Goal: Transaction & Acquisition: Purchase product/service

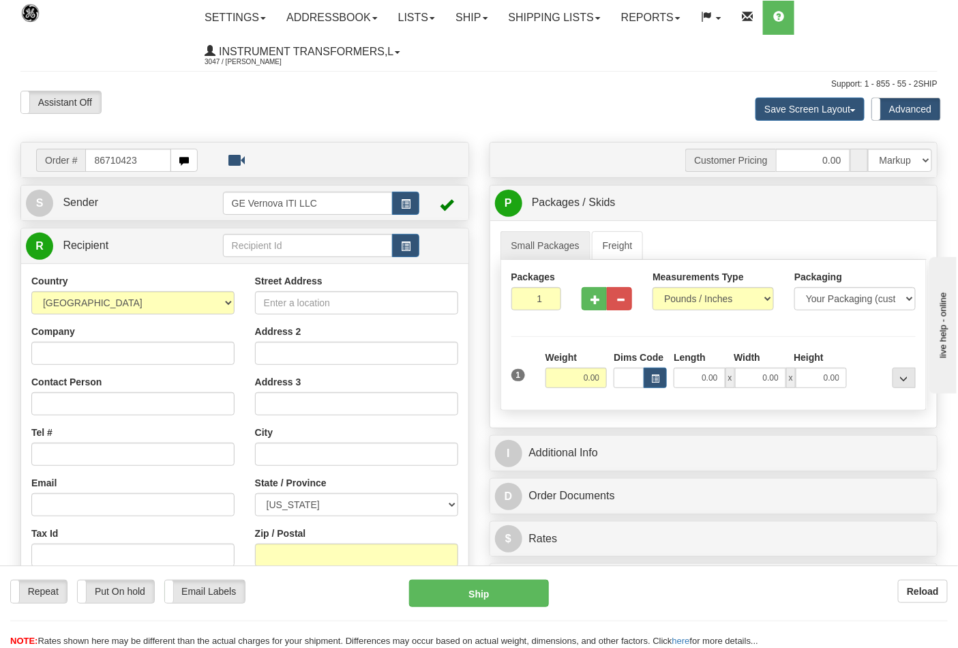
type input "86710423"
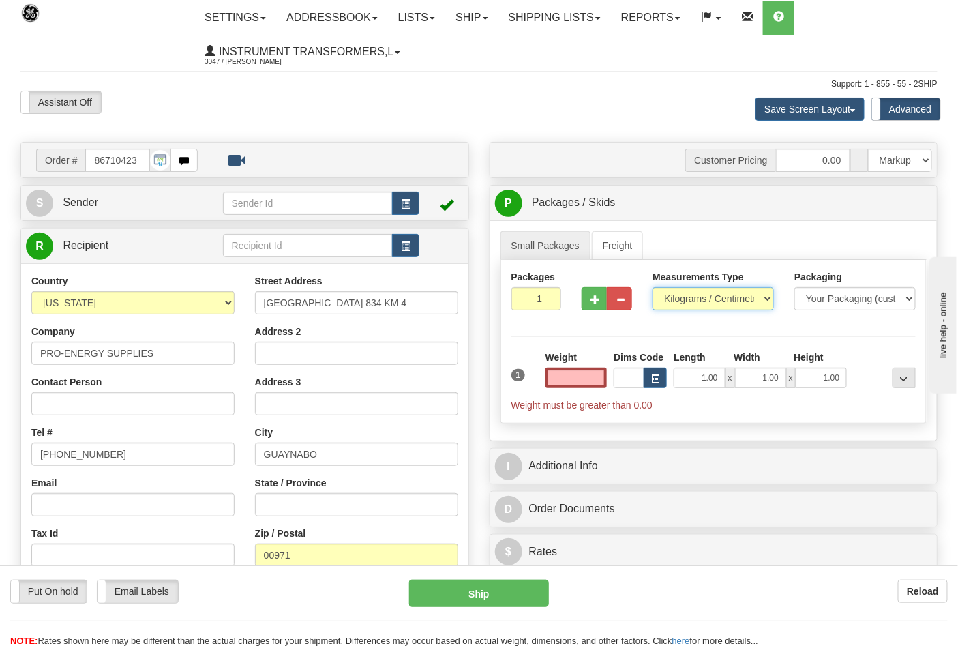
type input "0.00"
click at [755, 298] on select "Pounds / Inches Kilograms / Centimeters" at bounding box center [712, 298] width 121 height 23
select select "0"
click at [652, 288] on select "Pounds / Inches Kilograms / Centimeters" at bounding box center [712, 298] width 121 height 23
drag, startPoint x: 577, startPoint y: 383, endPoint x: 616, endPoint y: 385, distance: 38.9
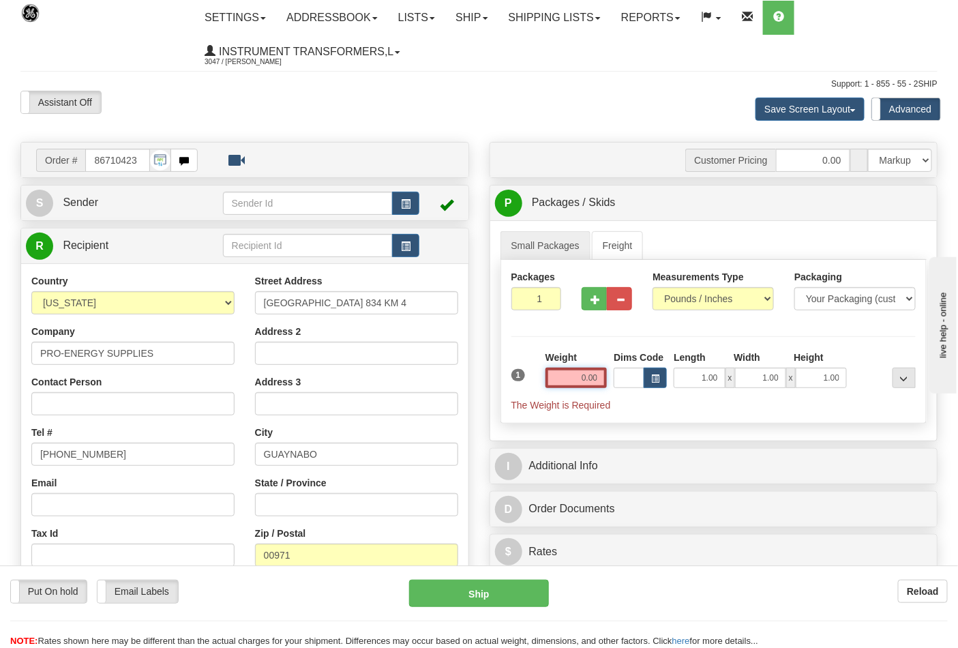
click at [616, 385] on div "1 Weight 0.00 Dims Code 1.00" at bounding box center [714, 380] width 412 height 61
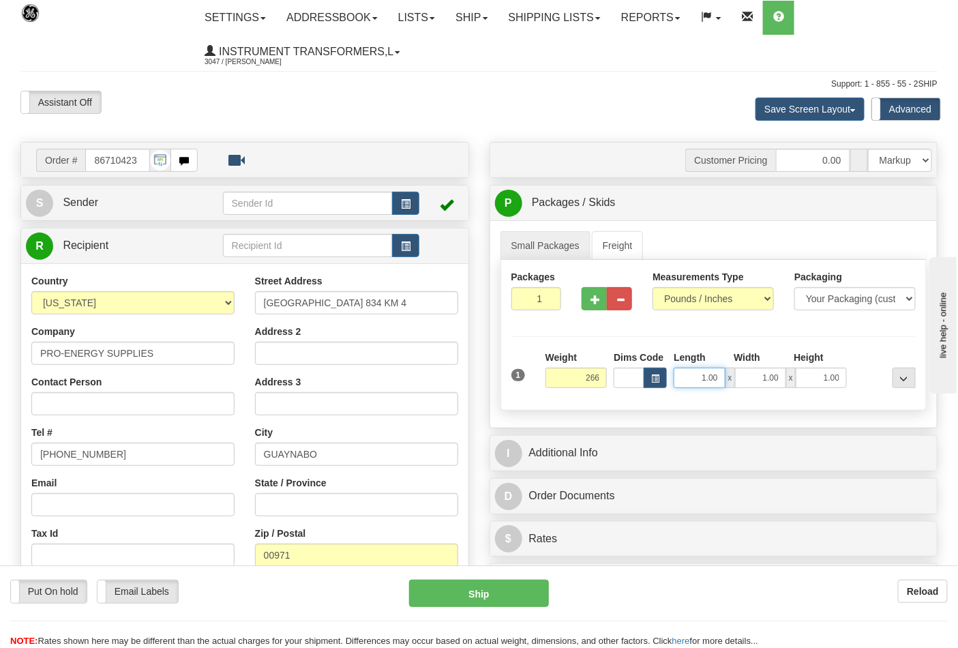
type input "266.00"
drag, startPoint x: 694, startPoint y: 380, endPoint x: 743, endPoint y: 378, distance: 49.1
click at [743, 378] on div "1.00 x 1.00 x 1.00" at bounding box center [760, 377] width 173 height 20
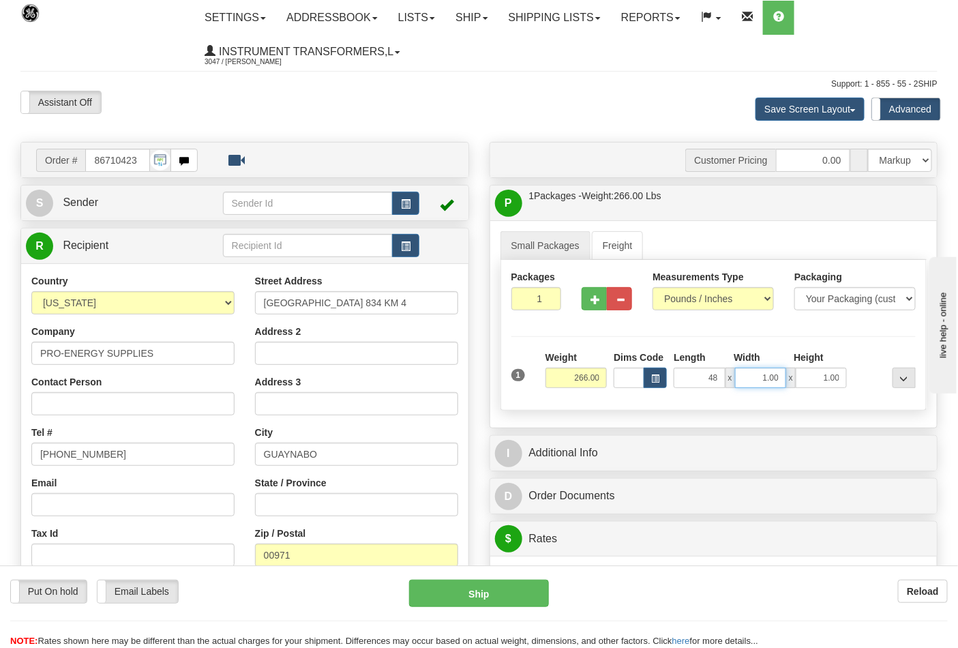
type input "48.00"
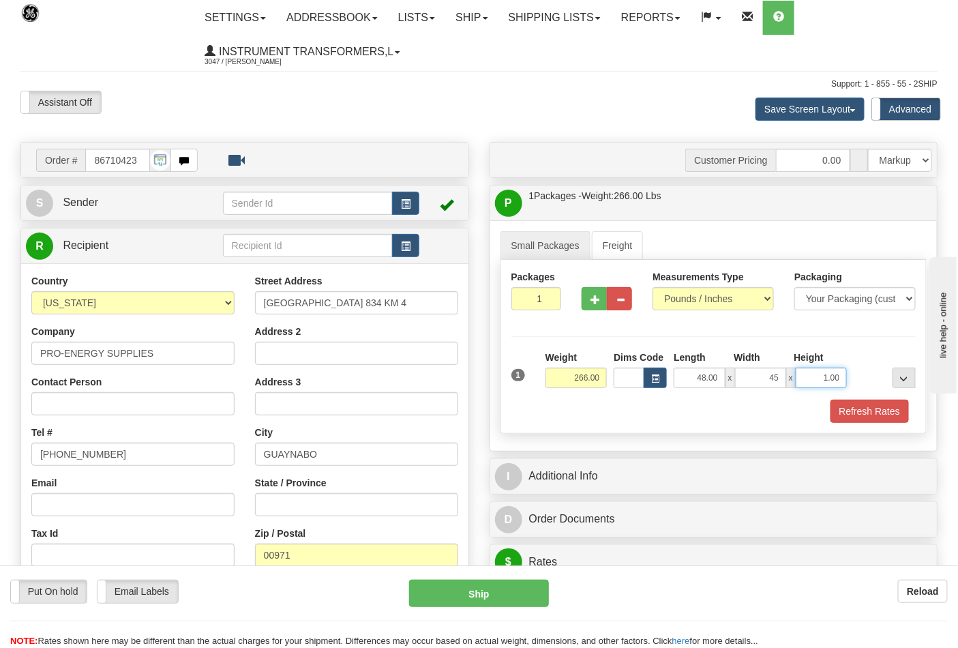
type input "45.00"
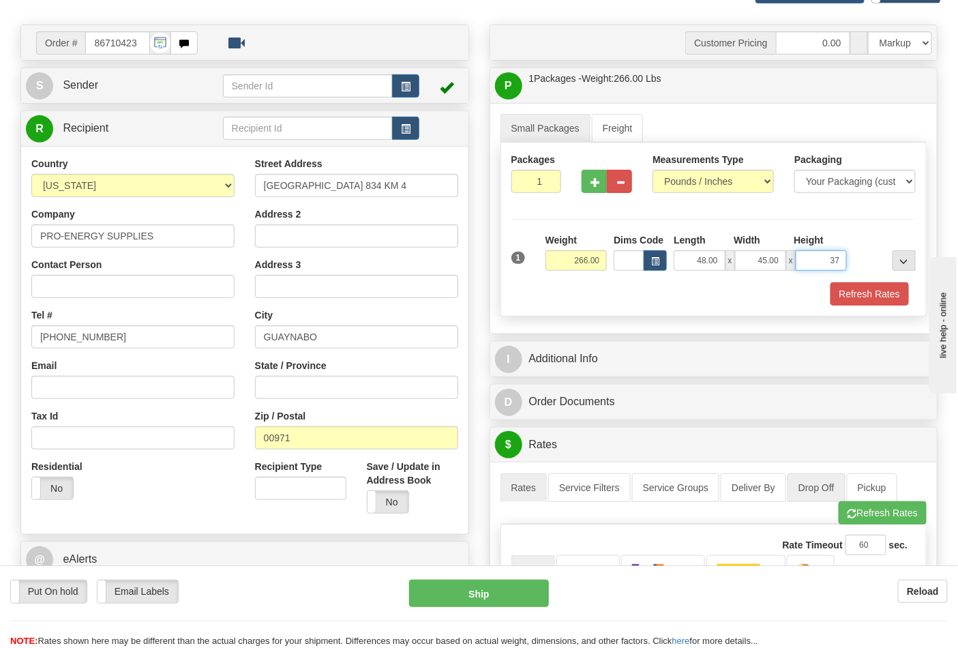
scroll to position [151, 0]
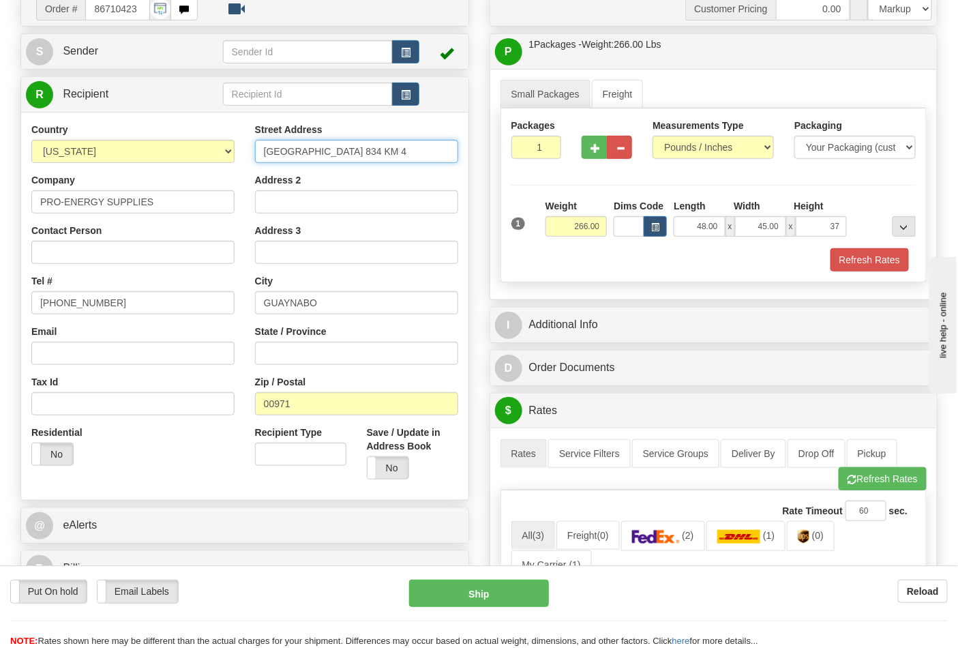
type input "37.00"
drag, startPoint x: 343, startPoint y: 151, endPoint x: 261, endPoint y: 152, distance: 81.8
click at [261, 152] on input "BO HATO NUEVO ROAD 834 KM 4" at bounding box center [356, 151] width 203 height 23
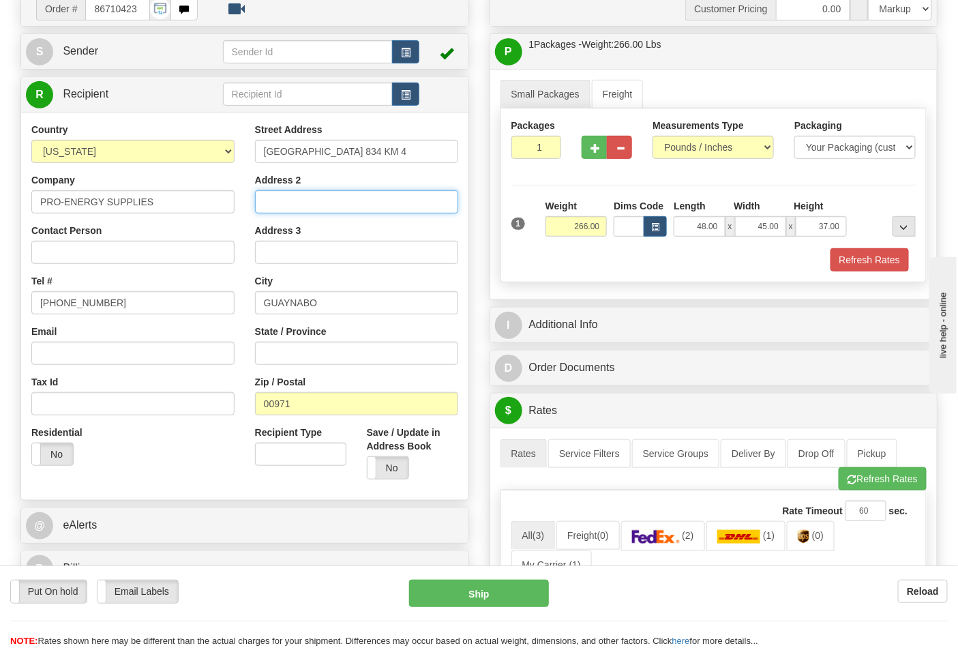
click at [301, 202] on input "Address 2" at bounding box center [356, 201] width 203 height 23
paste input "BO HATO NUEVO"
type input "BO HATO NUEVO"
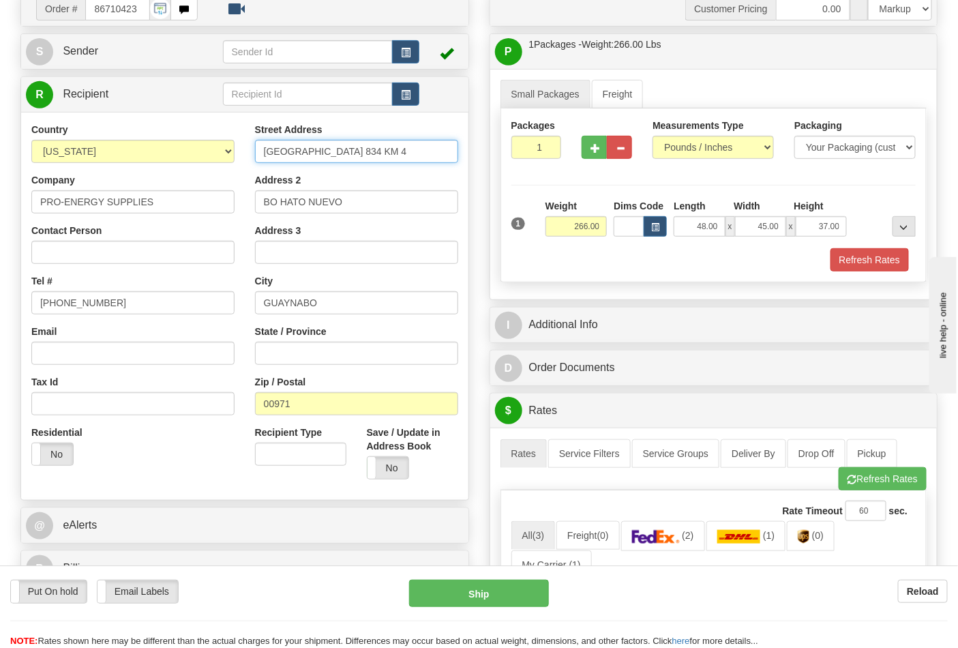
click at [310, 149] on input "BO HATO NUEVO ROAD 834 KM 4" at bounding box center [356, 151] width 203 height 23
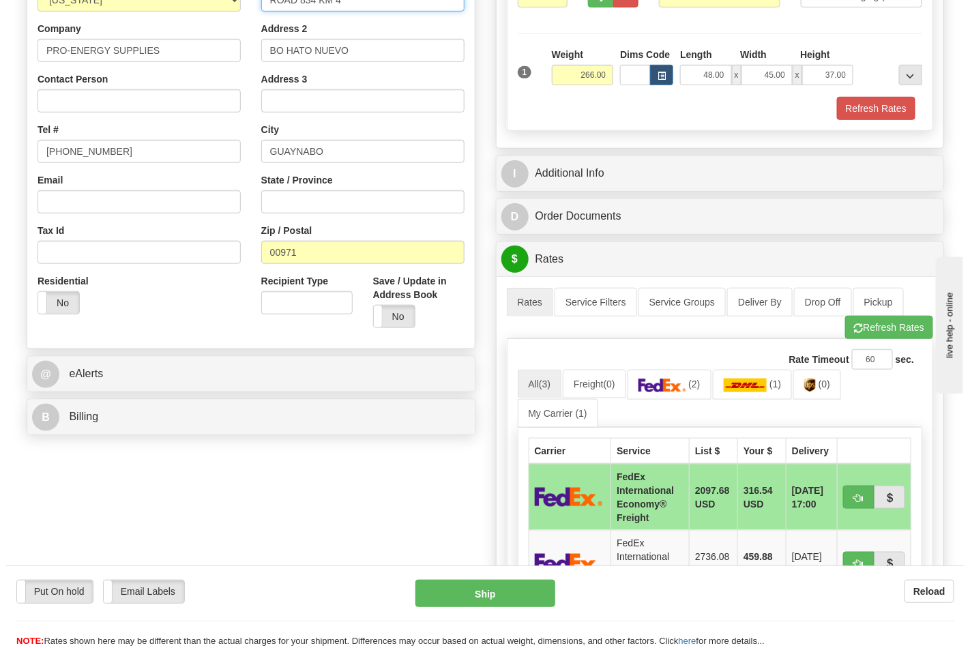
scroll to position [378, 0]
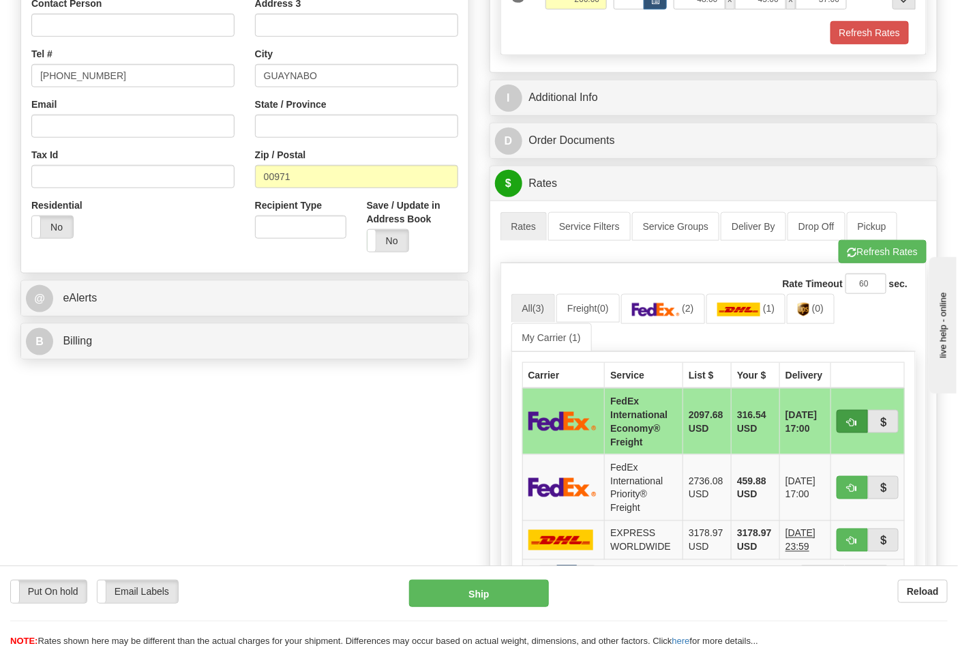
type input "ROAD 834 KM 4"
click at [847, 423] on span "button" at bounding box center [852, 422] width 10 height 9
type input "86"
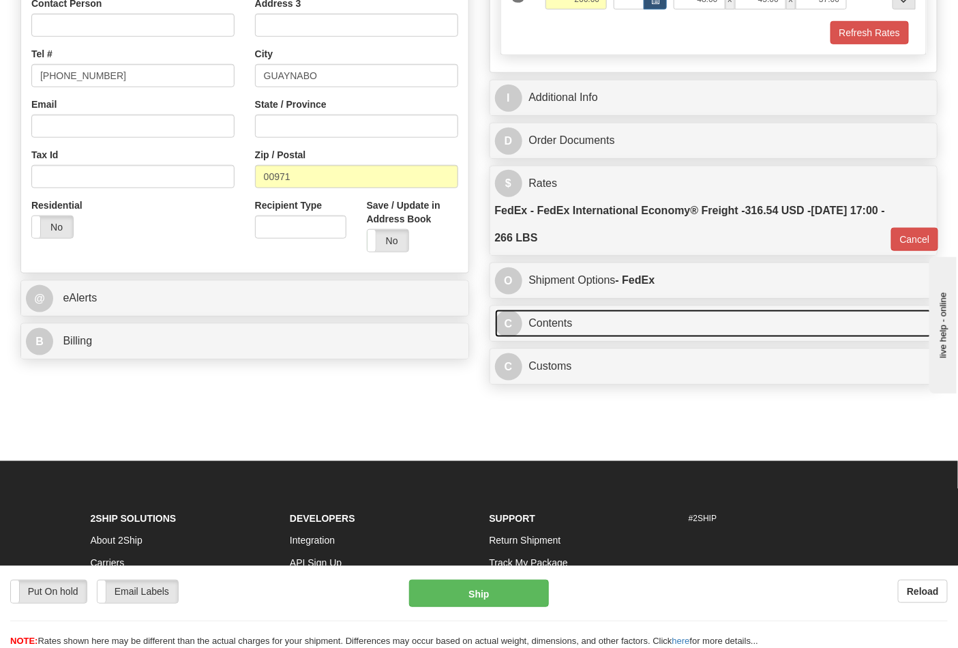
click at [595, 318] on link "C Contents" at bounding box center [714, 324] width 438 height 28
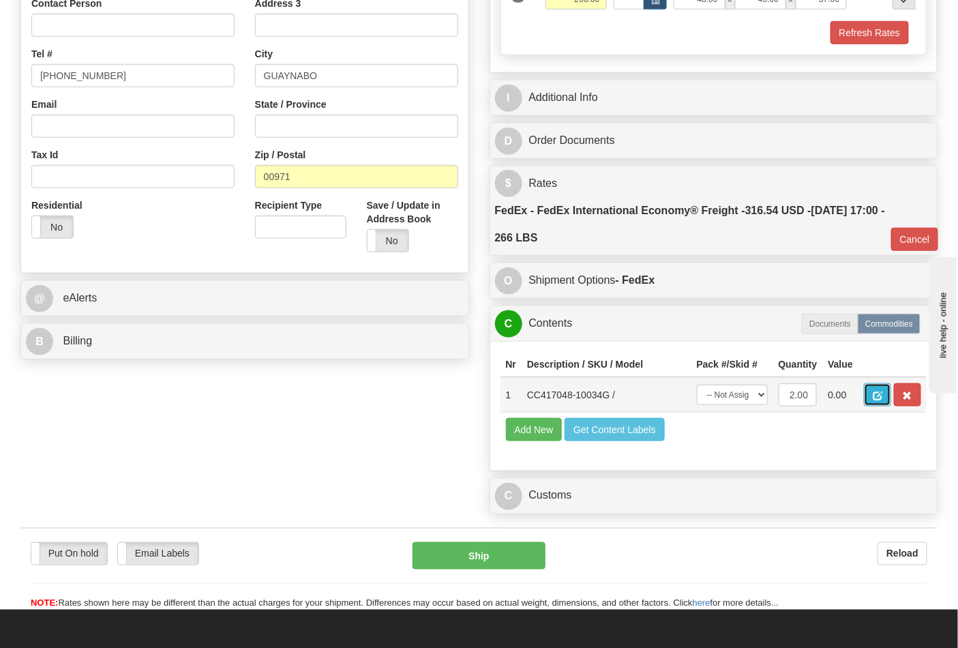
click at [891, 396] on button "button" at bounding box center [877, 394] width 27 height 23
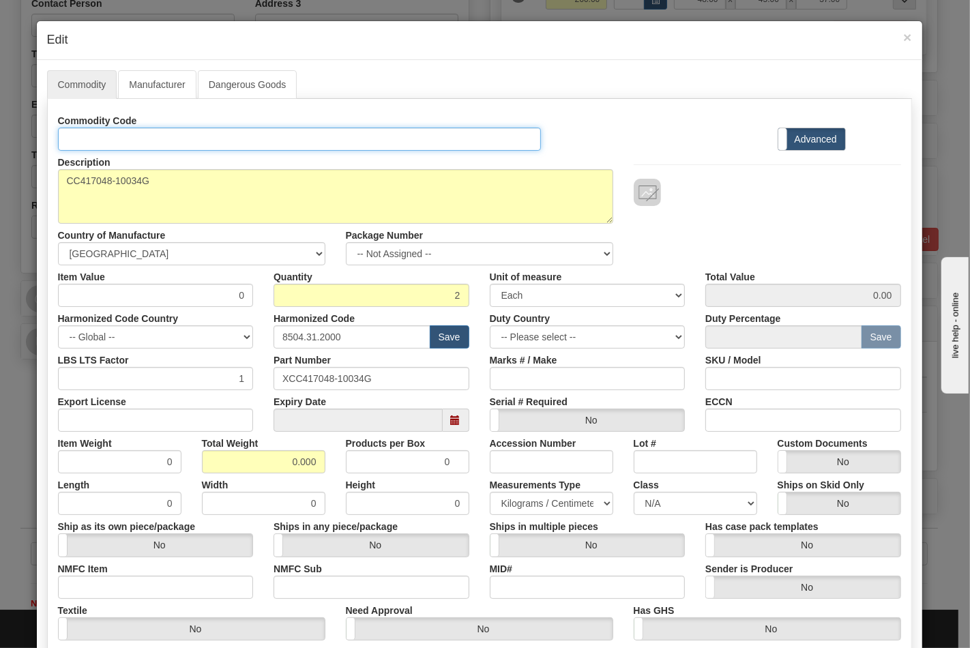
click at [145, 132] on input "Id" at bounding box center [299, 138] width 483 height 23
type input "TRANSFORMERS"
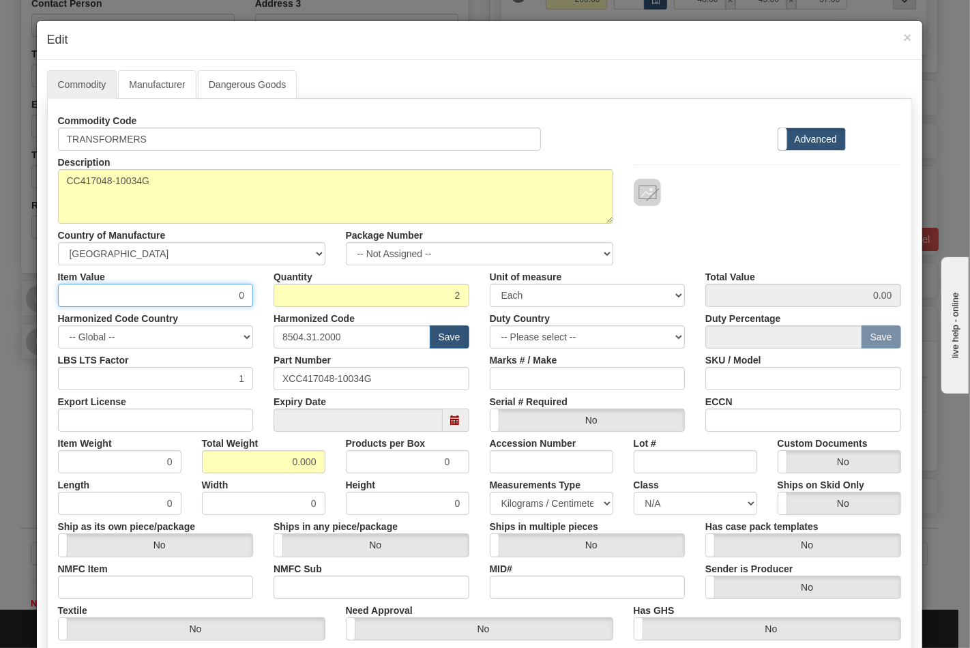
click at [136, 293] on input "0" at bounding box center [156, 295] width 196 height 23
type input "411.42"
type input "822.84"
click at [684, 203] on div at bounding box center [766, 192] width 267 height 27
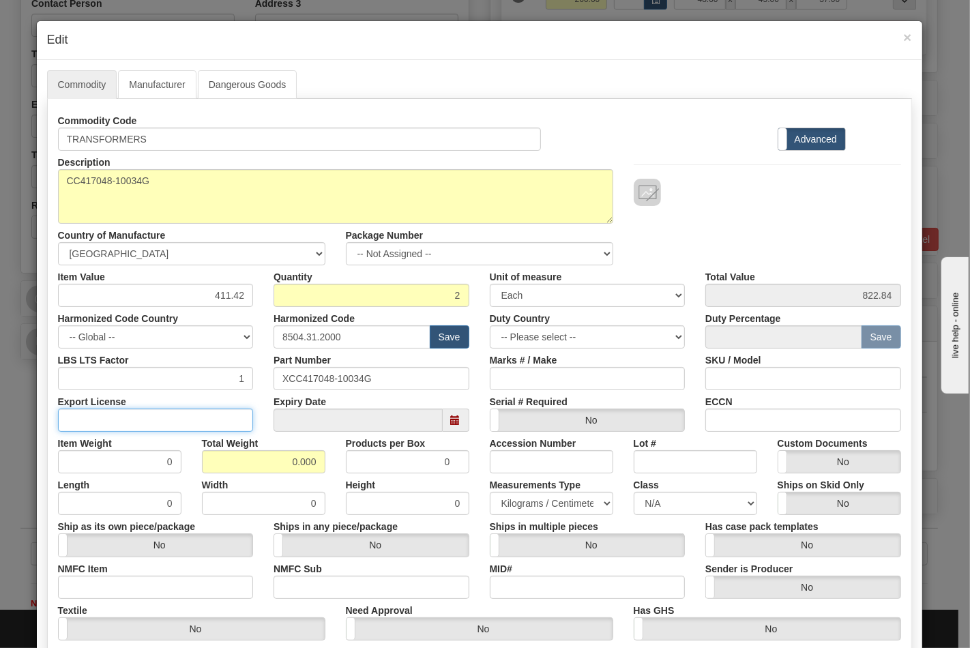
click at [172, 417] on input "Export License" at bounding box center [156, 419] width 196 height 23
type input "NLR"
click at [739, 404] on div "ECCN" at bounding box center [803, 411] width 216 height 42
click at [737, 421] on input "ECCN" at bounding box center [803, 419] width 196 height 23
type input "EAR99"
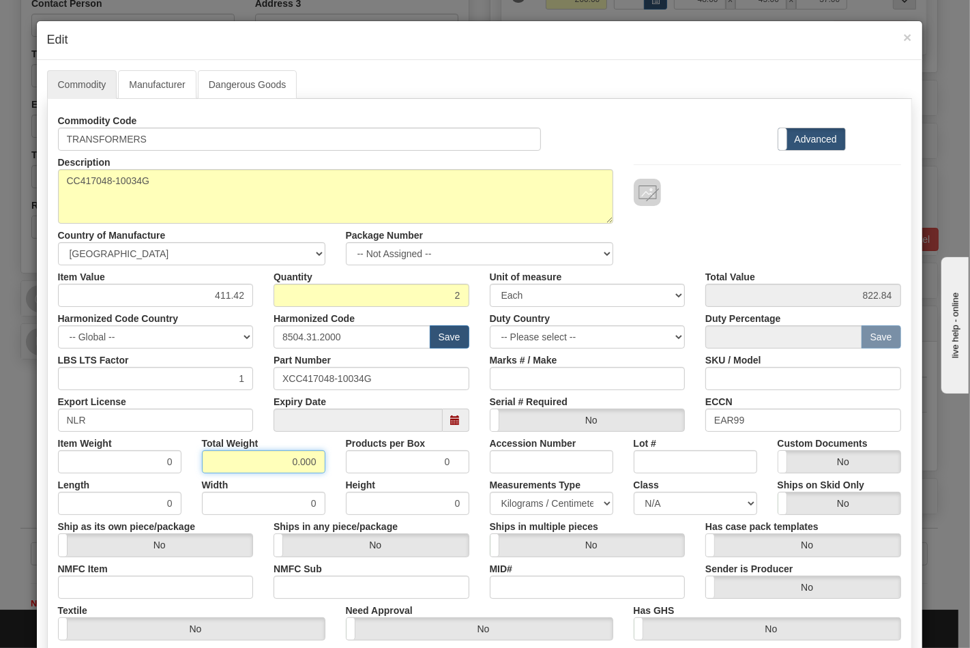
drag, startPoint x: 283, startPoint y: 455, endPoint x: 316, endPoint y: 461, distance: 34.0
click at [316, 461] on input "0.000" at bounding box center [263, 461] width 123 height 23
type input "266"
type input "133.0000"
click at [676, 506] on select "N/A 50.0 55.0 60.0 65.0 70.0 85.0 92.5 100.0 125.0 175.0 250.0 300.0 400.0" at bounding box center [694, 503] width 123 height 23
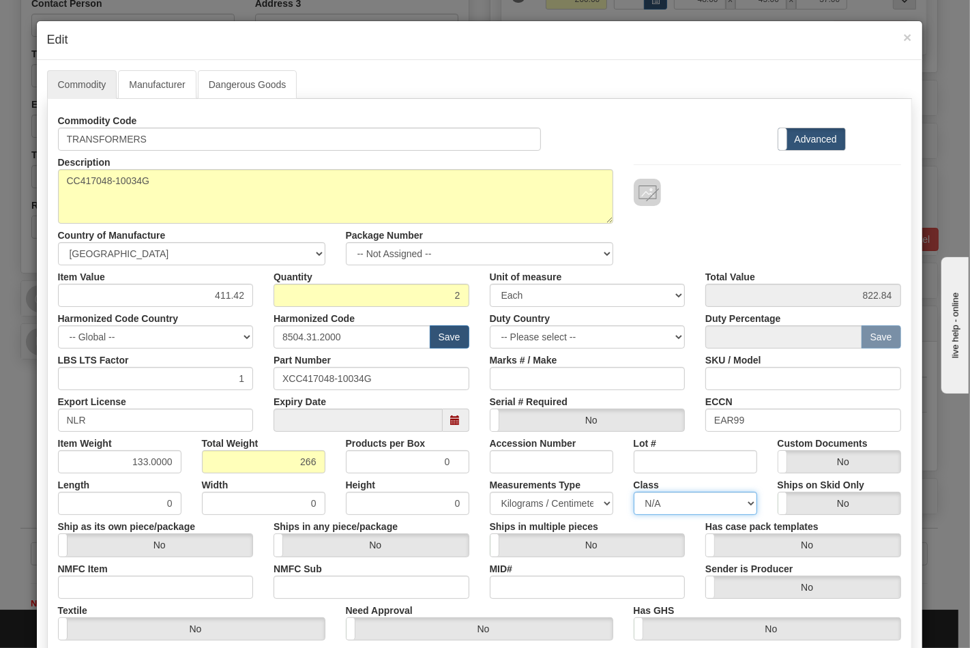
select select "70.0"
click at [633, 492] on select "N/A 50.0 55.0 60.0 65.0 70.0 85.0 92.5 100.0 125.0 175.0 250.0 300.0 400.0" at bounding box center [694, 503] width 123 height 23
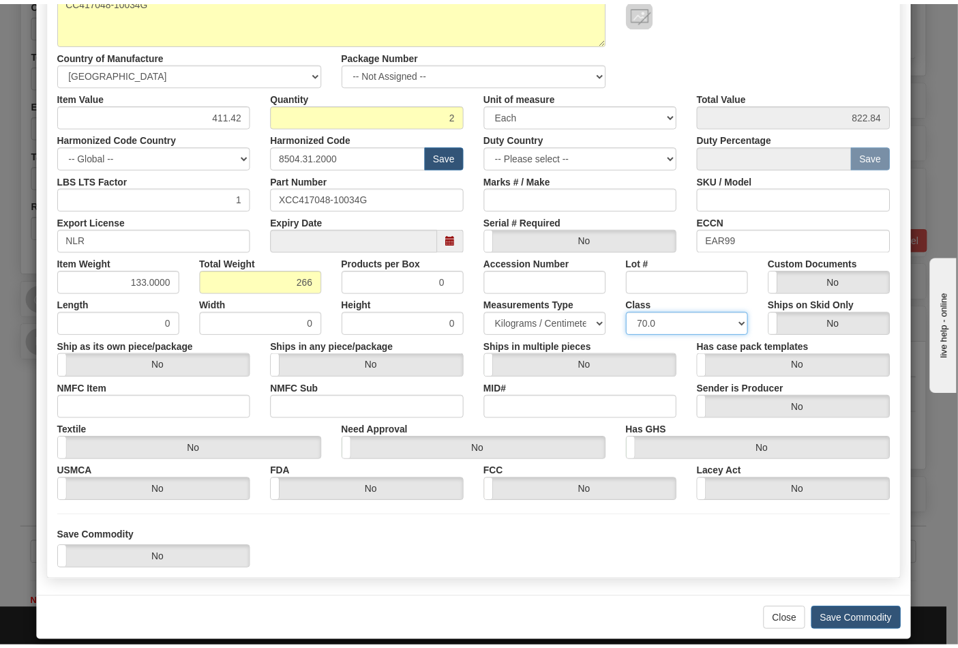
scroll to position [196, 0]
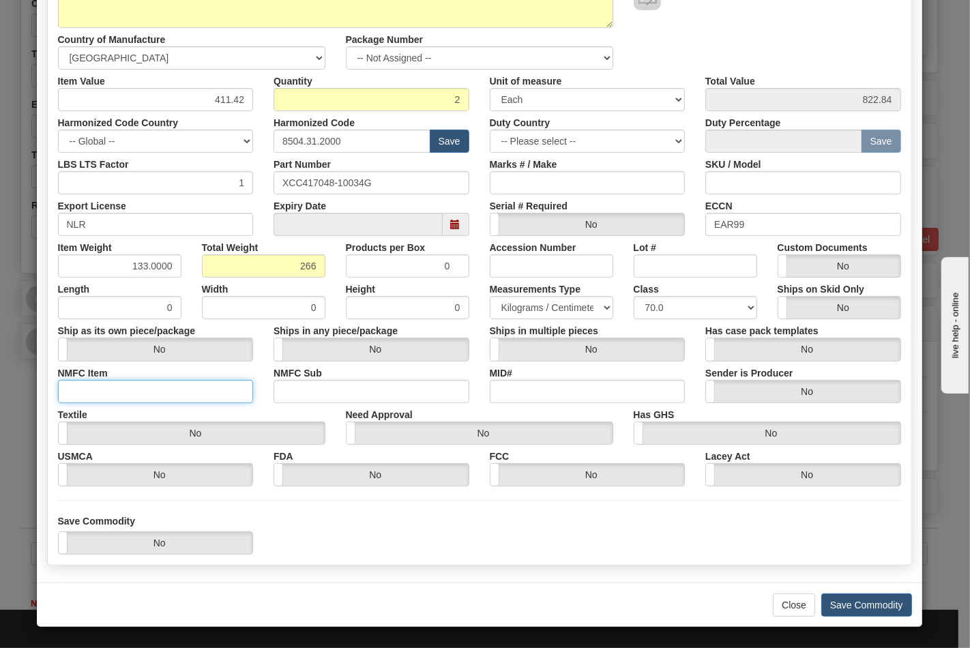
click at [186, 380] on input "NMFC Item" at bounding box center [156, 391] width 196 height 23
type input "63170"
click at [298, 396] on input "NMFC Sub" at bounding box center [371, 391] width 196 height 23
type input "4"
click at [877, 603] on button "Save Commodity" at bounding box center [866, 604] width 91 height 23
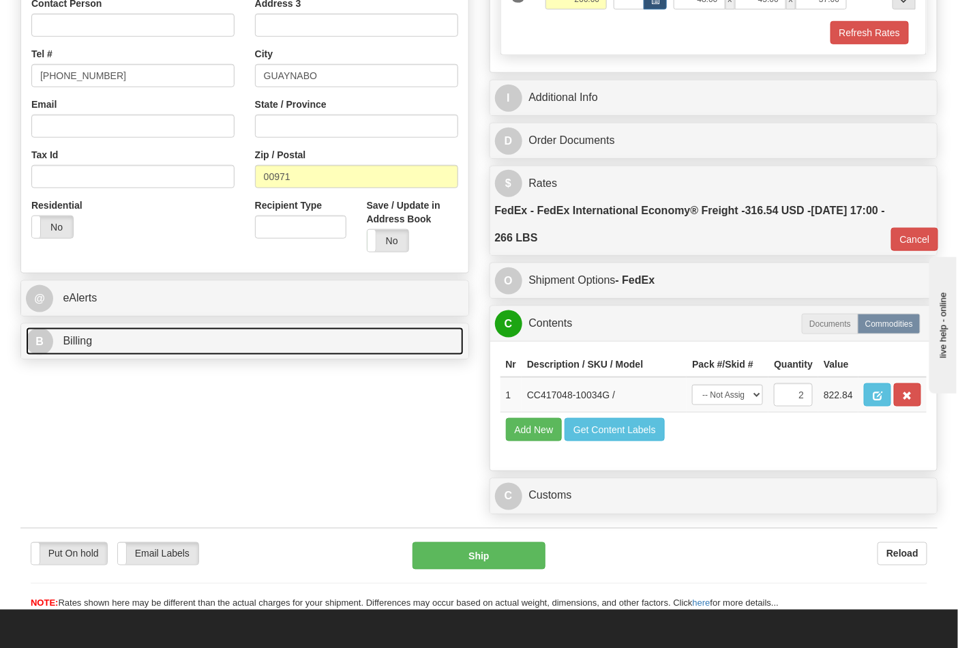
click at [90, 346] on span "Billing" at bounding box center [77, 341] width 29 height 12
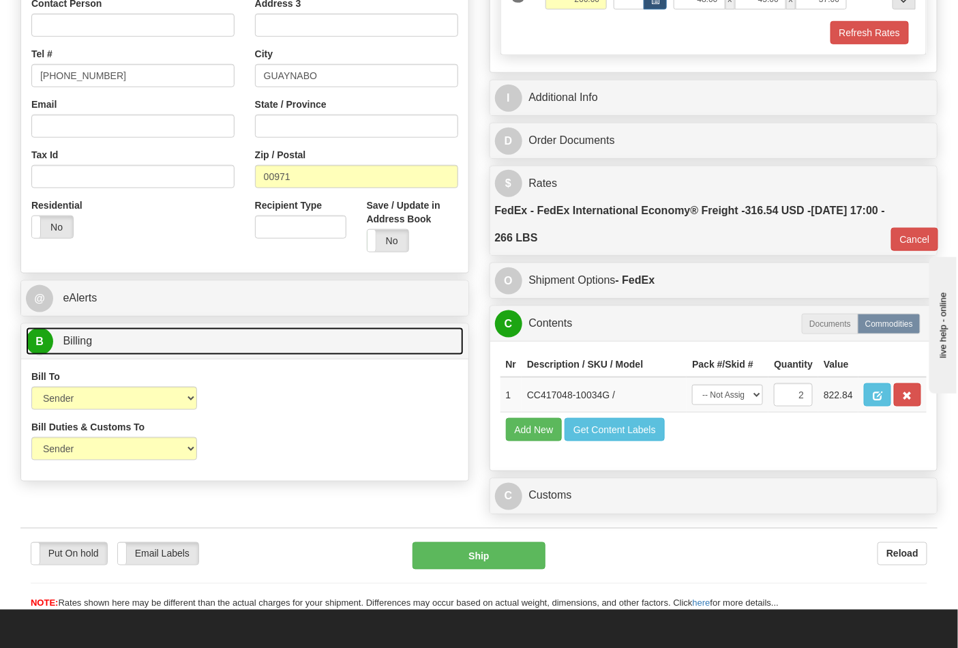
click at [90, 345] on span "Billing" at bounding box center [77, 341] width 29 height 12
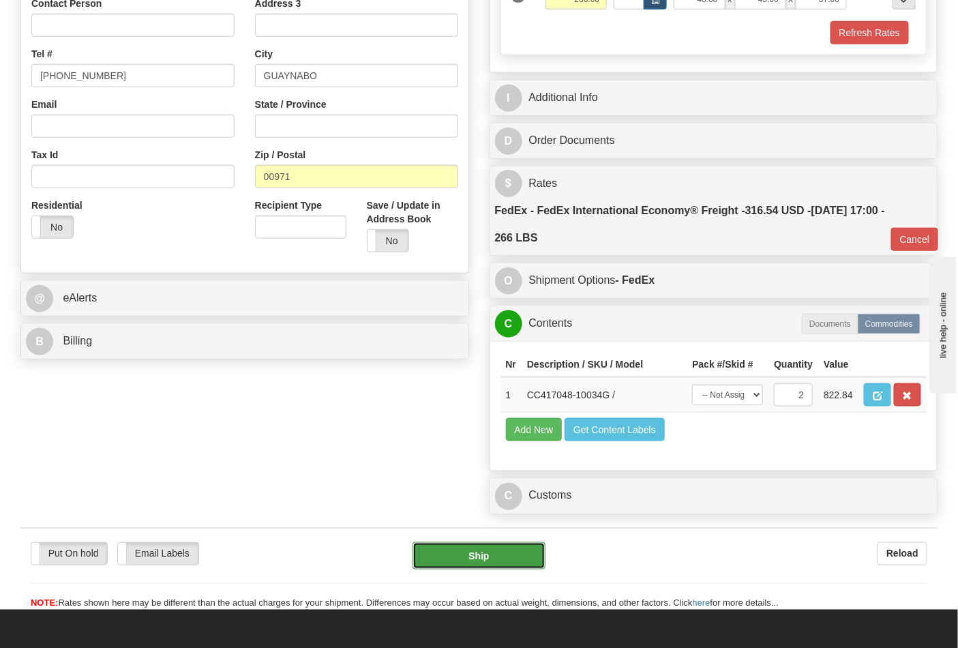
click at [498, 569] on button "Ship" at bounding box center [478, 555] width 132 height 27
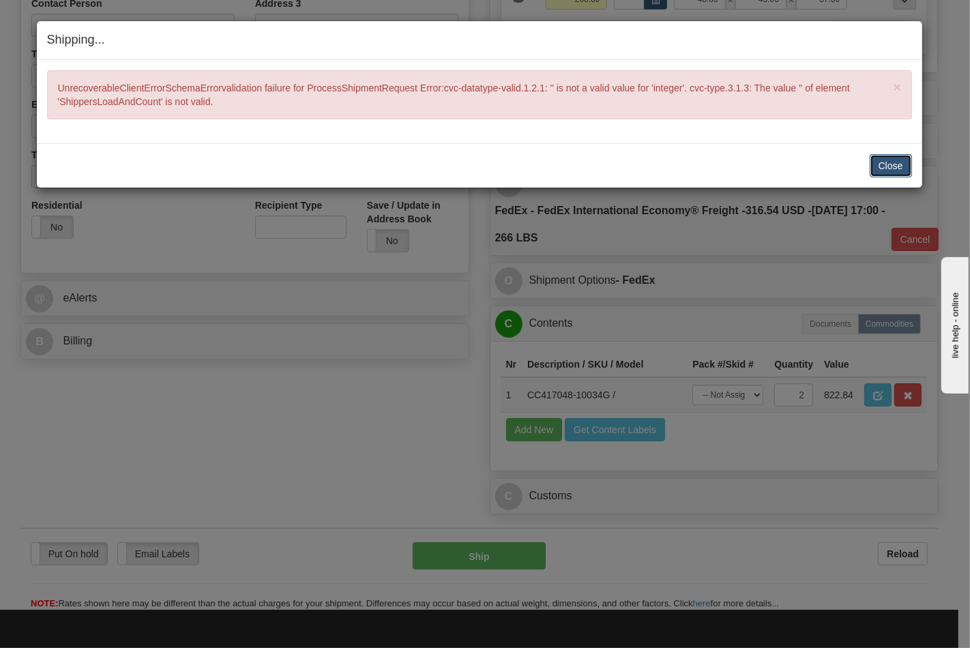
click at [905, 157] on button "Close" at bounding box center [890, 165] width 42 height 23
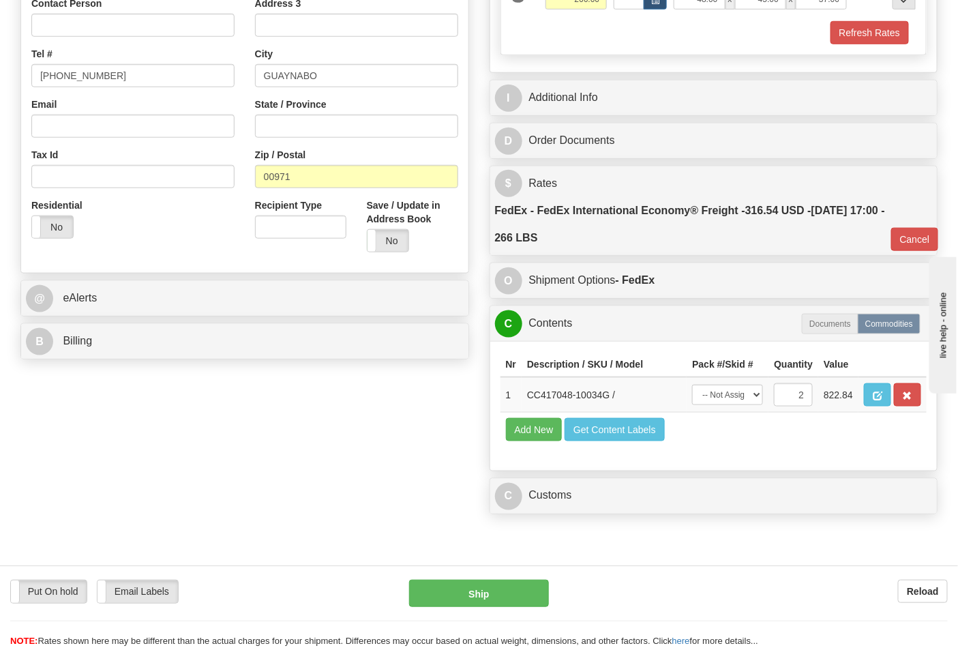
scroll to position [303, 0]
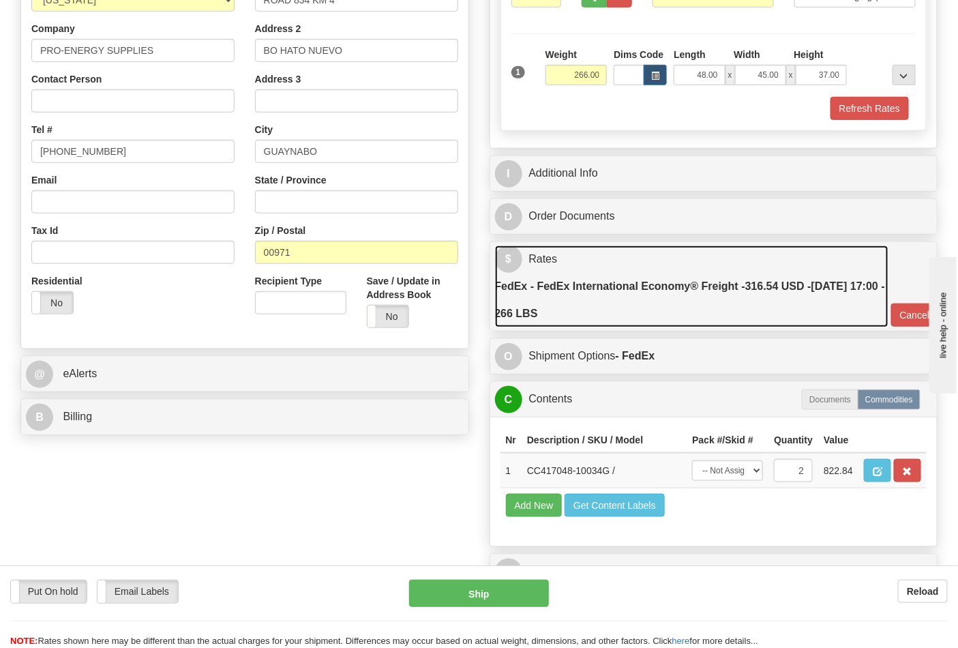
click at [675, 290] on label "FedEx - FedEx International Economy® Freight - 316.54 USD - 10/17/2025 17:00 - …" at bounding box center [691, 300] width 393 height 55
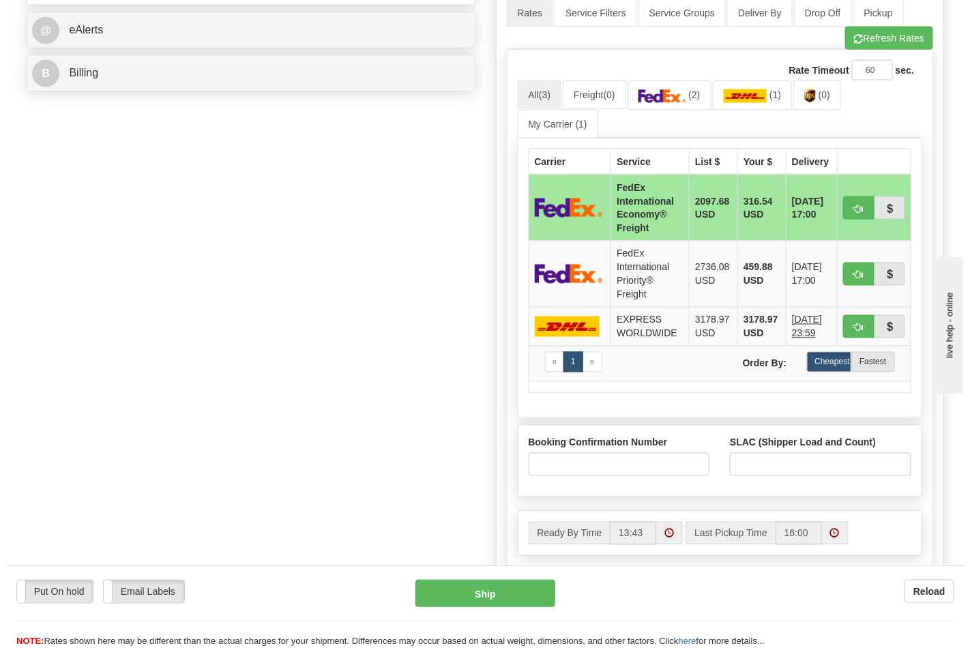
scroll to position [682, 0]
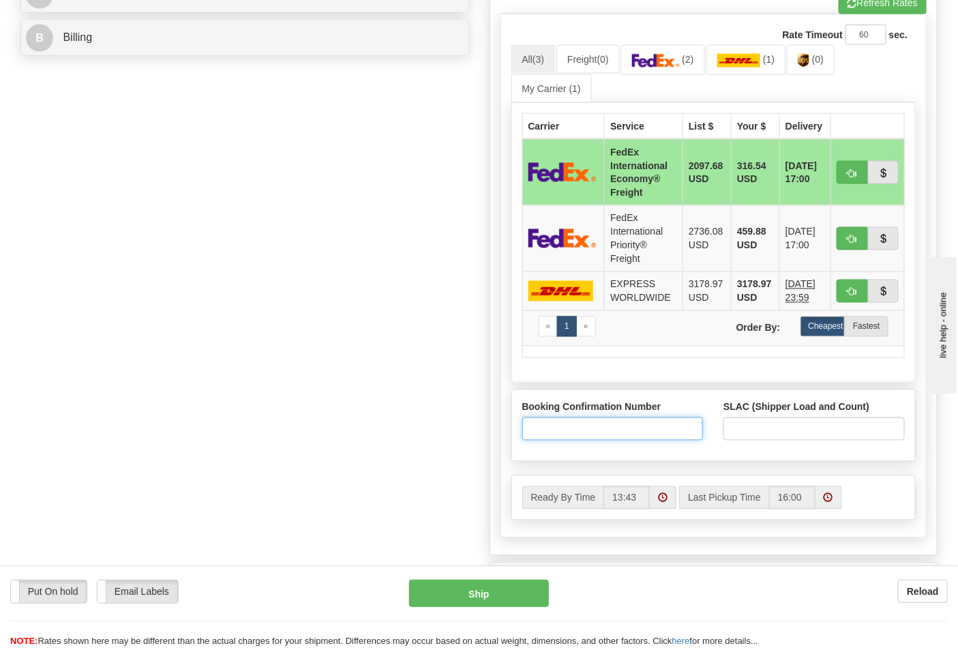
click at [573, 435] on input "Booking Confirmation Number" at bounding box center [612, 428] width 181 height 23
type input "N/A"
click at [780, 425] on input "SLAC (Shipper Load and Count)" at bounding box center [813, 428] width 181 height 23
type input "1"
click at [498, 601] on button "Ship" at bounding box center [478, 593] width 139 height 27
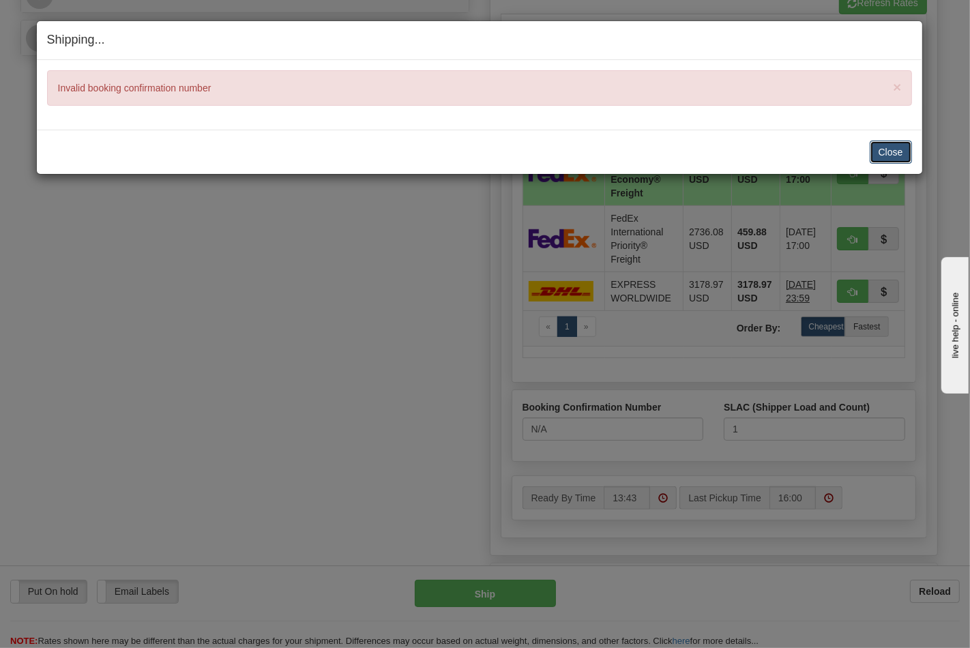
click at [894, 148] on button "Close" at bounding box center [890, 151] width 42 height 23
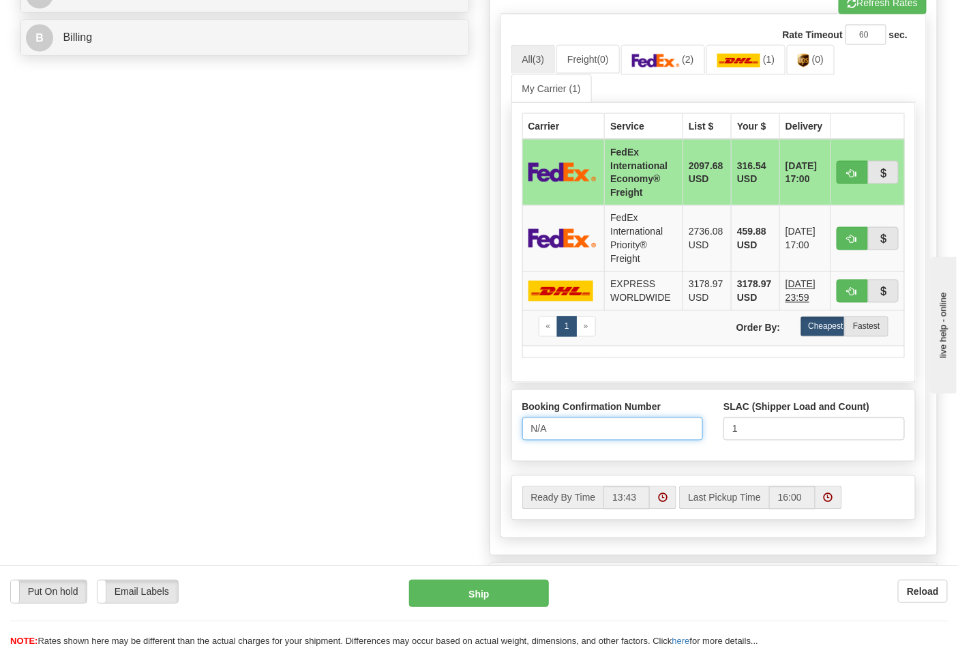
drag, startPoint x: 598, startPoint y: 423, endPoint x: 516, endPoint y: 432, distance: 82.4
click at [516, 432] on div "Booking Confirmation Number N/A" at bounding box center [613, 425] width 202 height 50
type input "25426273"
click at [492, 585] on button "Ship" at bounding box center [478, 593] width 139 height 27
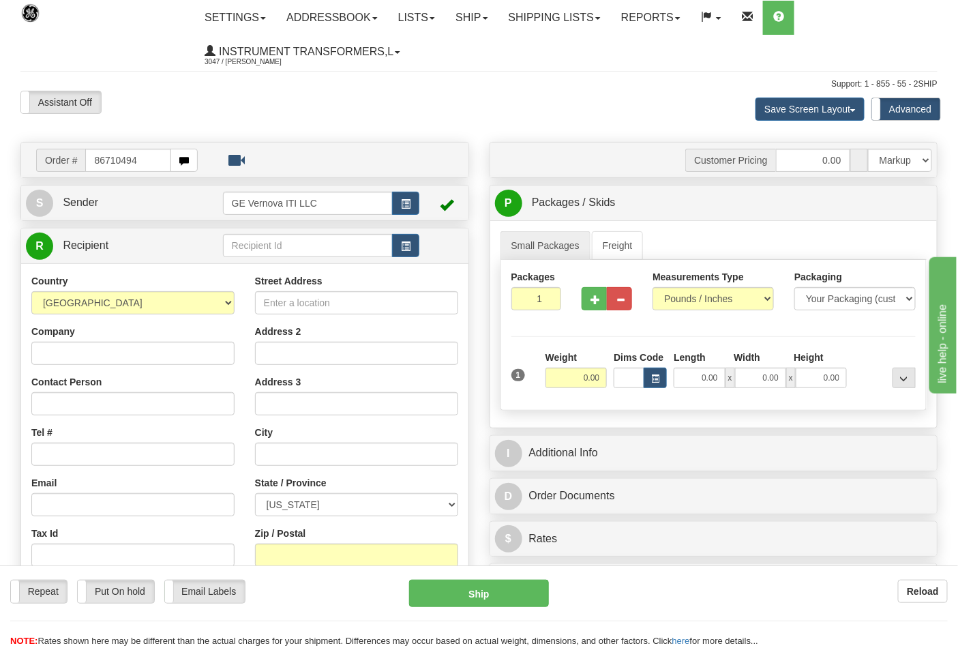
type input "86710494"
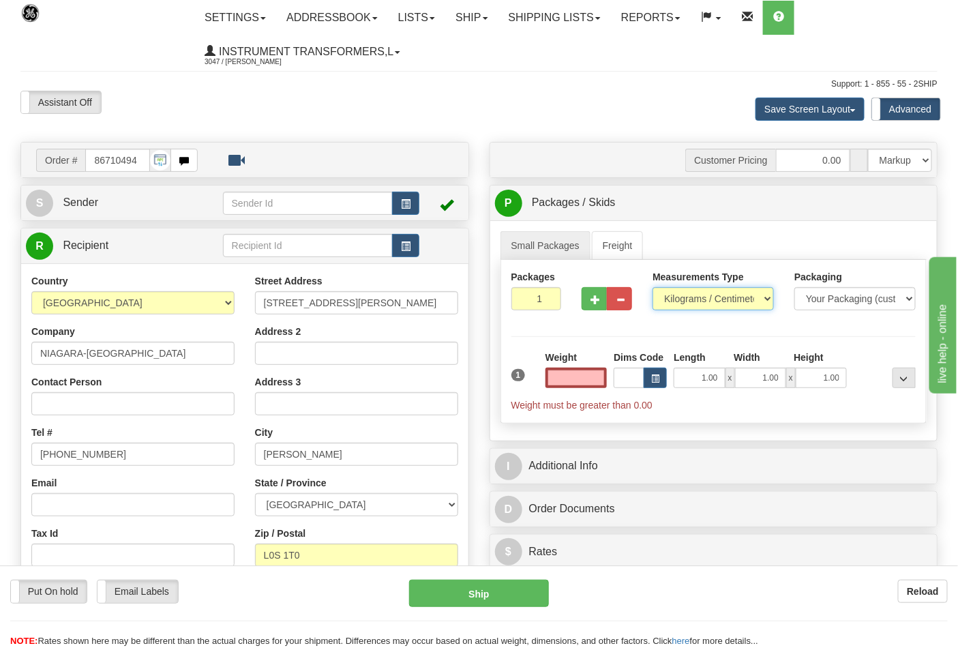
type input "0.00"
click at [761, 301] on select "Pounds / Inches Kilograms / Centimeters" at bounding box center [712, 298] width 121 height 23
select select "0"
click at [652, 288] on select "Pounds / Inches Kilograms / Centimeters" at bounding box center [712, 298] width 121 height 23
click at [576, 387] on input "0.00" at bounding box center [576, 377] width 62 height 20
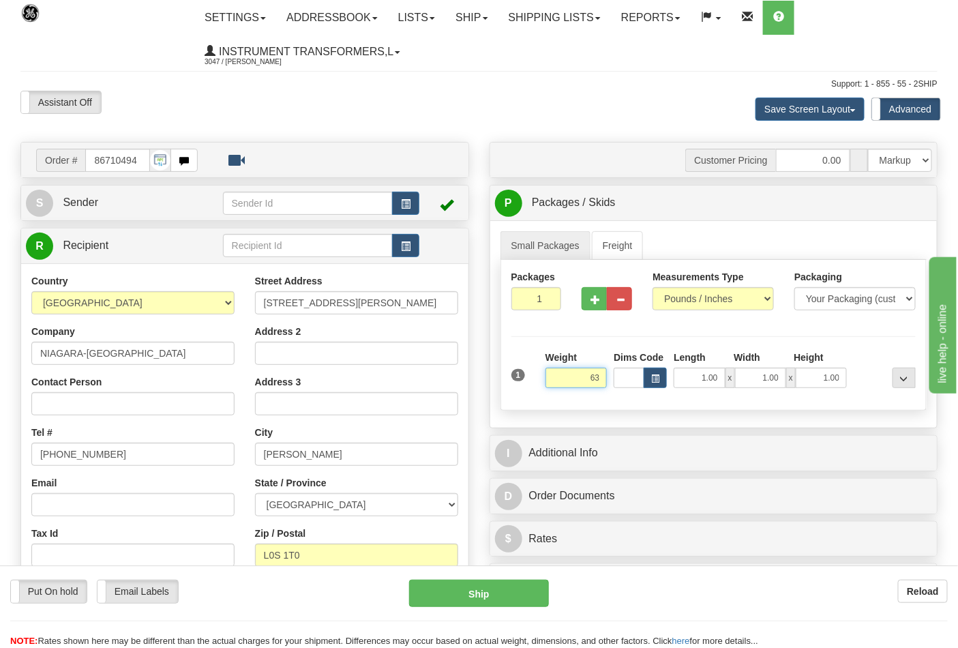
click button "Delete" at bounding box center [0, 0] width 0 height 0
type input "63.00"
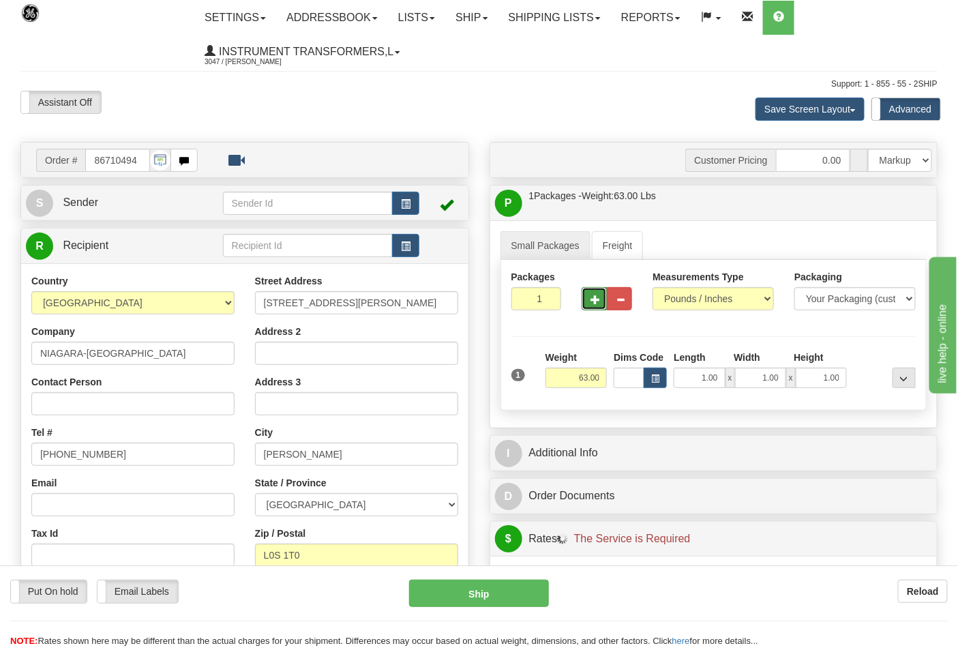
click at [597, 307] on button "button" at bounding box center [594, 298] width 25 height 23
click at [595, 308] on button "button" at bounding box center [594, 298] width 25 height 23
type input "3"
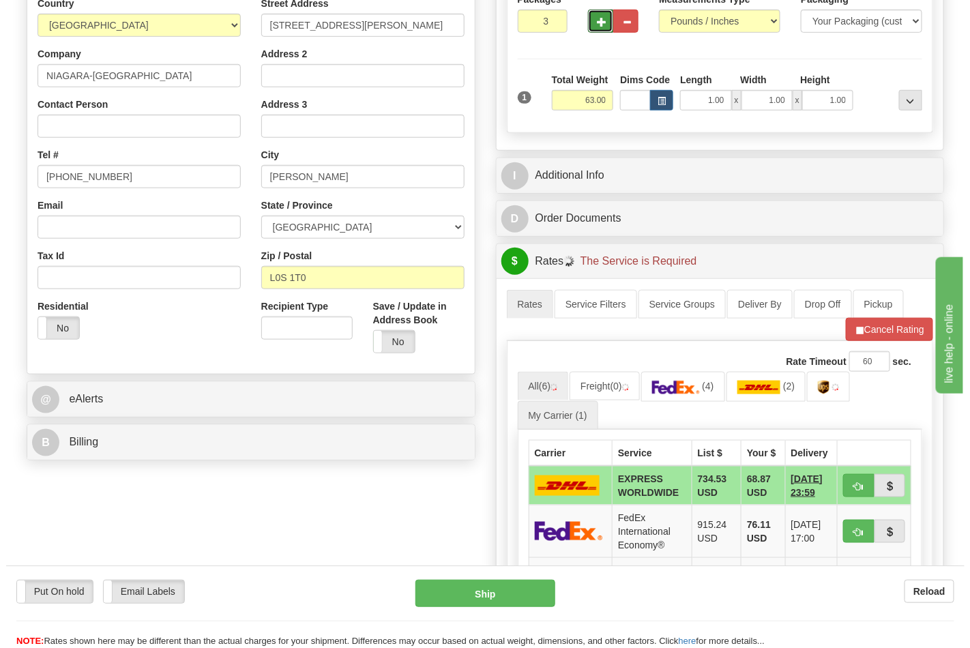
scroll to position [378, 0]
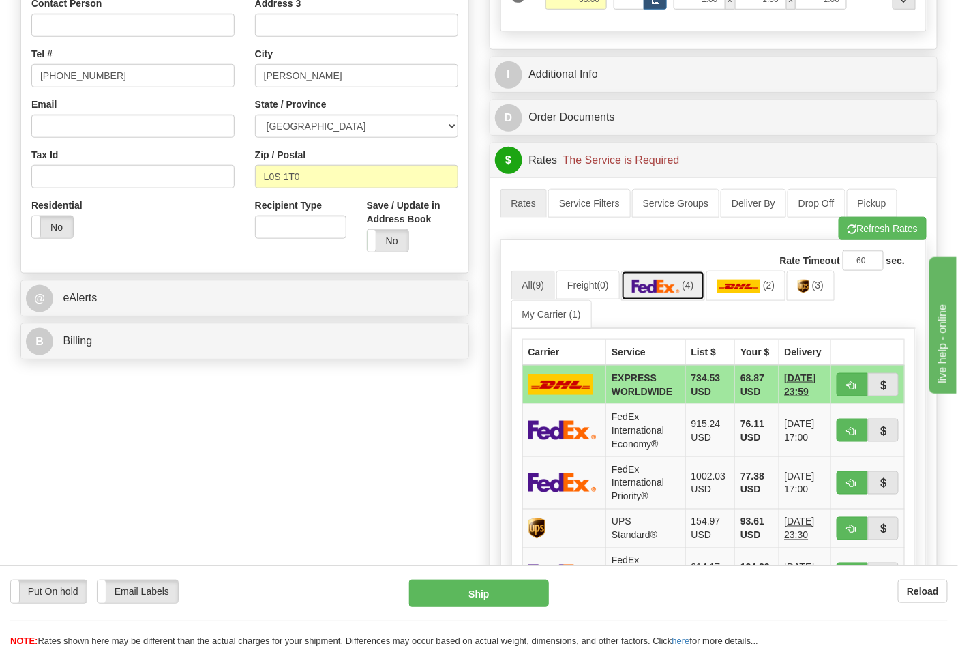
click at [678, 292] on img at bounding box center [656, 287] width 48 height 14
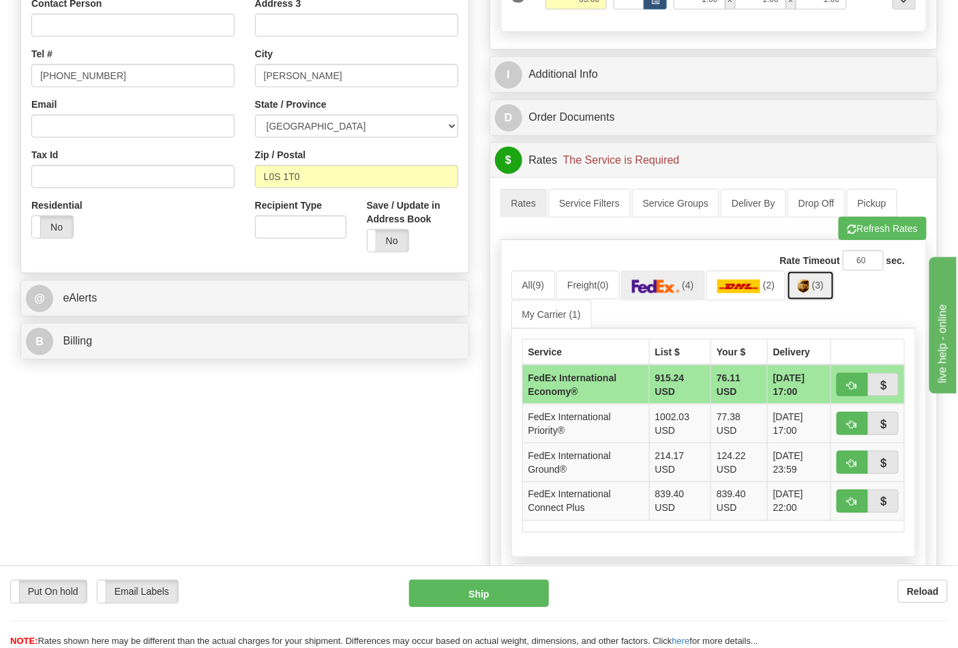
click at [824, 290] on span "(3)" at bounding box center [818, 285] width 12 height 11
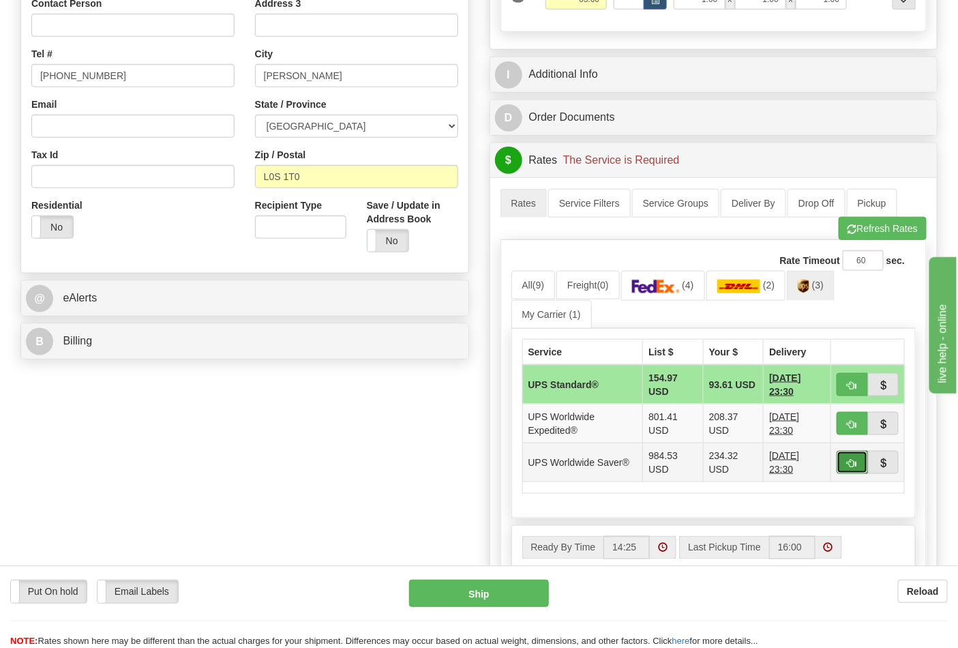
click at [840, 467] on button "button" at bounding box center [852, 462] width 31 height 23
type input "65"
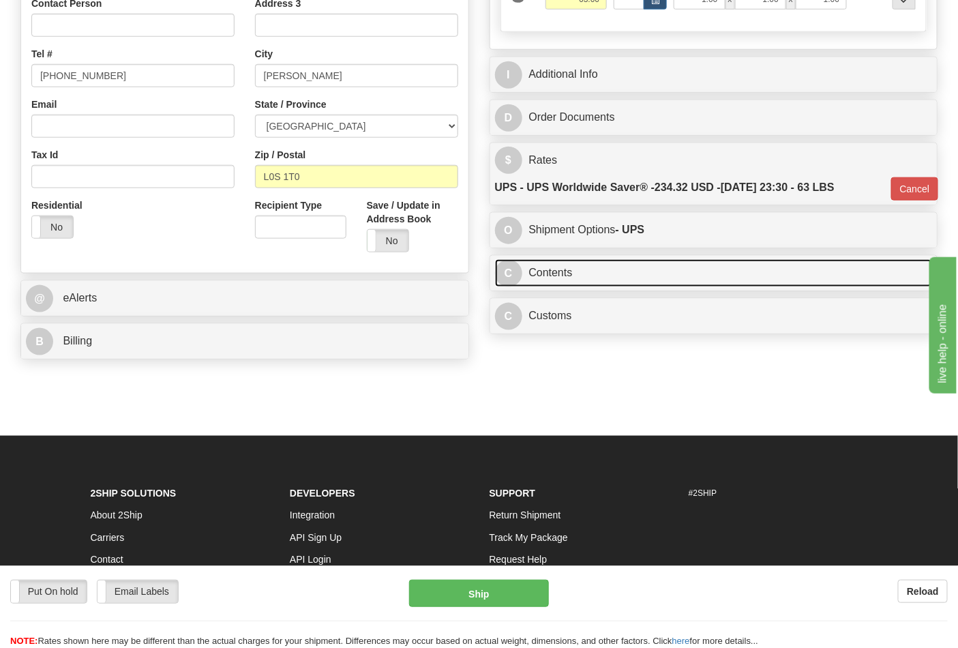
click at [723, 274] on link "C Contents" at bounding box center [714, 273] width 438 height 28
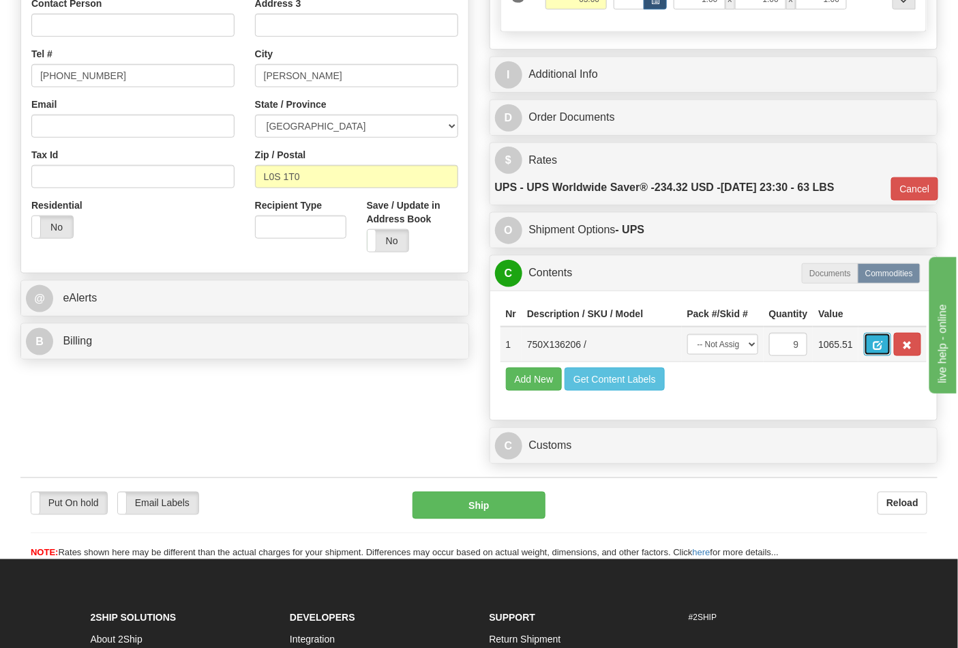
click at [882, 349] on span "button" at bounding box center [878, 345] width 10 height 9
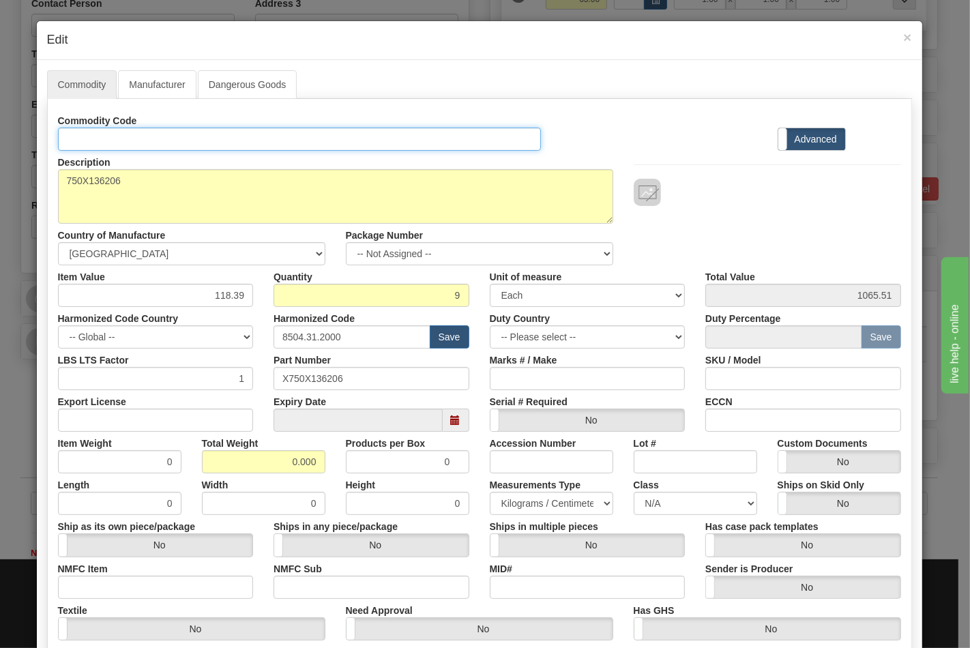
click at [108, 141] on input "Id" at bounding box center [299, 138] width 483 height 23
type input "TRANSFORMERS"
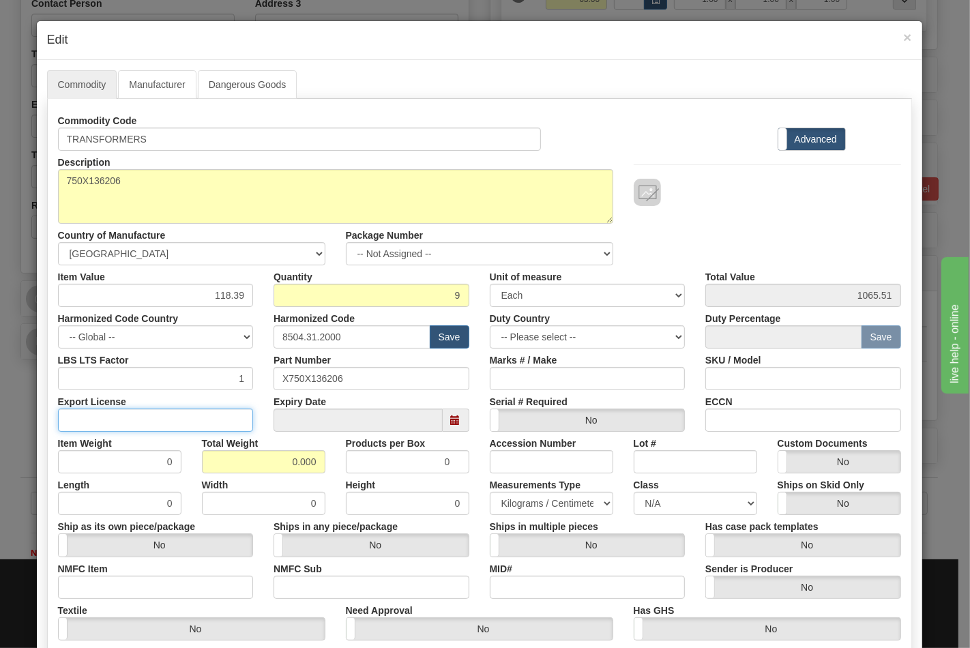
click at [91, 423] on input "Export License" at bounding box center [156, 419] width 196 height 23
type input "NLR"
drag, startPoint x: 263, startPoint y: 462, endPoint x: 328, endPoint y: 468, distance: 65.1
click at [328, 468] on div "Total Weight 0.000" at bounding box center [264, 453] width 144 height 42
type input "63"
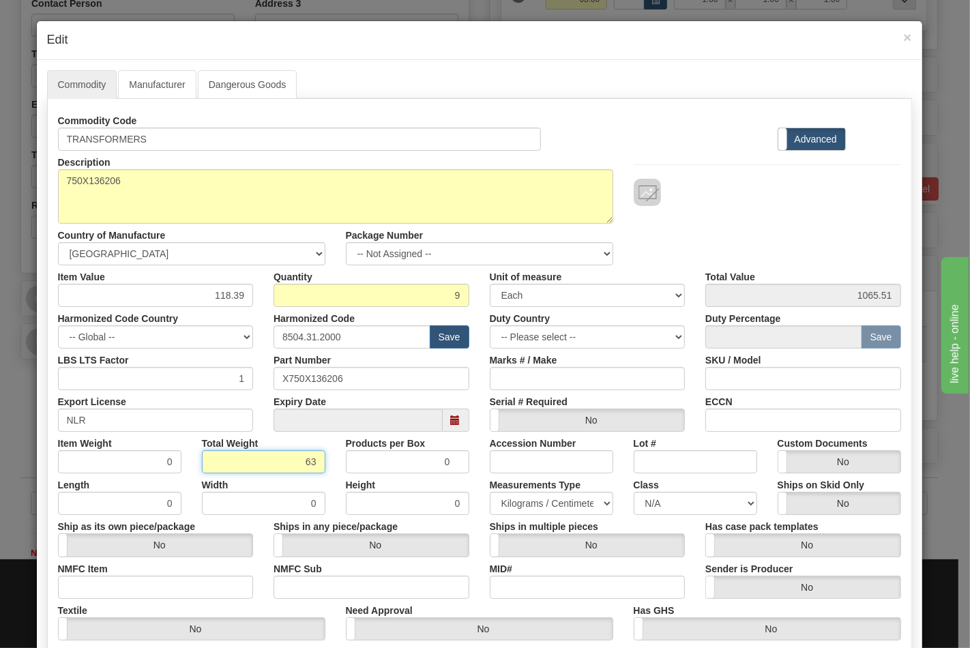
type input "7.0000"
click at [706, 416] on input "ECCN" at bounding box center [803, 419] width 196 height 23
type input "EAR99"
drag, startPoint x: 65, startPoint y: 583, endPoint x: 75, endPoint y: 584, distance: 10.3
click at [65, 583] on input "NMFC Item" at bounding box center [156, 586] width 196 height 23
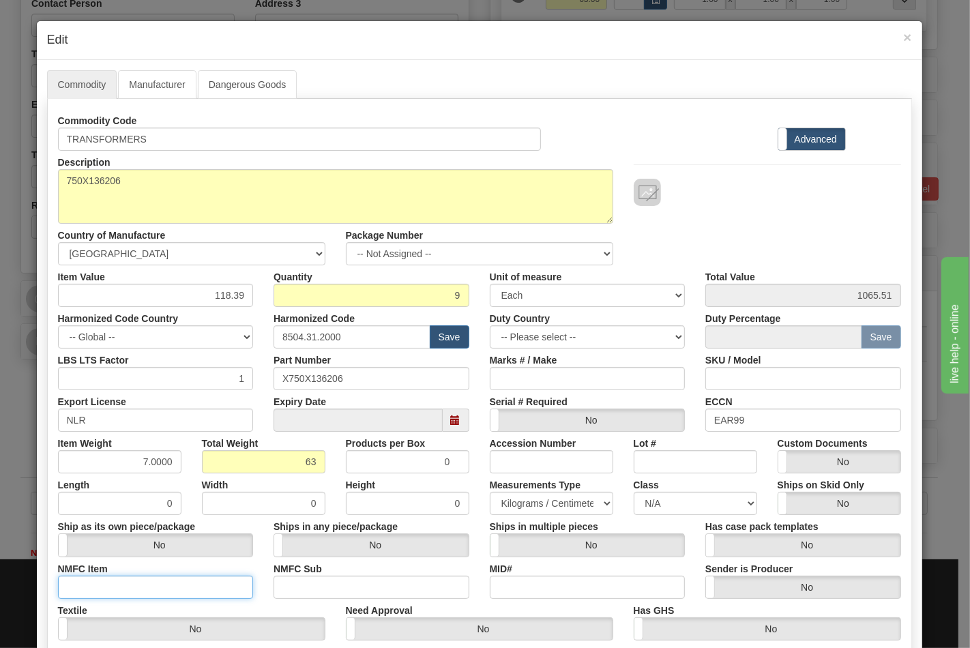
type input "63170"
drag, startPoint x: 284, startPoint y: 588, endPoint x: 291, endPoint y: 590, distance: 7.1
click at [285, 588] on input "NMFC Sub" at bounding box center [371, 586] width 196 height 23
type input "4"
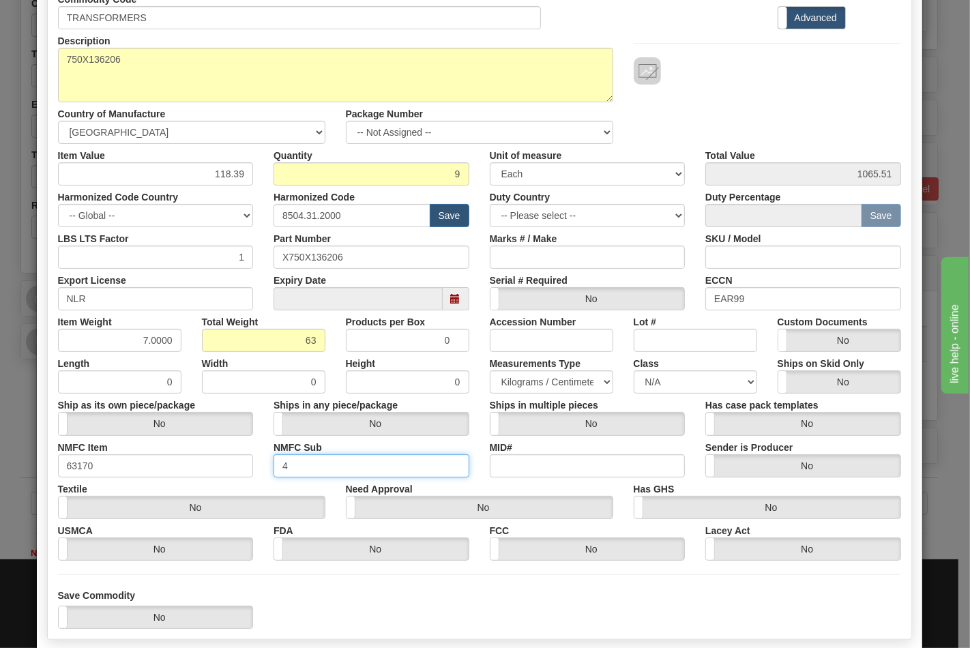
scroll to position [151, 0]
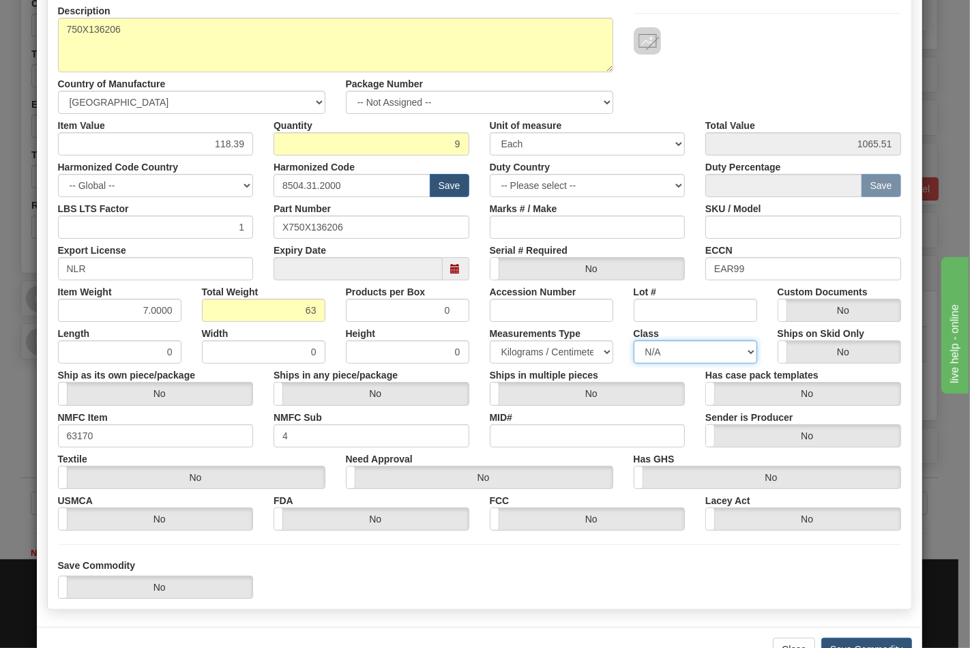
click at [691, 351] on select "N/A 50.0 55.0 60.0 65.0 70.0 85.0 92.5 100.0 125.0 175.0 250.0 300.0 400.0" at bounding box center [694, 351] width 123 height 23
select select "70.0"
click at [633, 340] on select "N/A 50.0 55.0 60.0 65.0 70.0 85.0 92.5 100.0 125.0 175.0 250.0 300.0 400.0" at bounding box center [694, 351] width 123 height 23
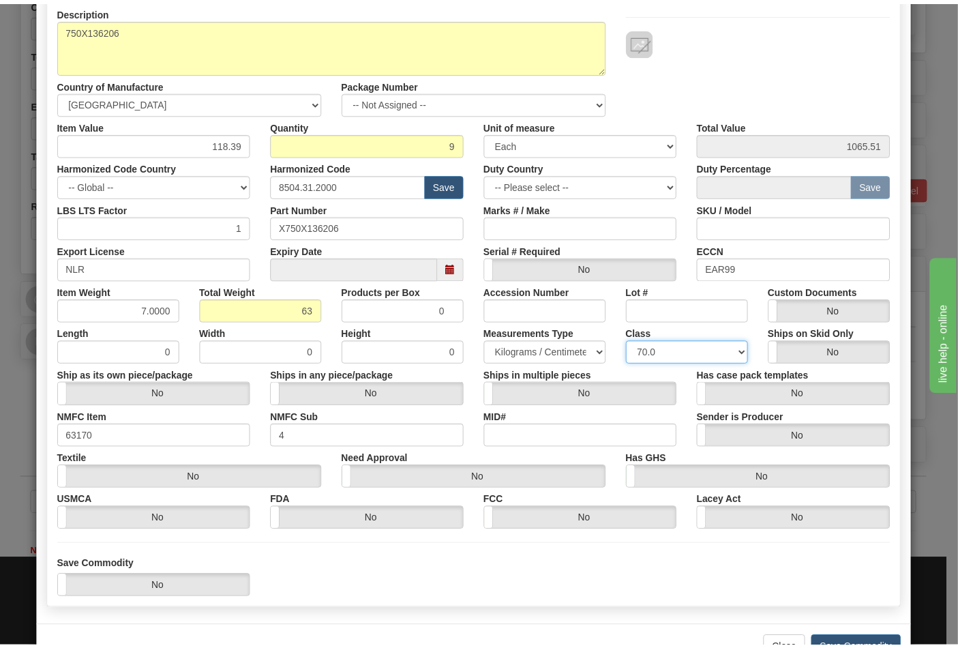
scroll to position [196, 0]
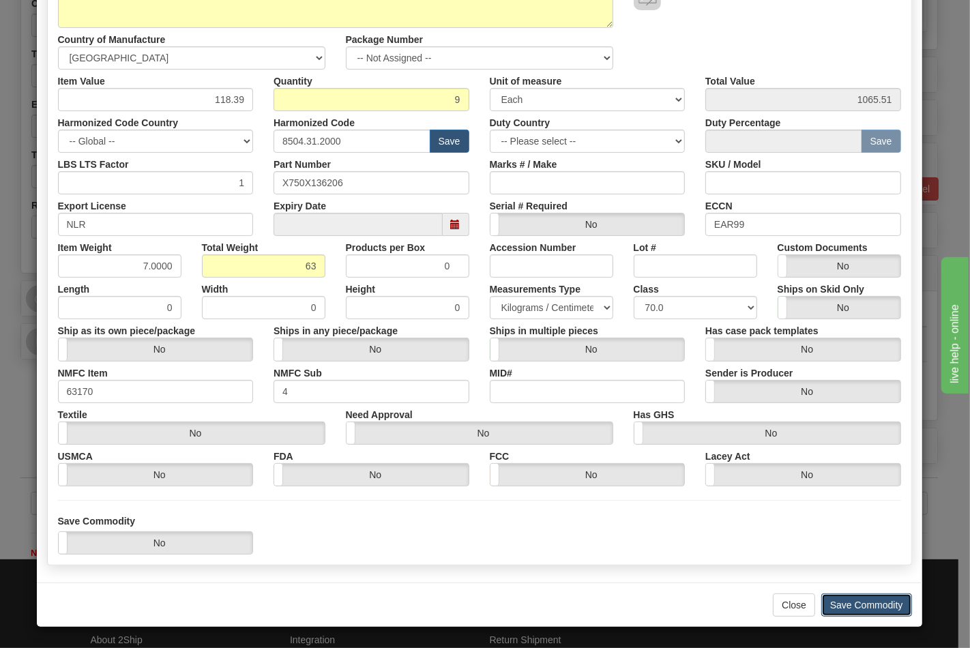
click at [837, 600] on button "Save Commodity" at bounding box center [866, 604] width 91 height 23
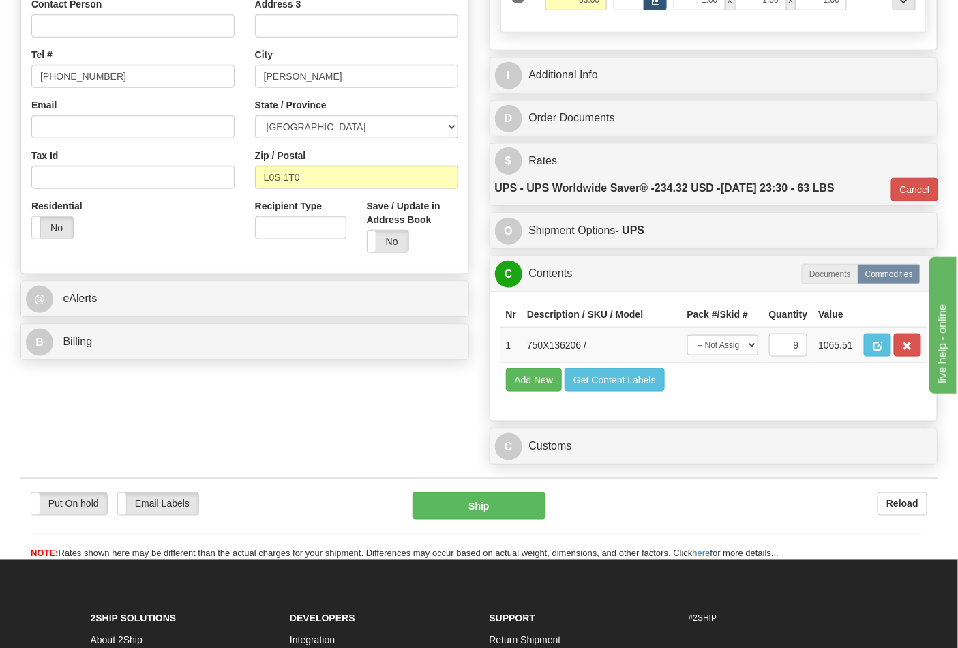
scroll to position [378, 0]
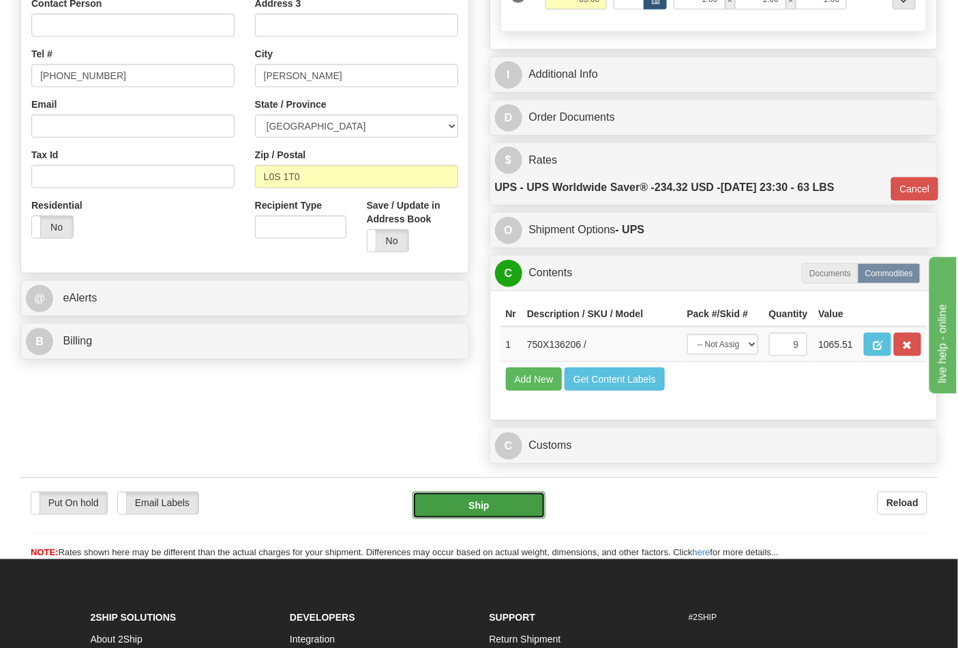
click at [512, 519] on button "Ship" at bounding box center [478, 505] width 132 height 27
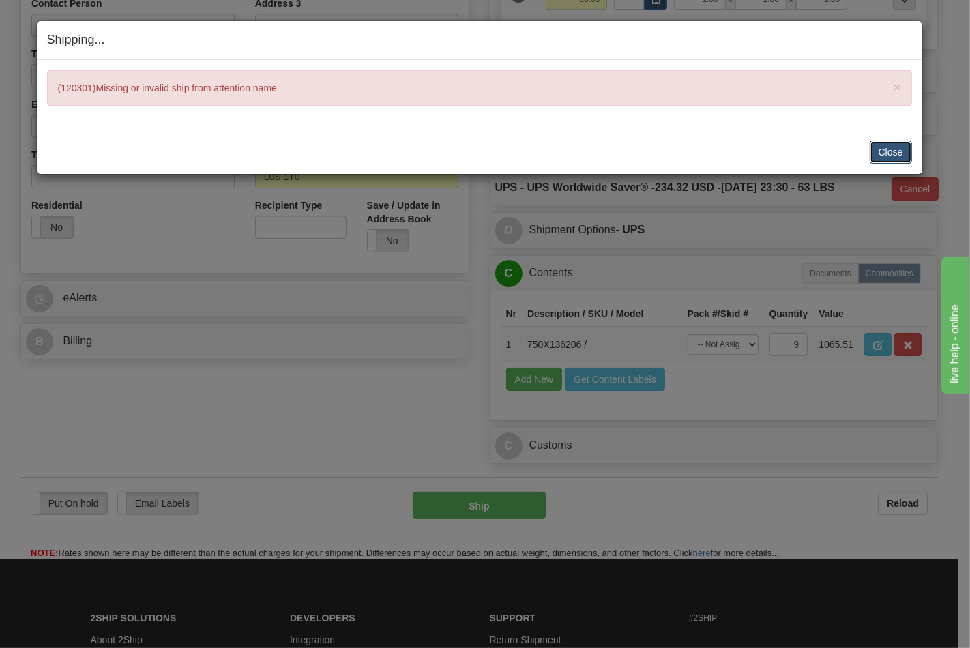
click at [888, 153] on button "Close" at bounding box center [890, 151] width 42 height 23
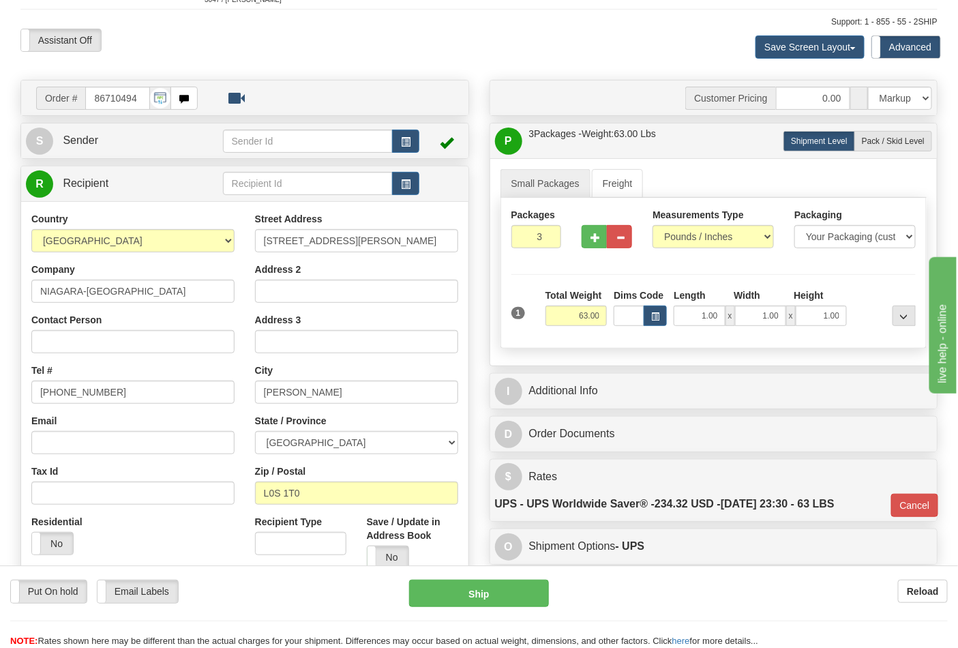
scroll to position [0, 0]
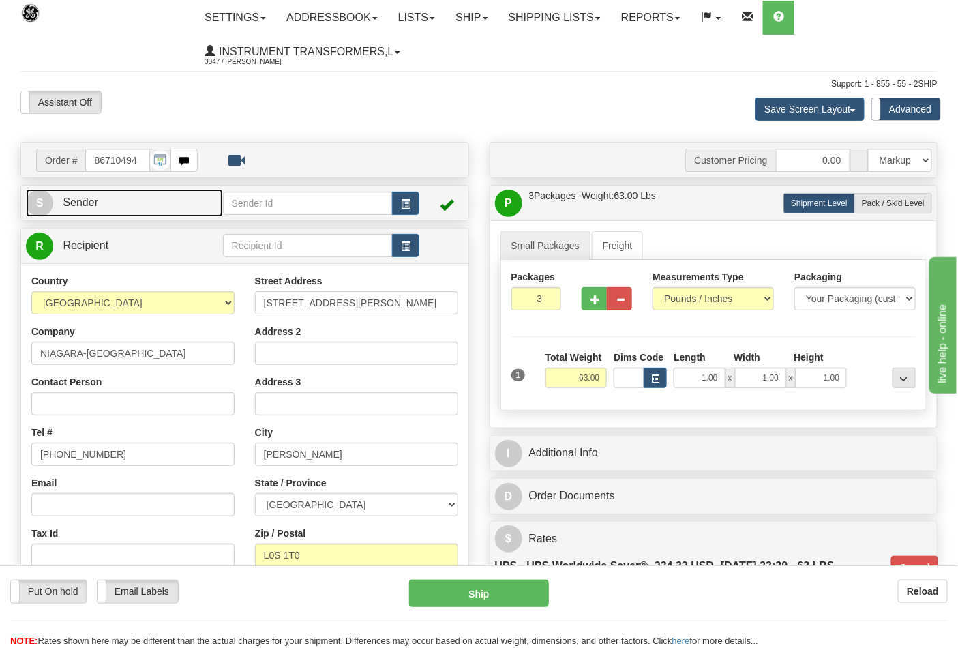
click at [138, 214] on link "S Sender" at bounding box center [124, 203] width 197 height 28
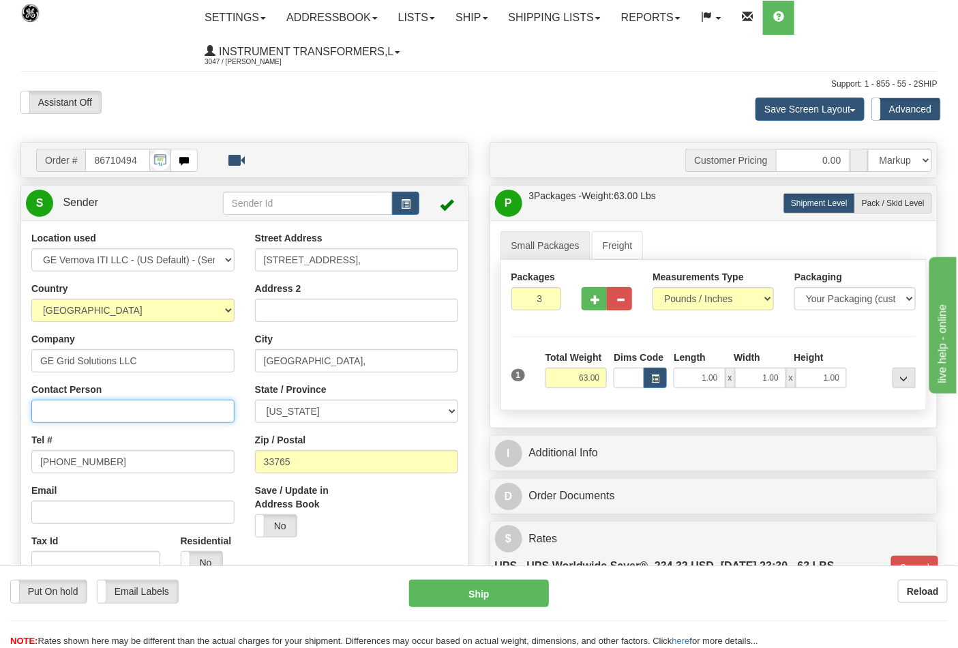
click at [78, 408] on input "Contact Person" at bounding box center [132, 411] width 203 height 23
type input "Nephtali Linares"
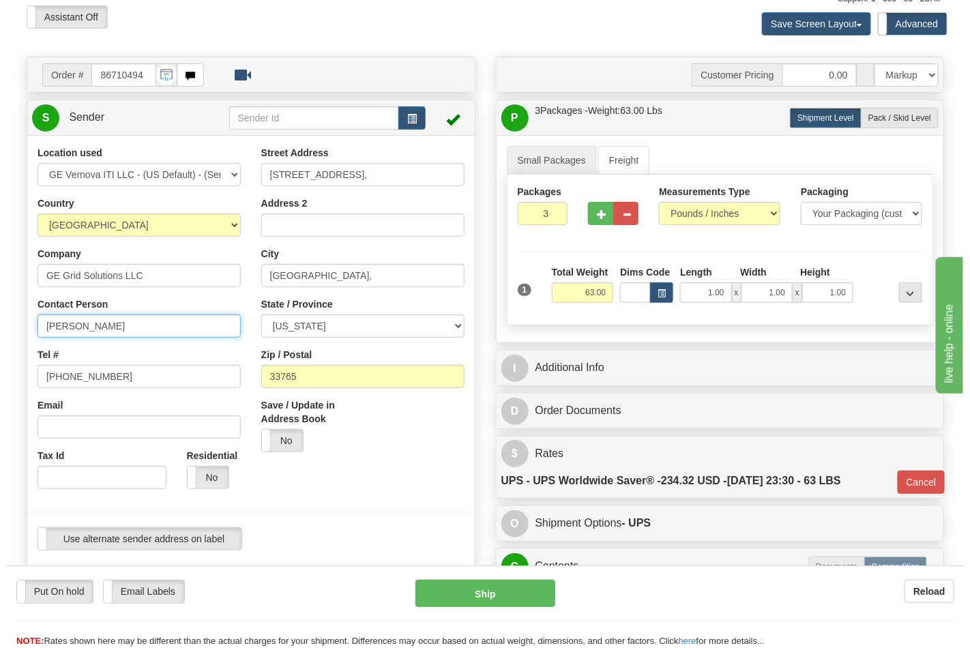
scroll to position [378, 0]
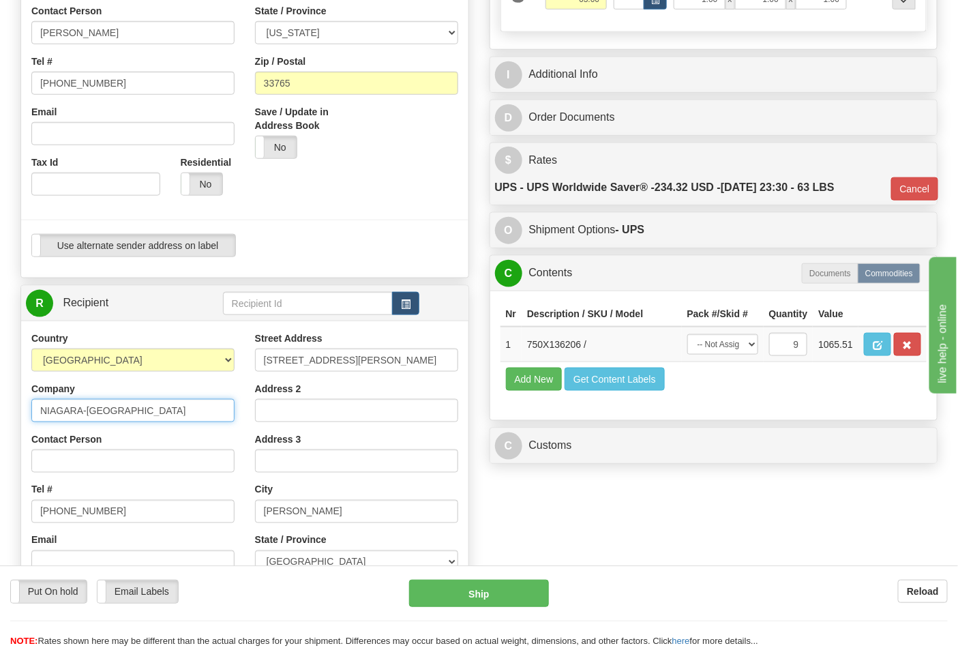
drag, startPoint x: 37, startPoint y: 406, endPoint x: 230, endPoint y: 419, distance: 193.3
click at [230, 419] on input "NIAGARA-ON-THE-LAKE HYDRO" at bounding box center [132, 410] width 203 height 23
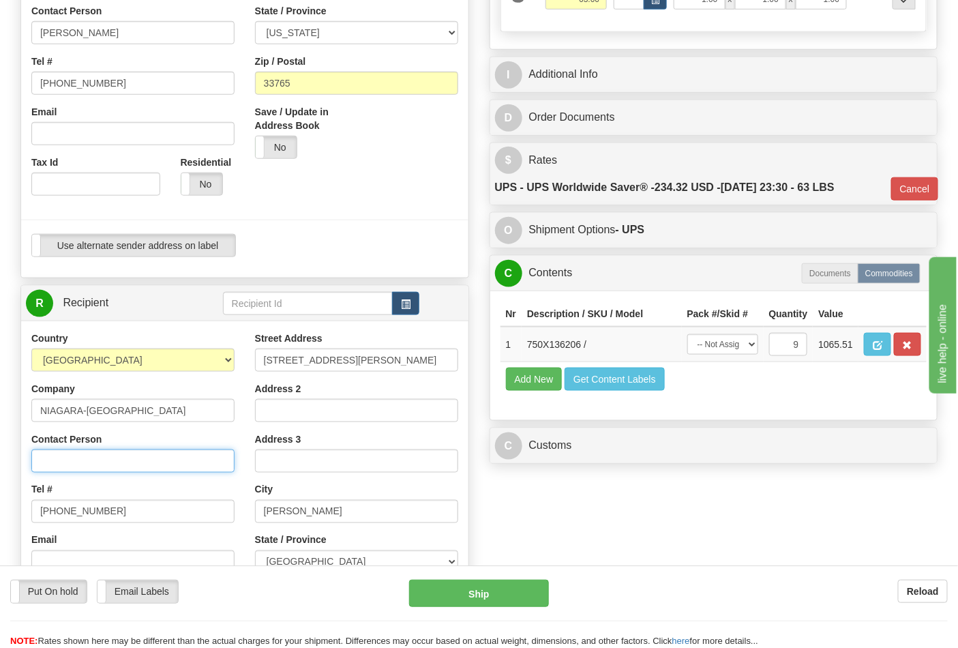
click at [100, 464] on input "Contact Person" at bounding box center [132, 460] width 203 height 23
paste input "NIAGARA-ON-THE-LAKE HYDRO"
type input "NIAGARA-ON-THE-LAKE HYDRO"
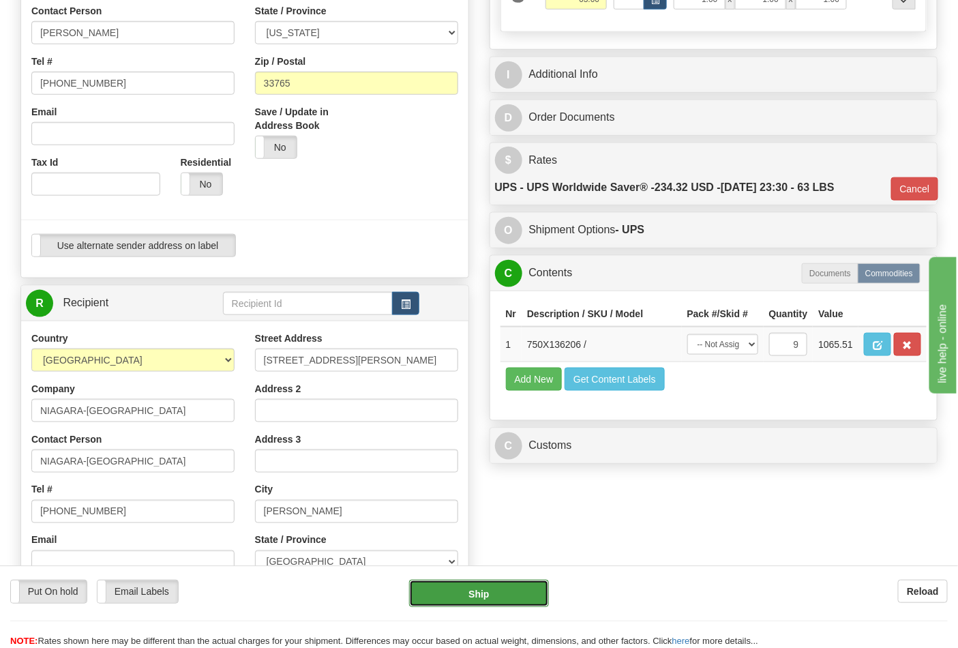
click at [457, 584] on button "Ship" at bounding box center [478, 593] width 139 height 27
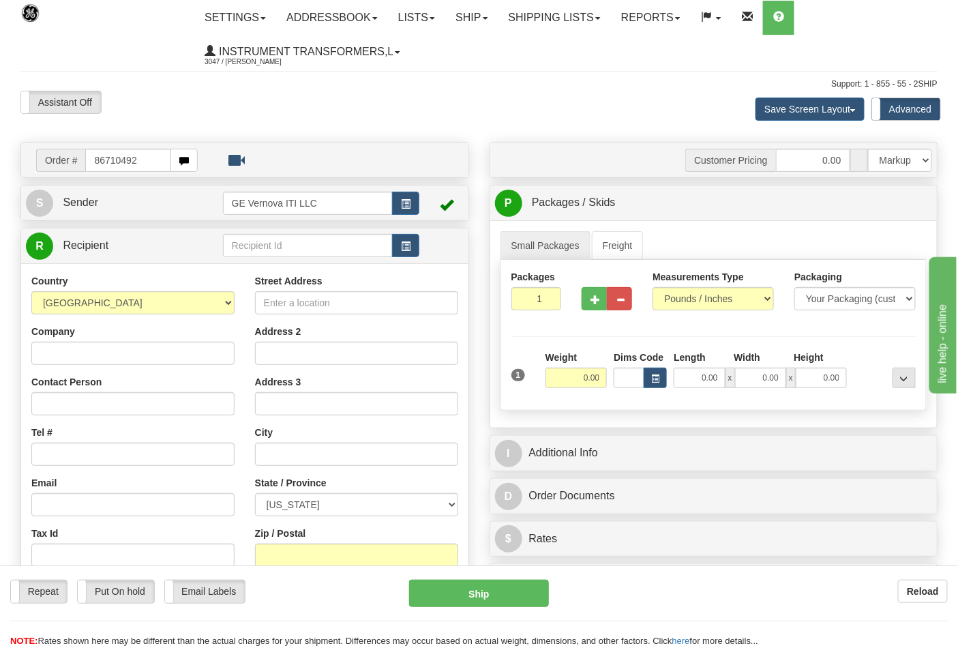
type input "86710492"
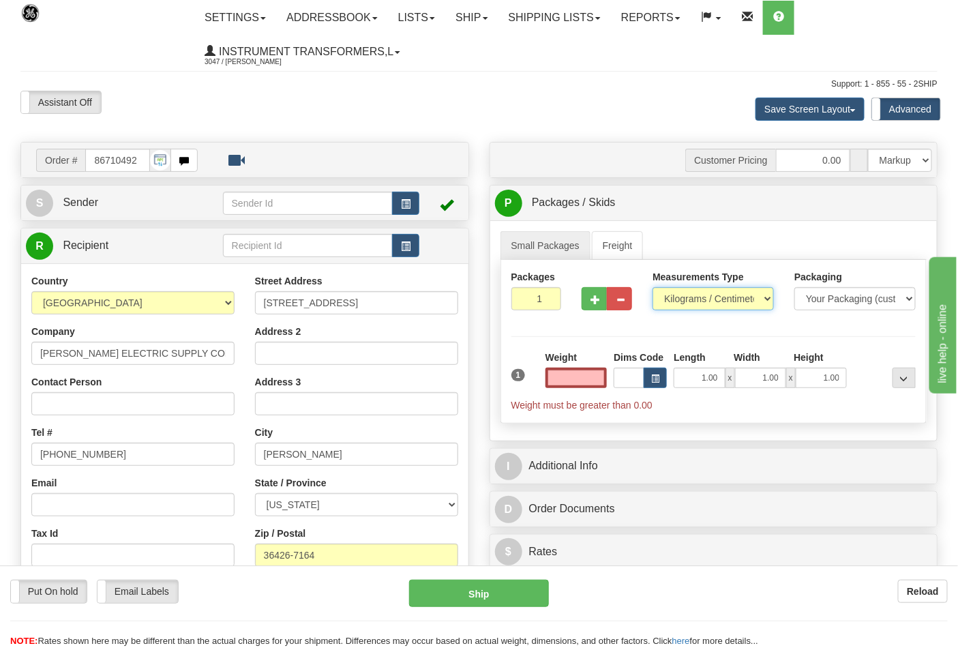
type input "0.00"
click at [698, 297] on select "Pounds / Inches Kilograms / Centimeters" at bounding box center [712, 298] width 121 height 23
select select "0"
click at [652, 288] on select "Pounds / Inches Kilograms / Centimeters" at bounding box center [712, 298] width 121 height 23
click at [597, 299] on span "button" at bounding box center [595, 299] width 10 height 9
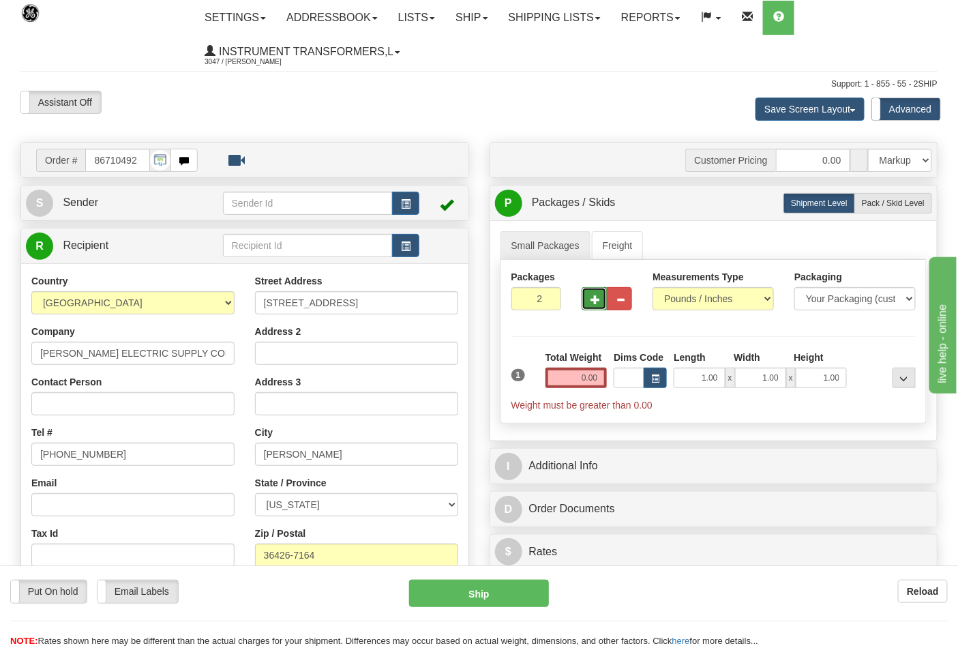
click at [597, 299] on span "button" at bounding box center [595, 299] width 10 height 9
type input "4"
click at [573, 378] on input "0.00" at bounding box center [576, 377] width 62 height 20
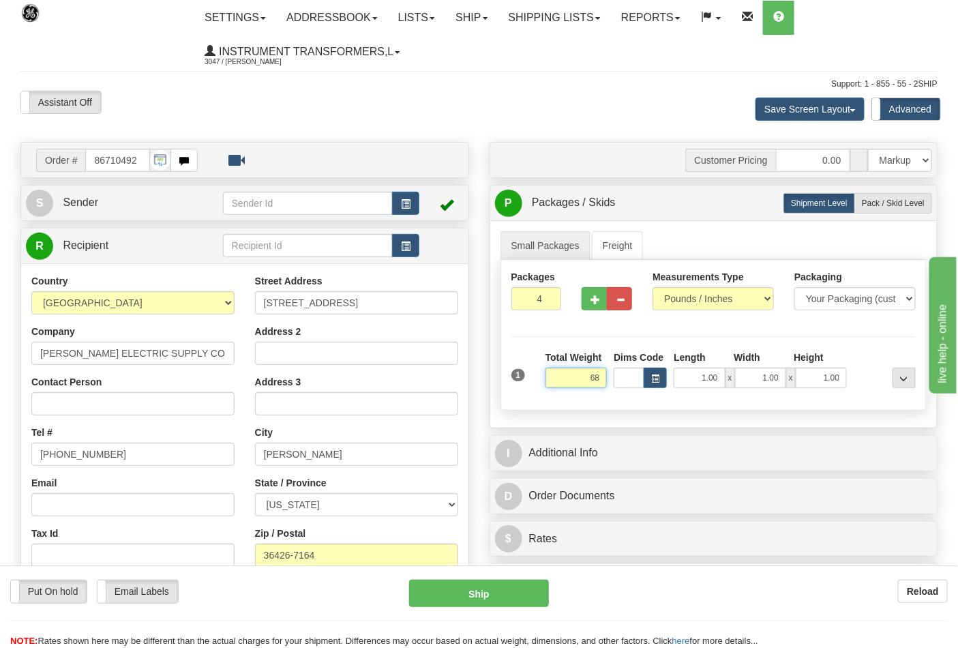
click button "Delete" at bounding box center [0, 0] width 0 height 0
type input "68.00"
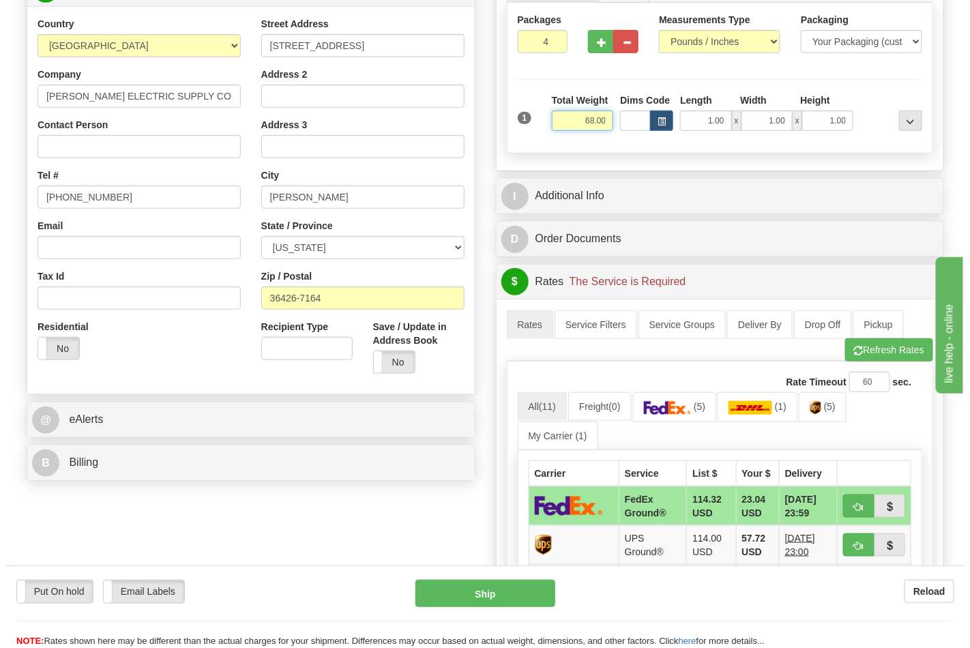
scroll to position [303, 0]
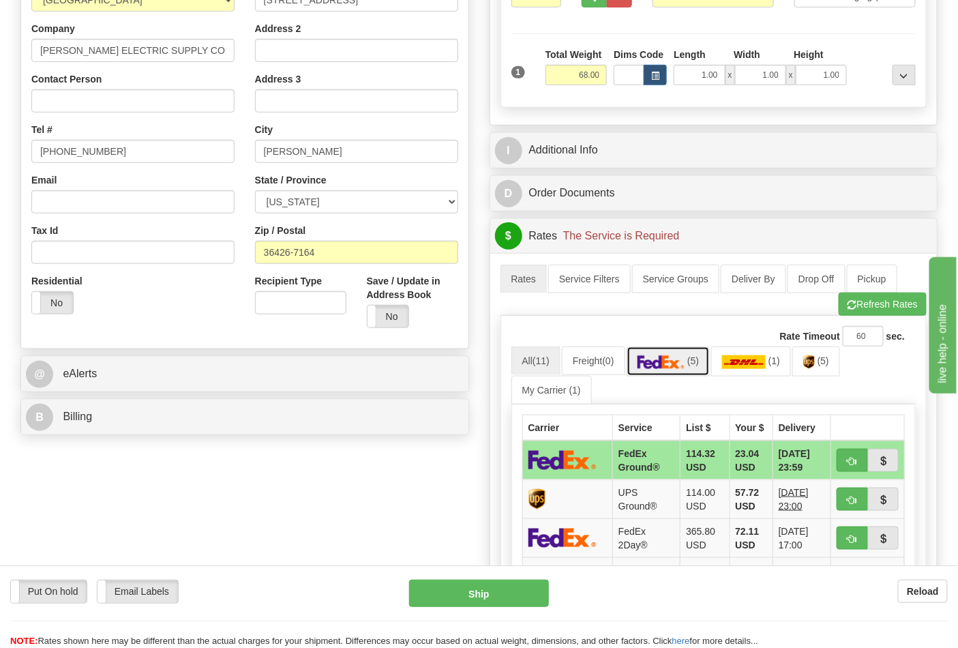
click at [700, 357] on link "(5)" at bounding box center [669, 360] width 84 height 29
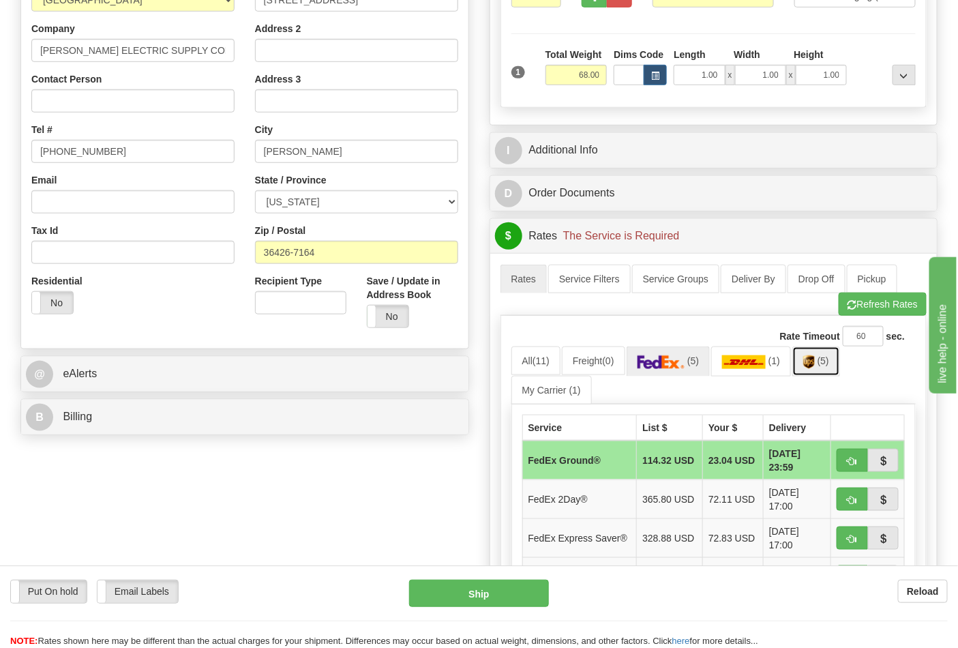
click at [815, 374] on link "(5)" at bounding box center [816, 360] width 48 height 29
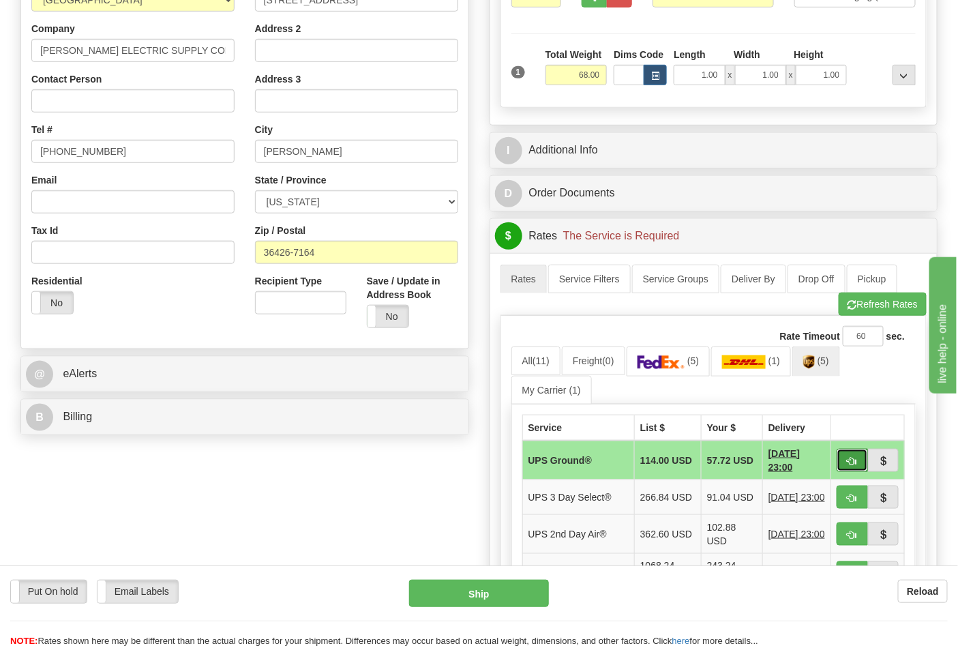
click at [858, 466] on button "button" at bounding box center [852, 460] width 31 height 23
type input "03"
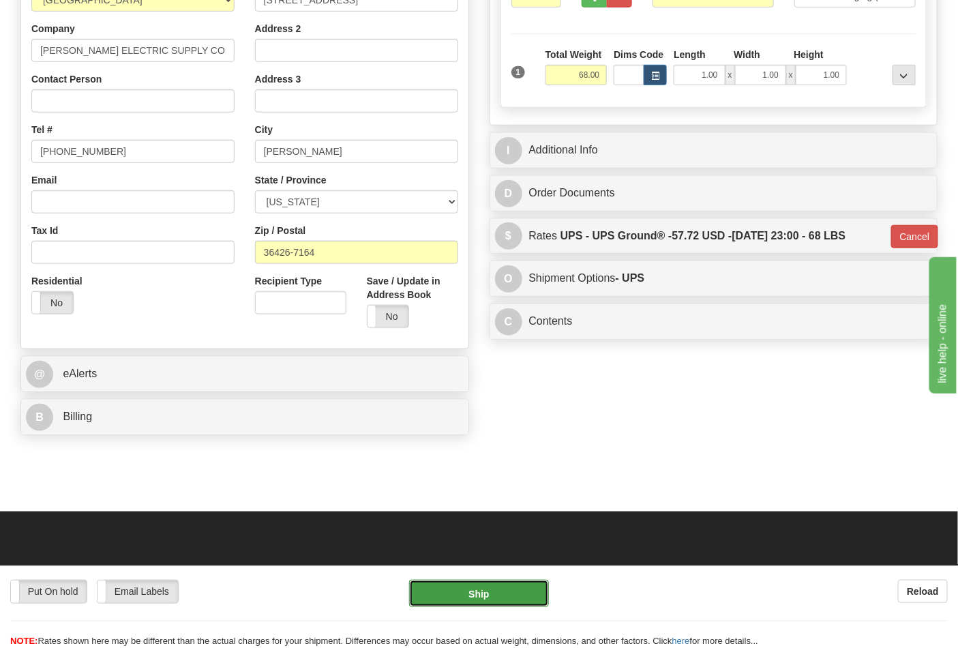
click at [468, 593] on button "Ship" at bounding box center [478, 593] width 139 height 27
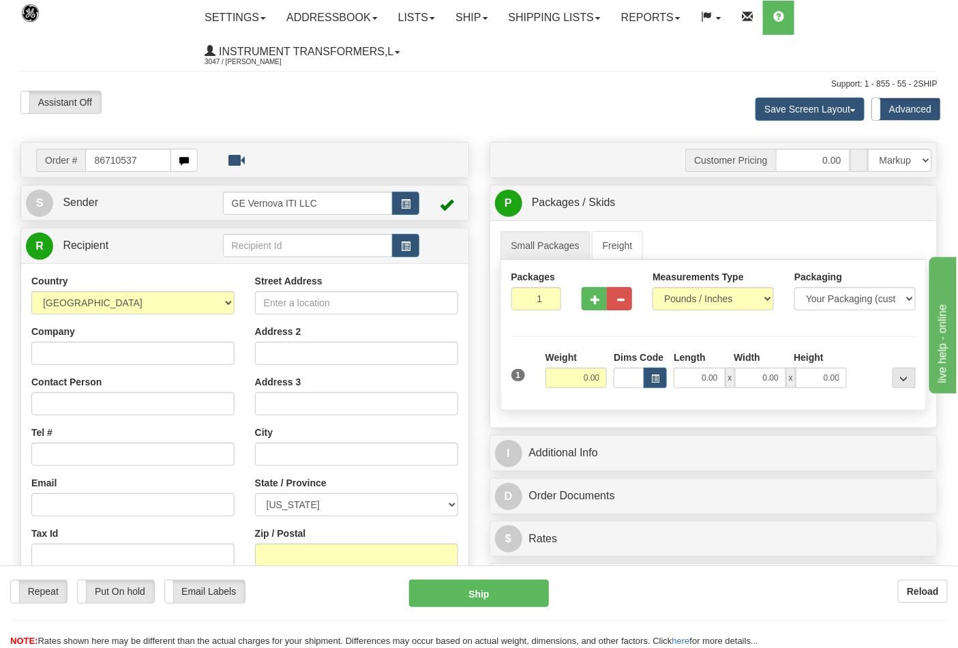
type input "86710537"
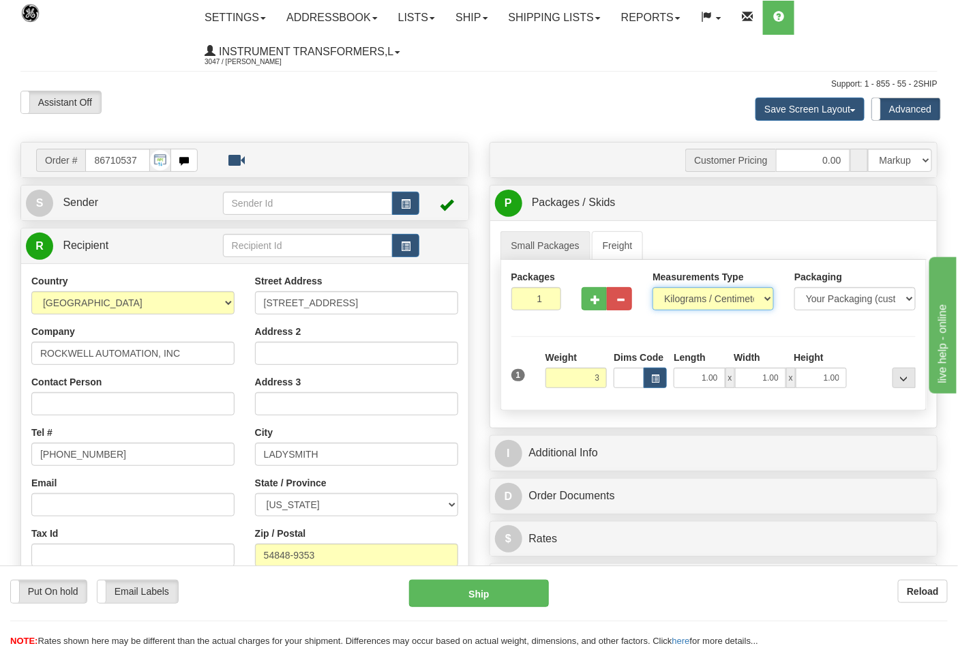
type input "3.00"
click at [760, 298] on select "Pounds / Inches Kilograms / Centimeters" at bounding box center [712, 298] width 121 height 23
select select "0"
click at [652, 288] on select "Pounds / Inches Kilograms / Centimeters" at bounding box center [712, 298] width 121 height 23
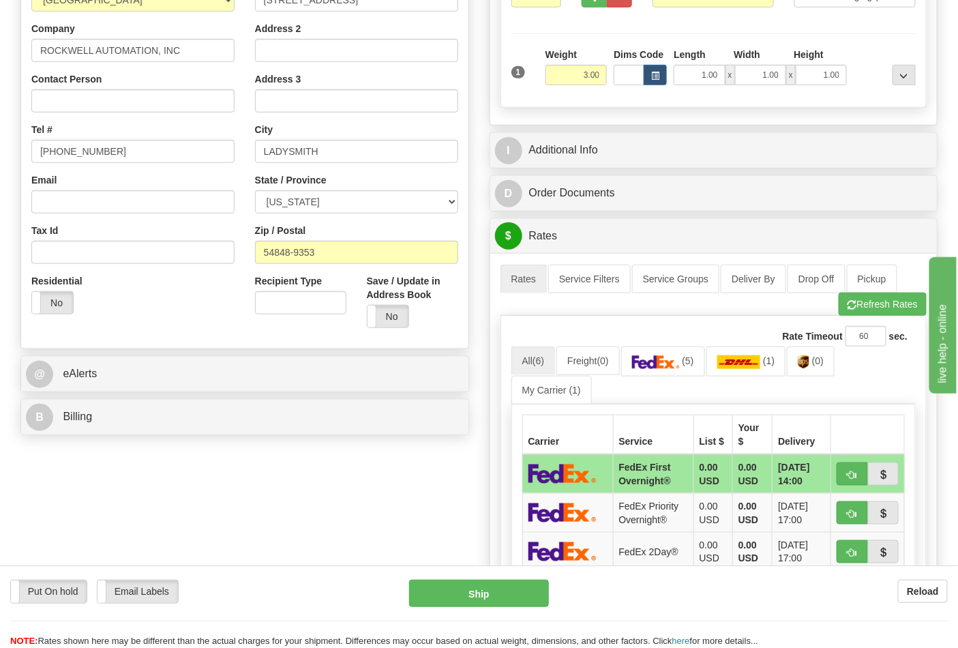
click at [249, 433] on div "B Billing" at bounding box center [244, 417] width 447 height 35
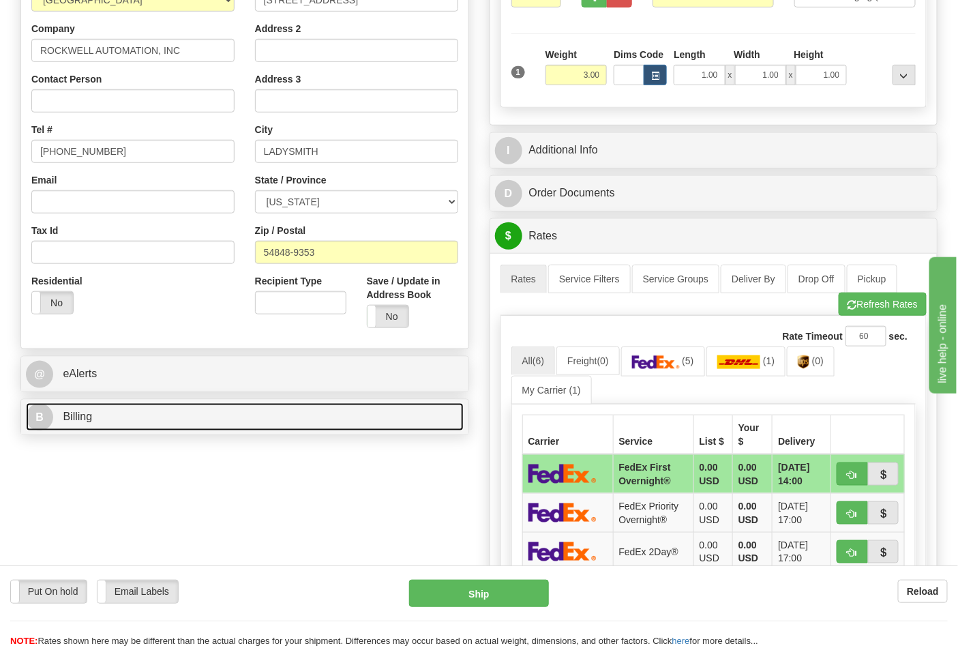
click at [173, 423] on link "B Billing" at bounding box center [245, 417] width 438 height 28
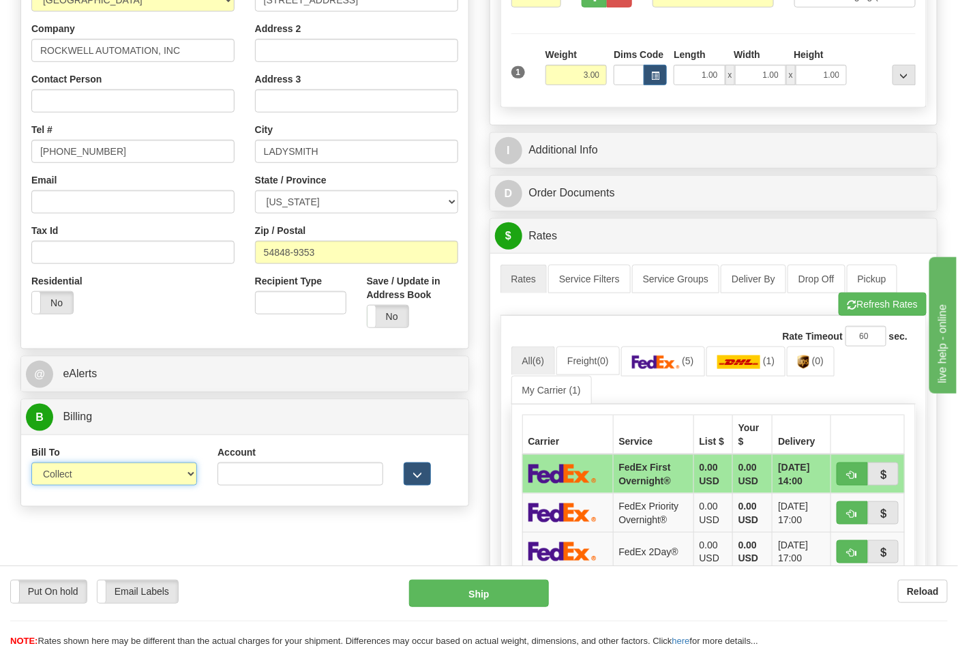
click at [141, 477] on select "Sender Recipient Third Party Collect" at bounding box center [114, 473] width 166 height 23
select select "2"
click at [31, 464] on select "Sender Recipient Third Party Collect" at bounding box center [114, 473] width 166 height 23
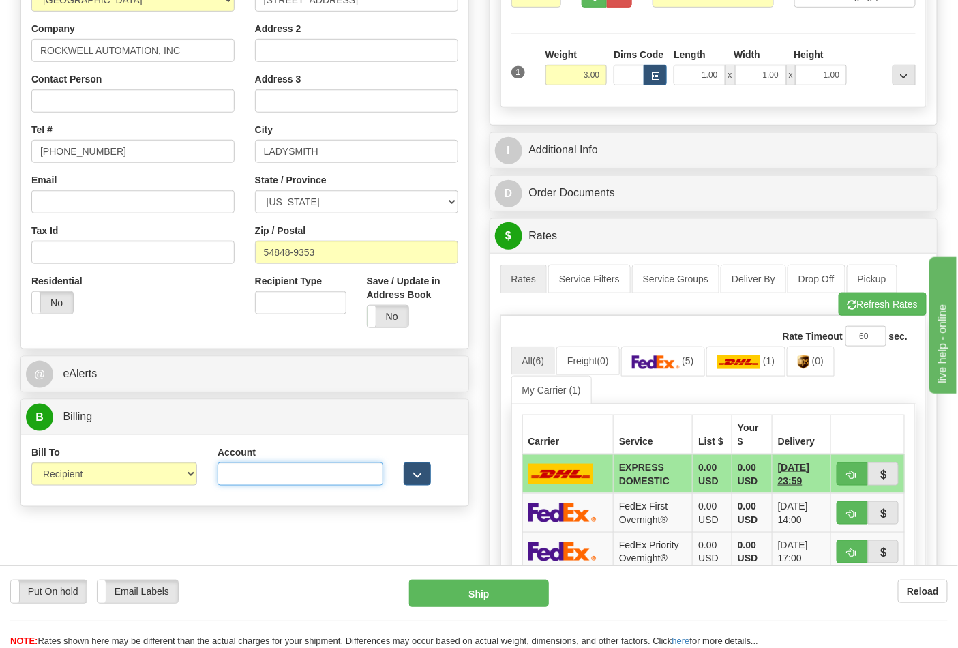
click at [257, 470] on input "Account" at bounding box center [300, 473] width 166 height 23
paste input "587102"
type input "587102"
click at [809, 367] on img at bounding box center [804, 362] width 12 height 14
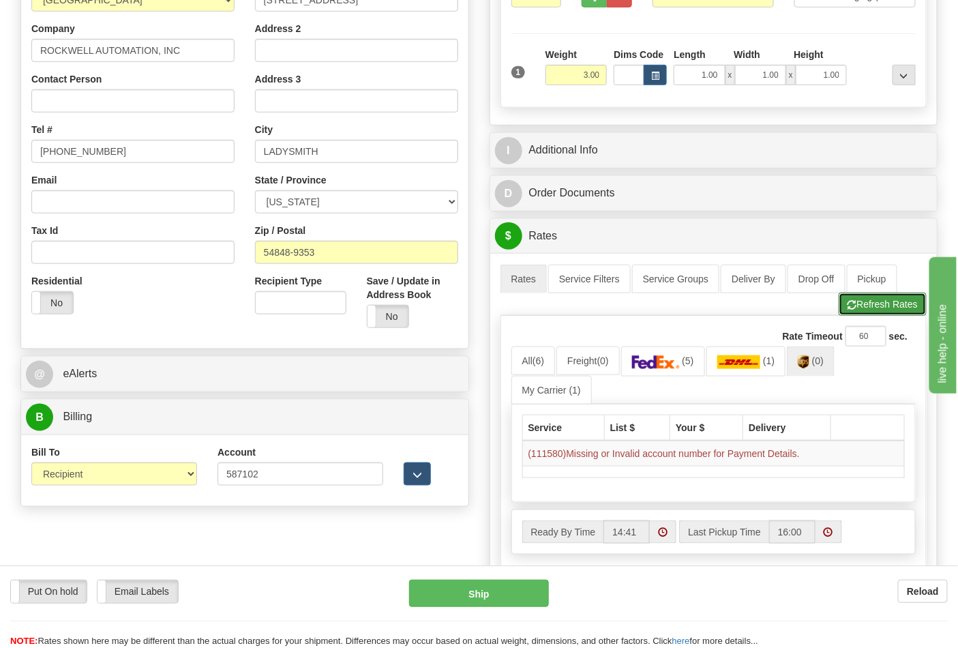
click at [875, 309] on button "Refresh Rates" at bounding box center [883, 303] width 88 height 23
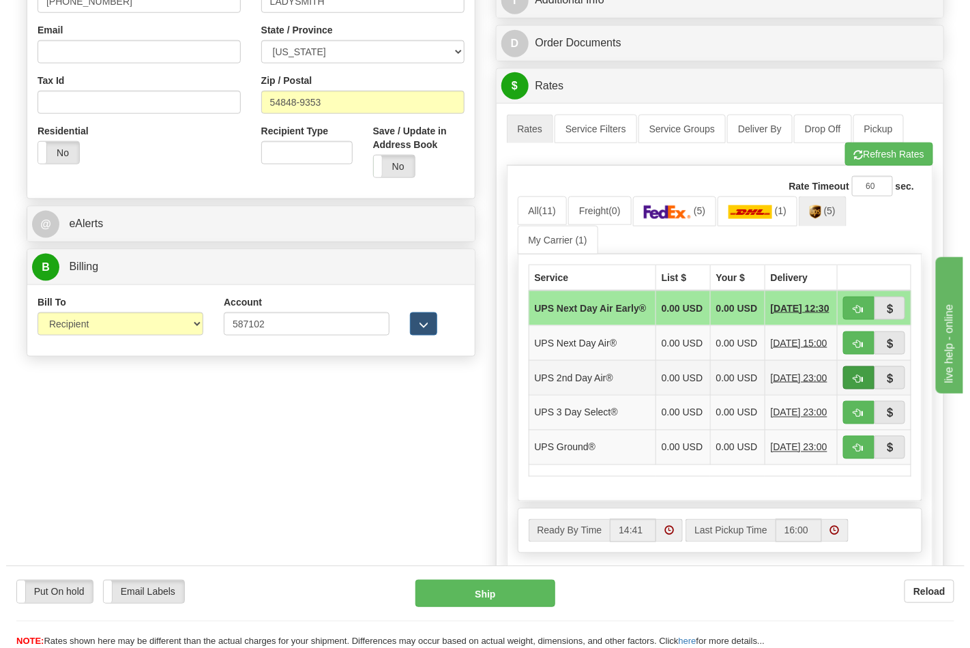
scroll to position [454, 0]
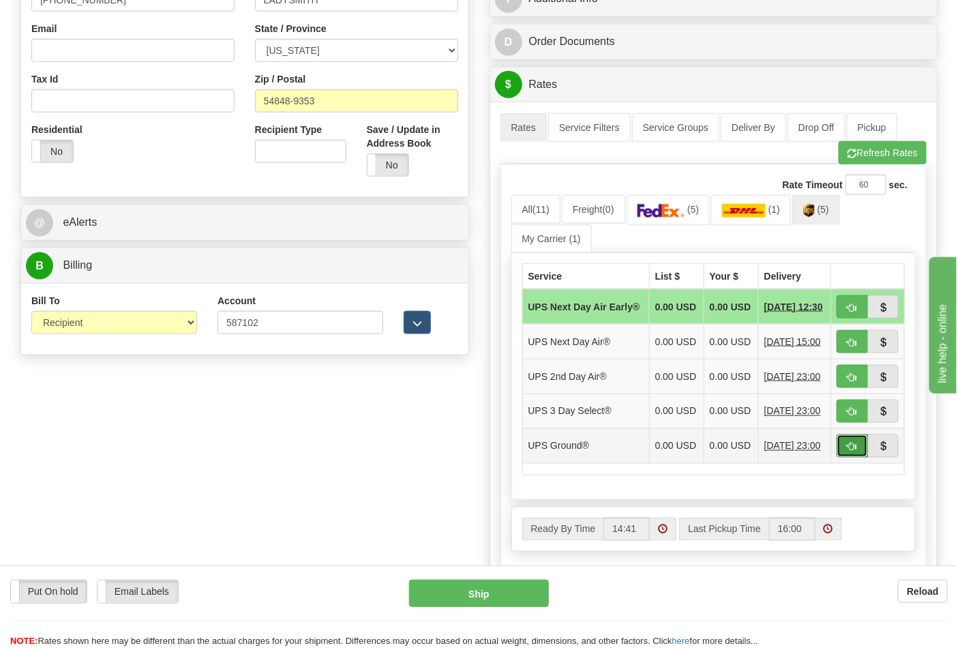
click at [854, 451] on span "button" at bounding box center [852, 446] width 10 height 9
type input "03"
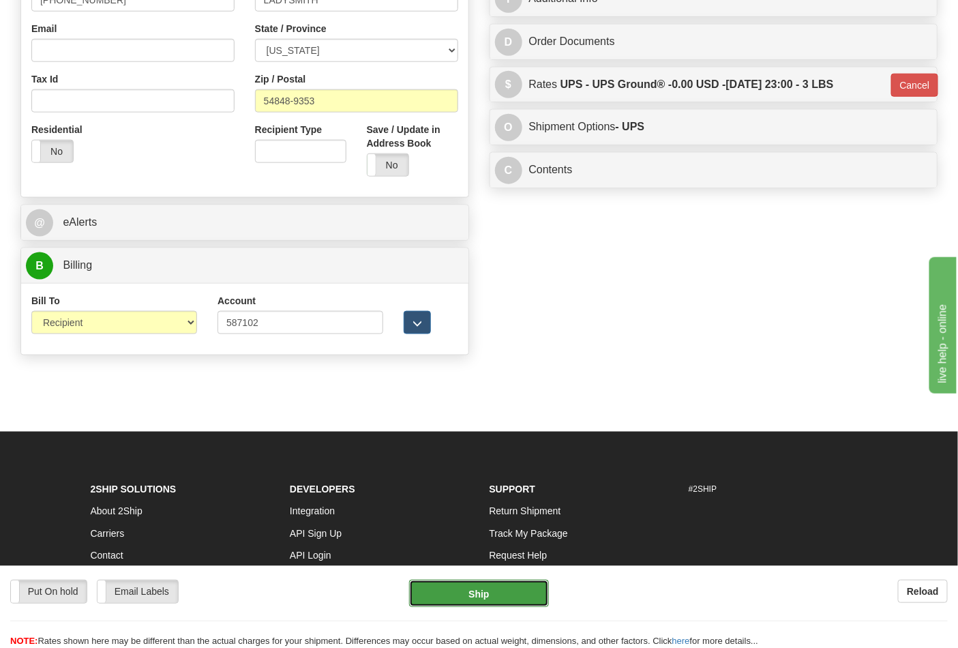
click at [496, 595] on button "Ship" at bounding box center [478, 593] width 139 height 27
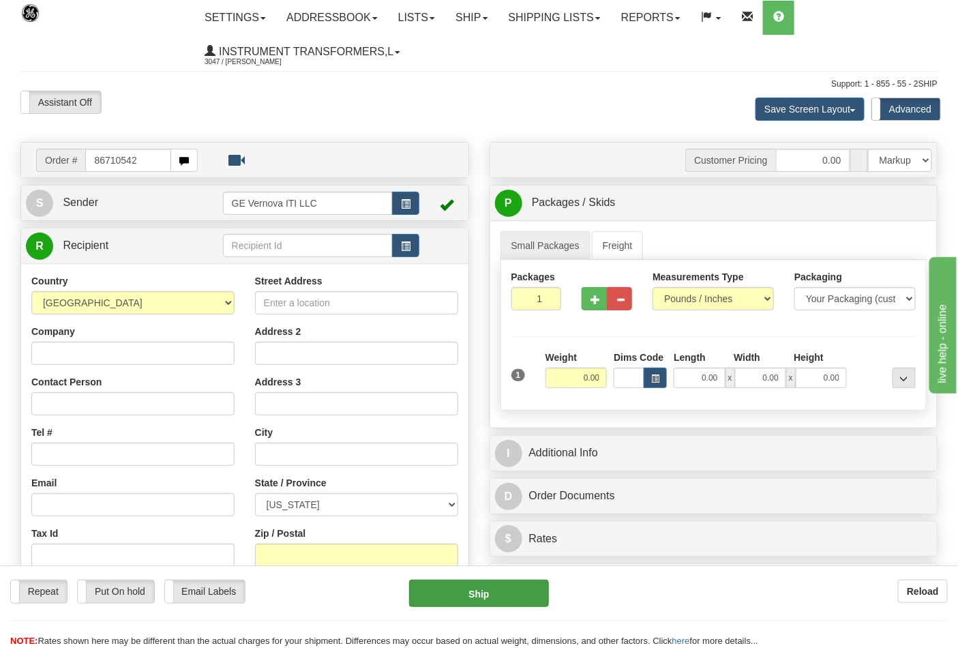
type input "86710542"
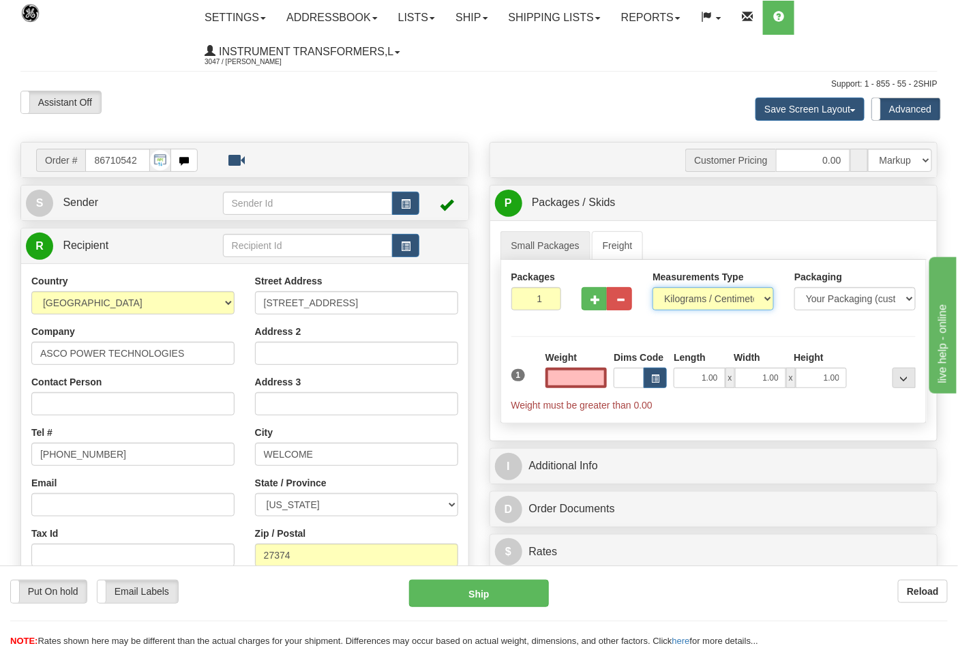
type input "0.00"
click at [724, 304] on select "Pounds / Inches Kilograms / Centimeters" at bounding box center [712, 298] width 121 height 23
select select "0"
click at [652, 288] on select "Pounds / Inches Kilograms / Centimeters" at bounding box center [712, 298] width 121 height 23
click at [582, 378] on input "0.00" at bounding box center [576, 377] width 62 height 20
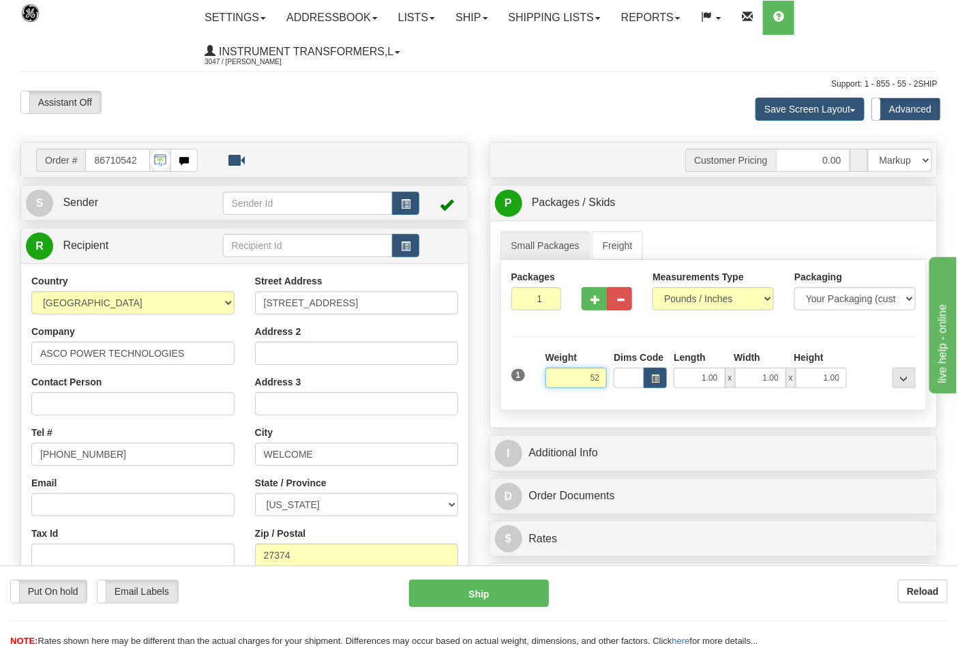
click button "Delete" at bounding box center [0, 0] width 0 height 0
type input "52.00"
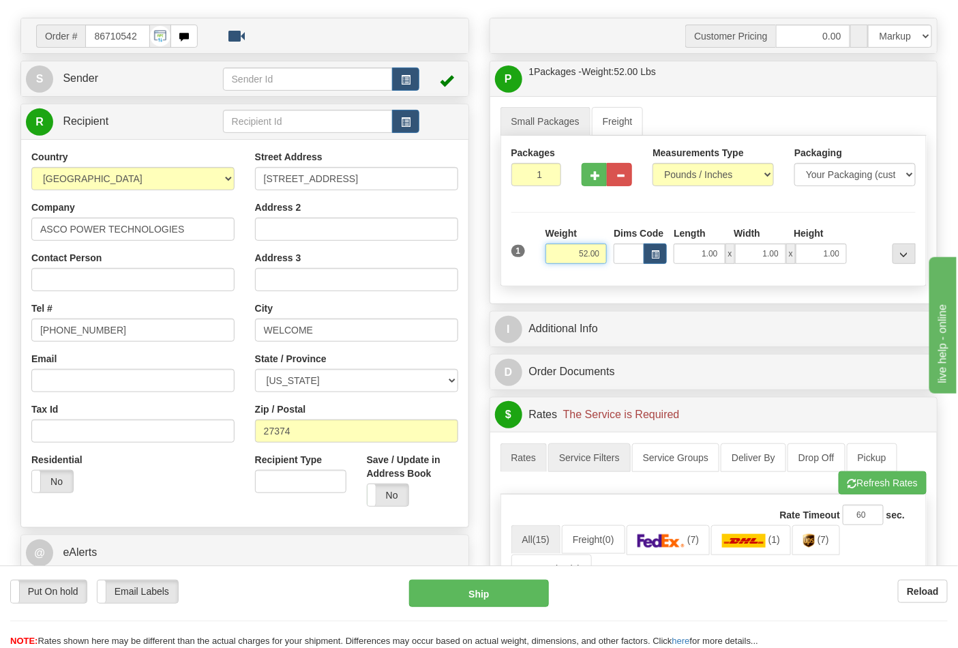
scroll to position [151, 0]
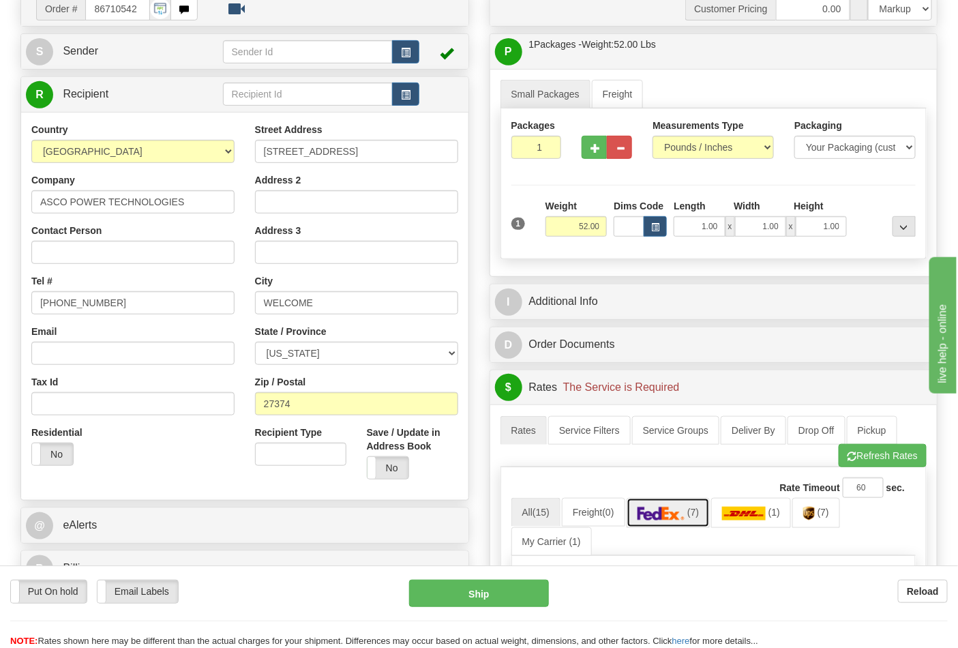
click at [655, 518] on img at bounding box center [661, 514] width 48 height 14
click at [854, 453] on button "Refresh Rates" at bounding box center [883, 455] width 88 height 23
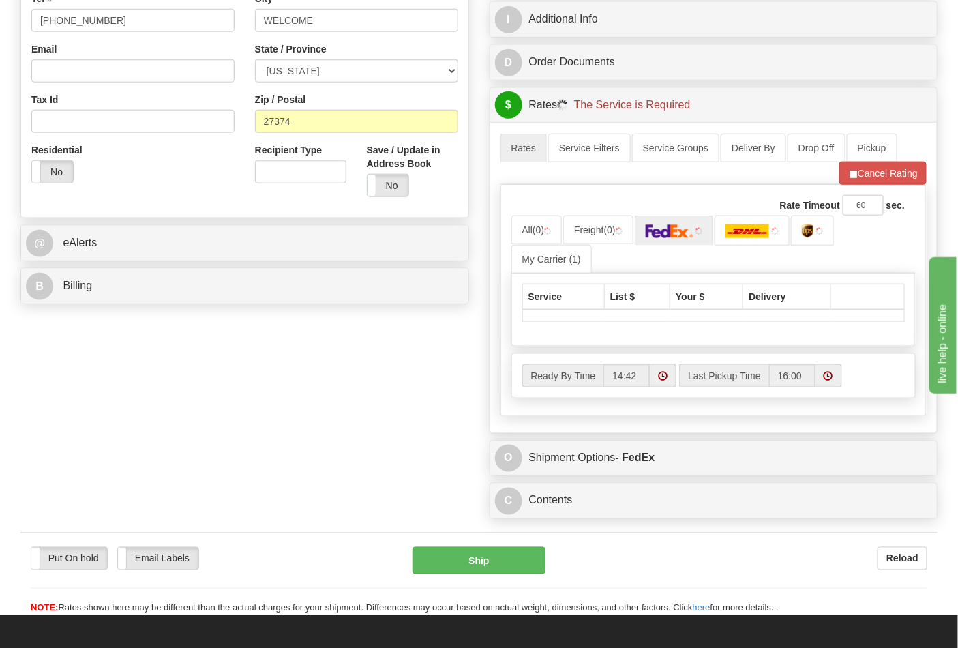
scroll to position [454, 0]
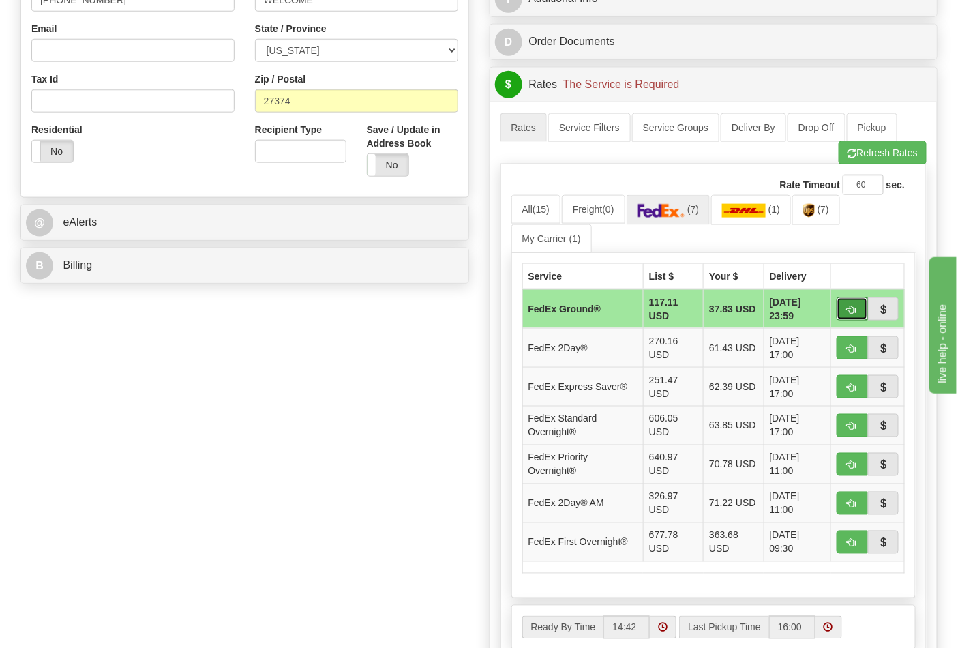
click at [854, 316] on button "button" at bounding box center [852, 308] width 31 height 23
type input "92"
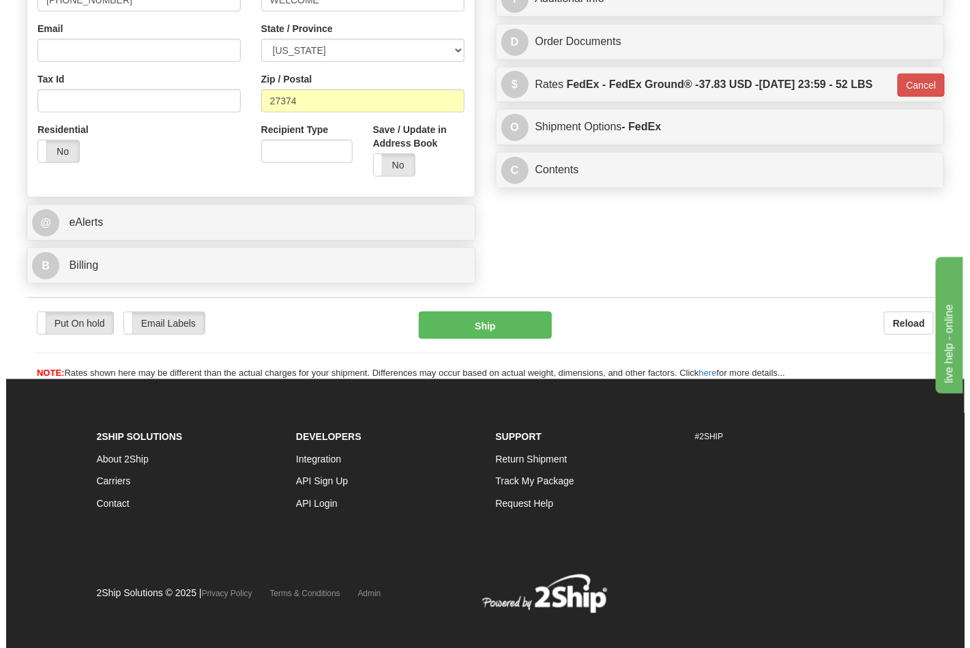
scroll to position [451, 0]
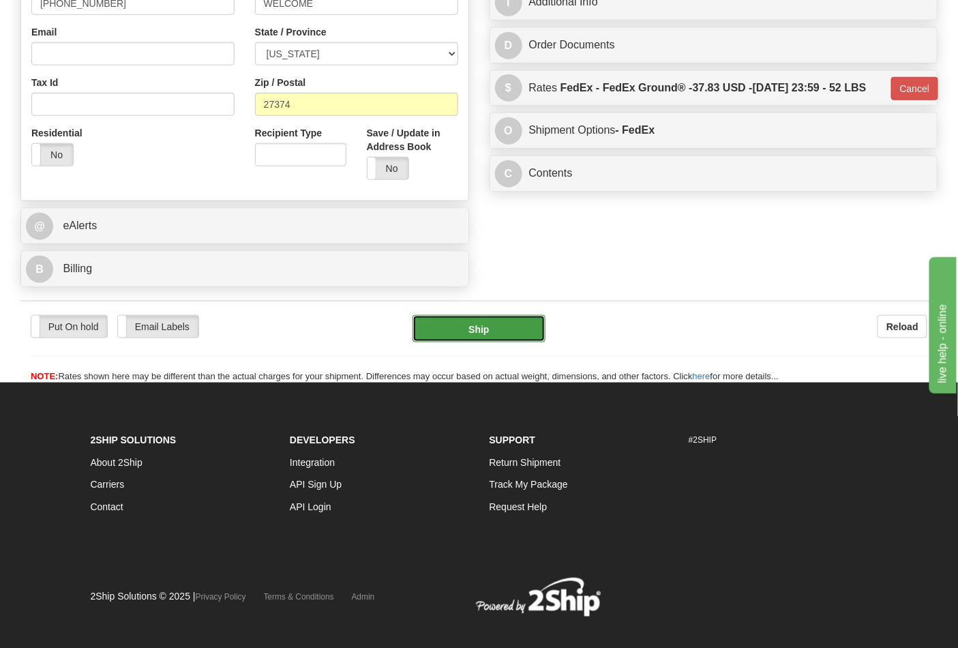
click at [523, 341] on button "Ship" at bounding box center [478, 328] width 132 height 27
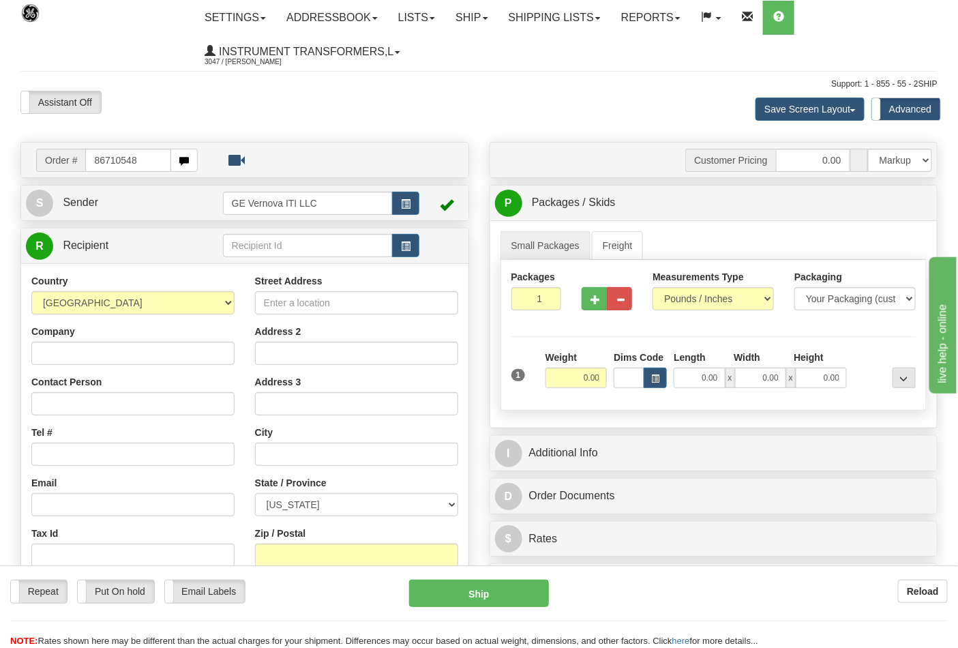
type input "86710548"
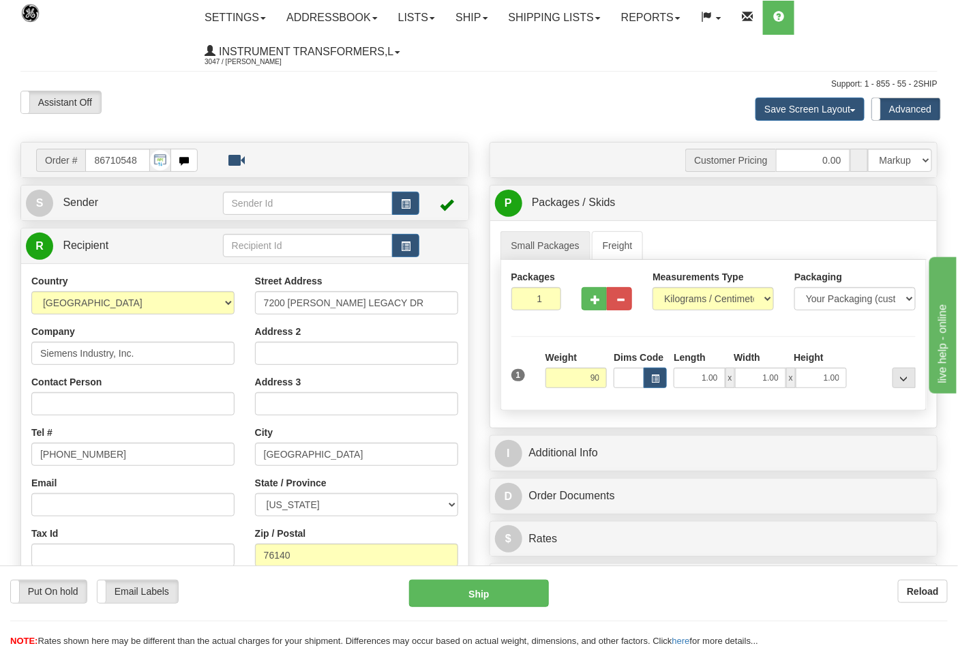
click button "Delete" at bounding box center [0, 0] width 0 height 0
type input "90.00"
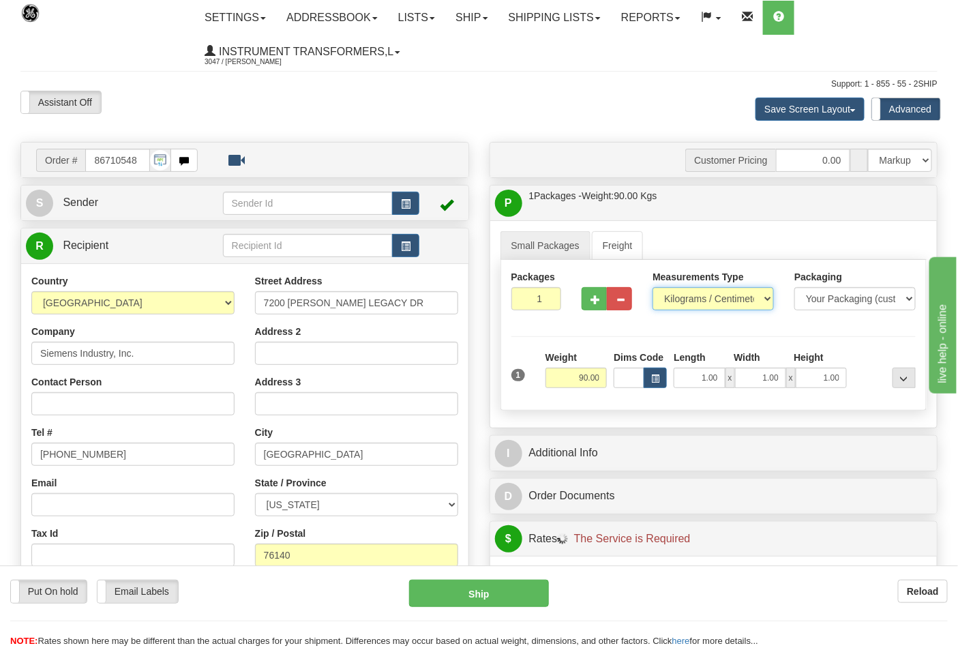
drag, startPoint x: 670, startPoint y: 295, endPoint x: 672, endPoint y: 304, distance: 9.9
click at [670, 295] on select "Pounds / Inches Kilograms / Centimeters" at bounding box center [712, 298] width 121 height 23
select select "0"
click at [652, 288] on select "Pounds / Inches Kilograms / Centimeters" at bounding box center [712, 298] width 121 height 23
click at [595, 299] on span "button" at bounding box center [595, 299] width 10 height 9
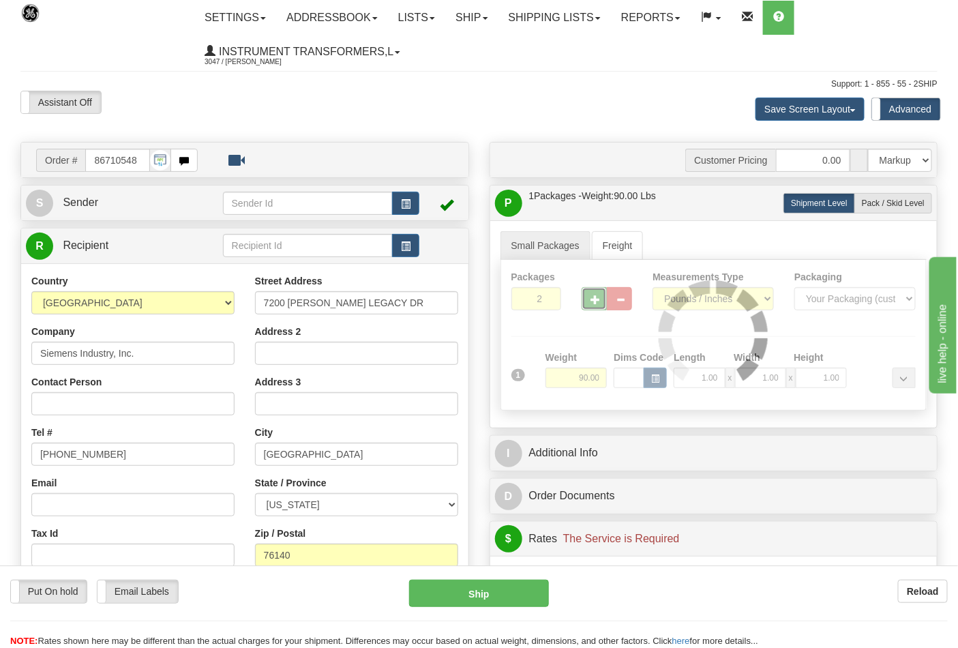
click at [595, 299] on div at bounding box center [713, 335] width 425 height 150
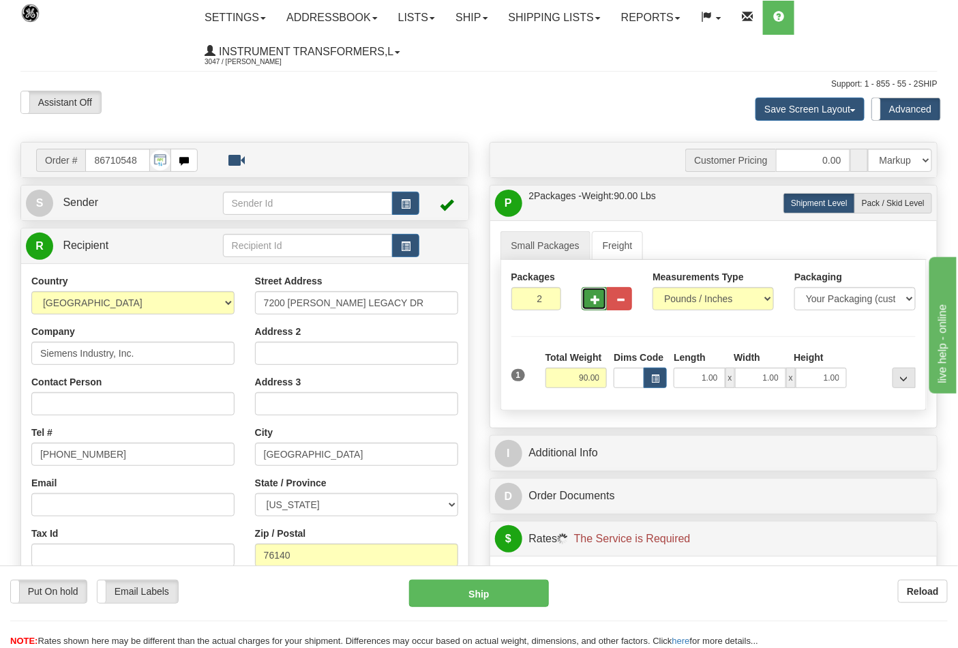
click at [595, 299] on span "button" at bounding box center [595, 299] width 10 height 9
click at [590, 301] on span "button" at bounding box center [595, 299] width 10 height 9
type input "6"
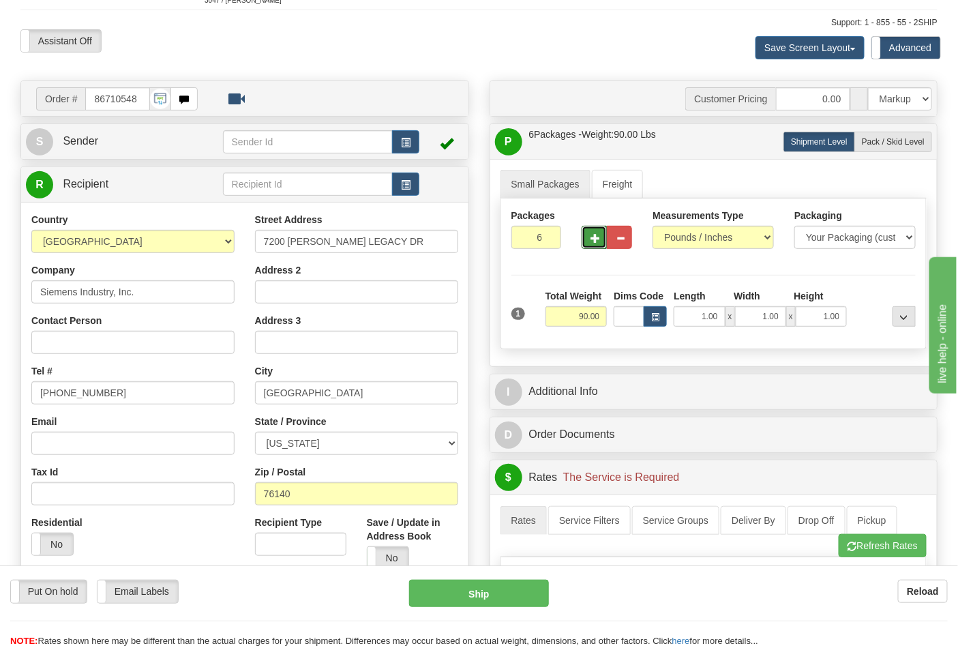
scroll to position [303, 0]
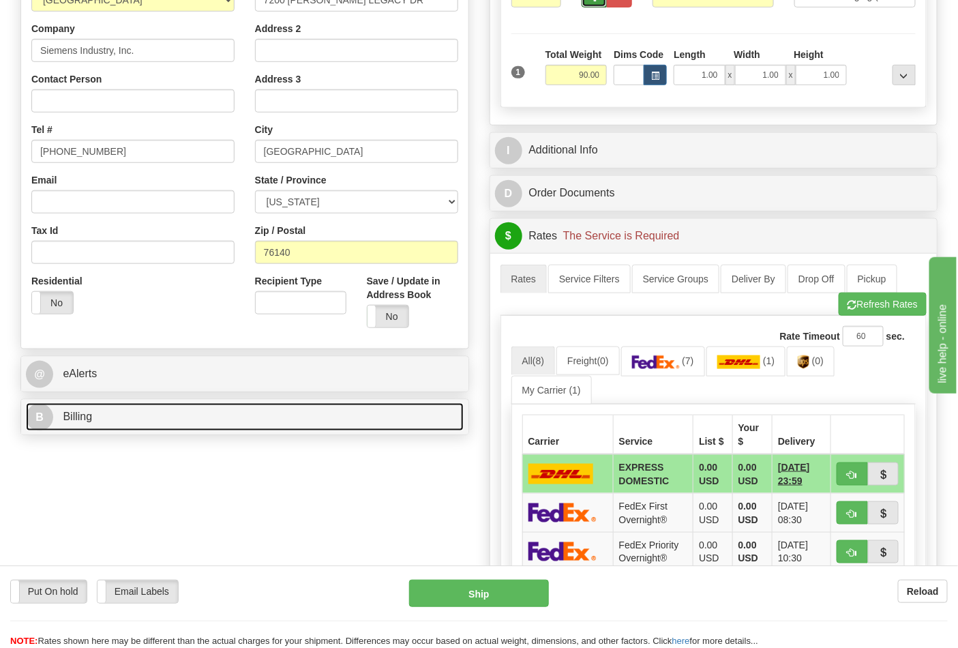
click at [393, 424] on link "B Billing" at bounding box center [245, 417] width 438 height 28
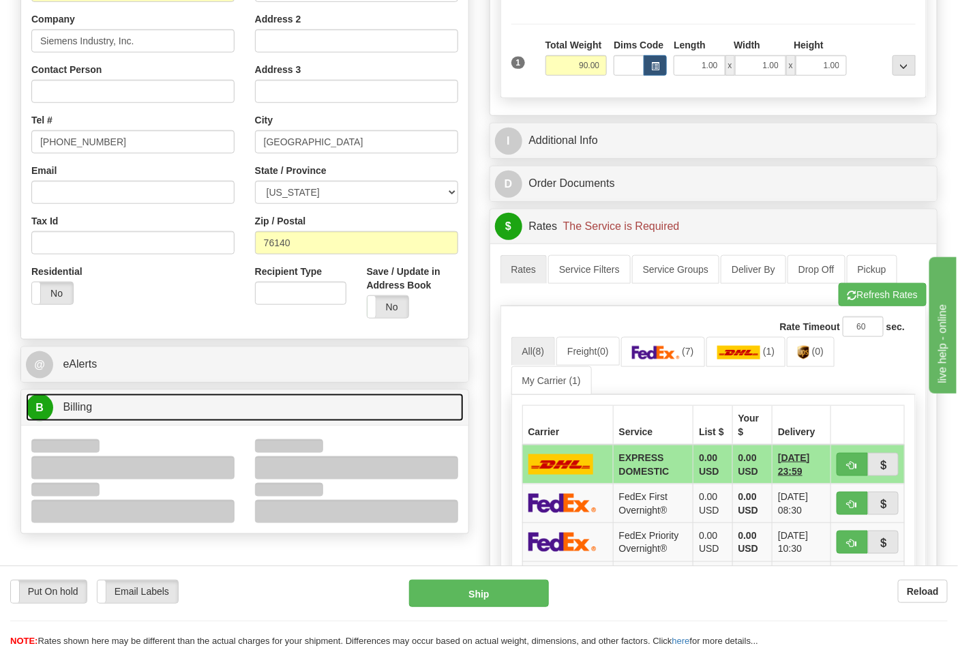
scroll to position [378, 0]
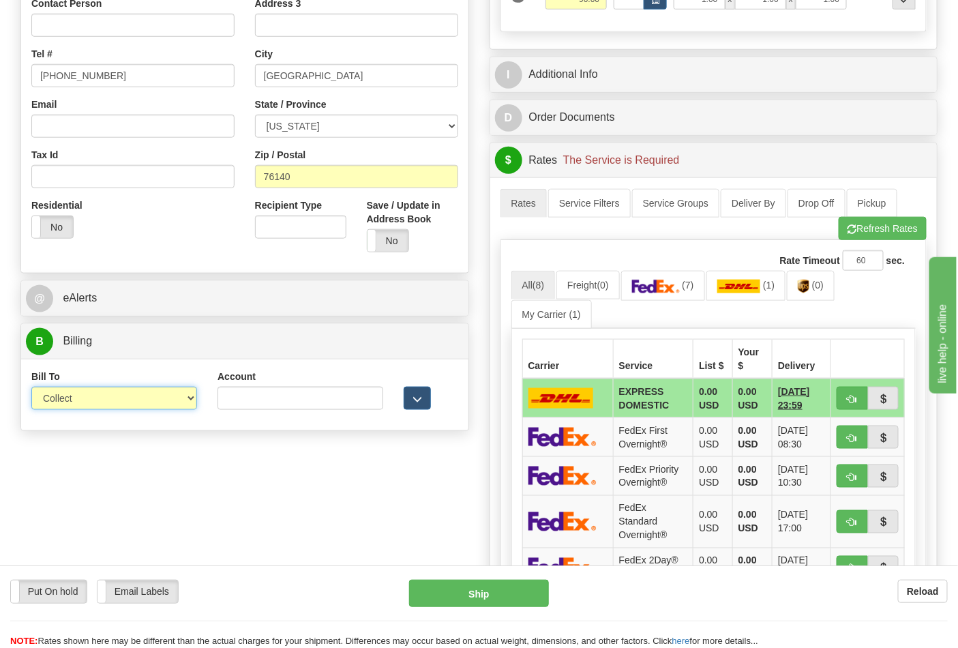
click at [189, 406] on select "Sender Recipient Third Party Collect" at bounding box center [114, 398] width 166 height 23
select select "2"
click at [31, 388] on select "Sender Recipient Third Party Collect" at bounding box center [114, 398] width 166 height 23
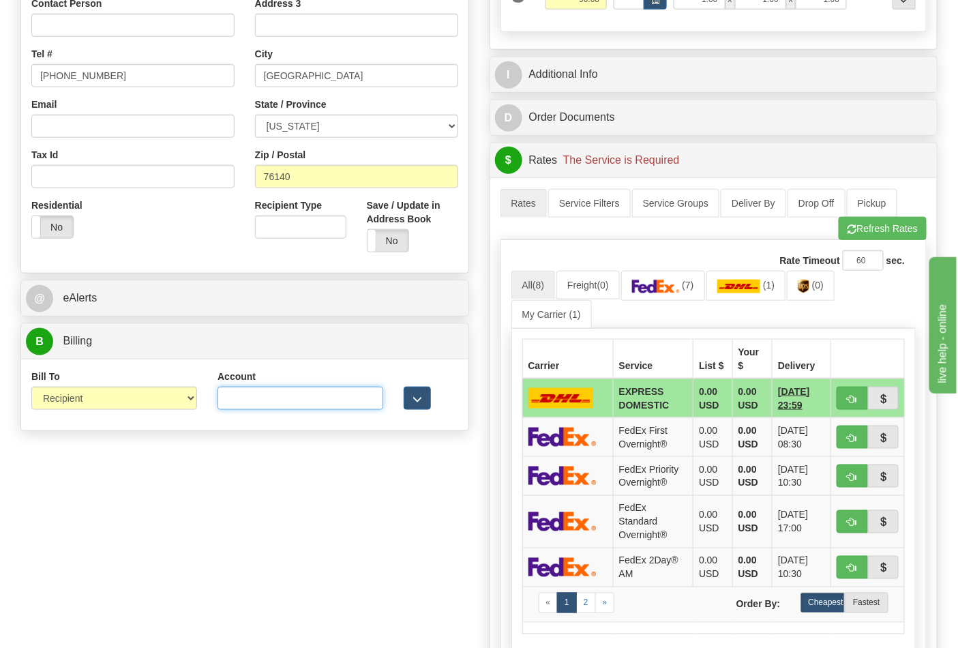
click at [307, 406] on input "Account" at bounding box center [300, 398] width 166 height 23
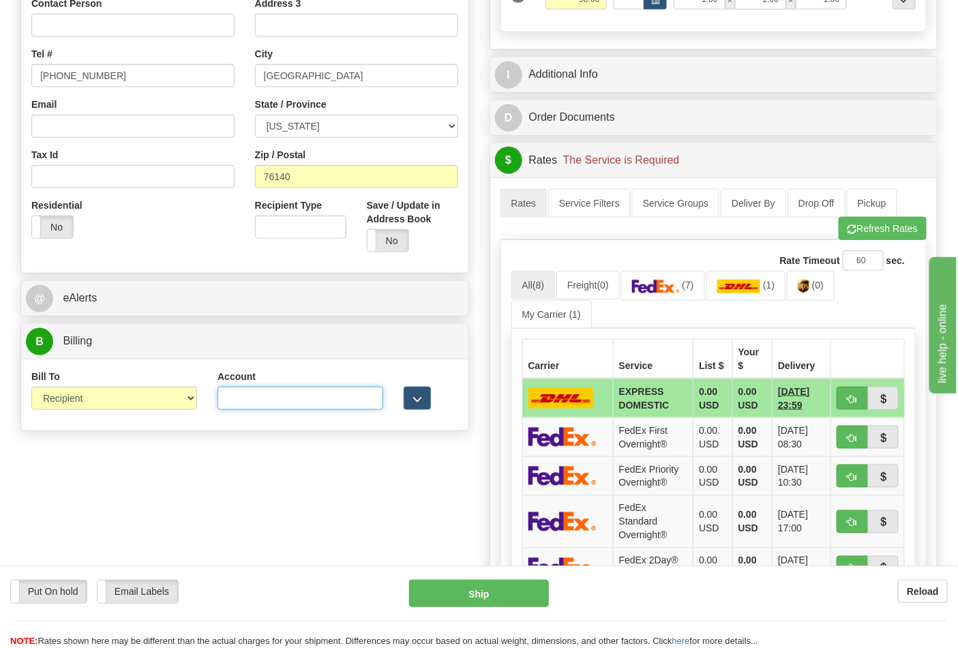
paste input "244984347"
type input "244984347"
click at [691, 287] on span "(7)" at bounding box center [688, 285] width 12 height 11
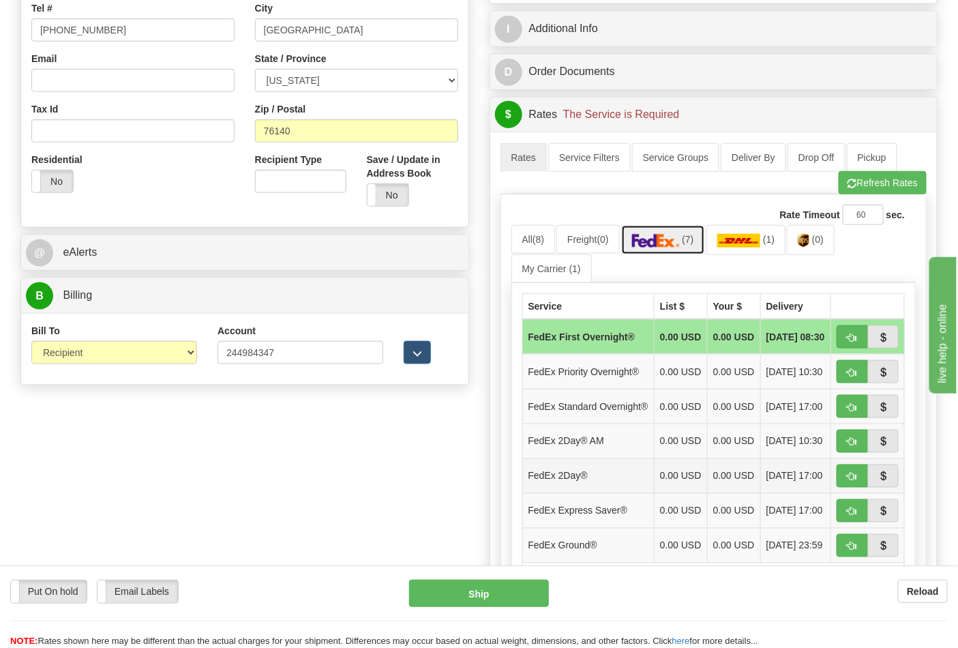
scroll to position [530, 0]
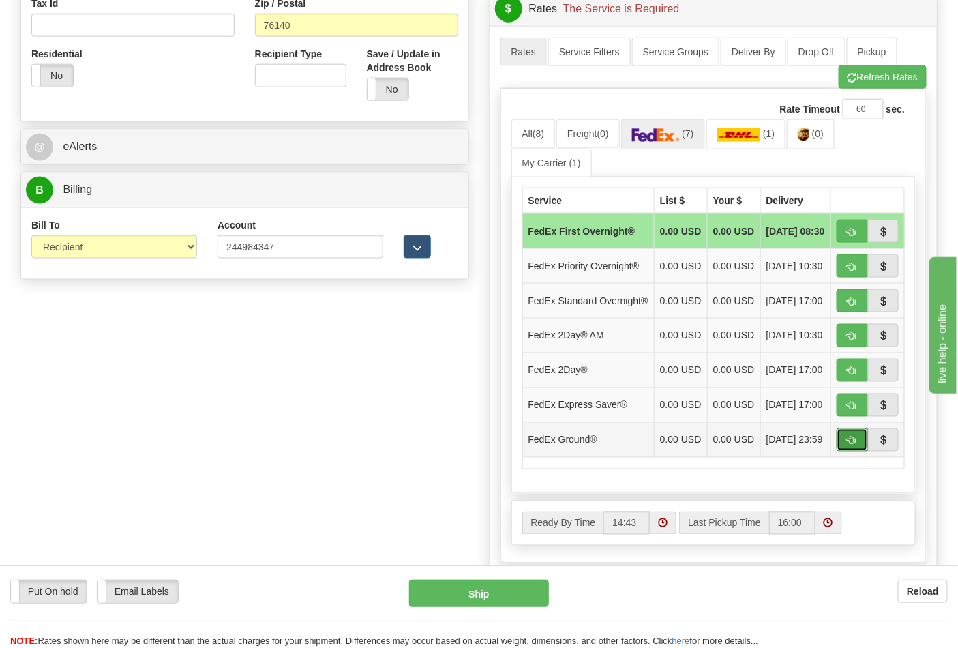
click at [856, 445] on span "button" at bounding box center [852, 440] width 10 height 9
type input "92"
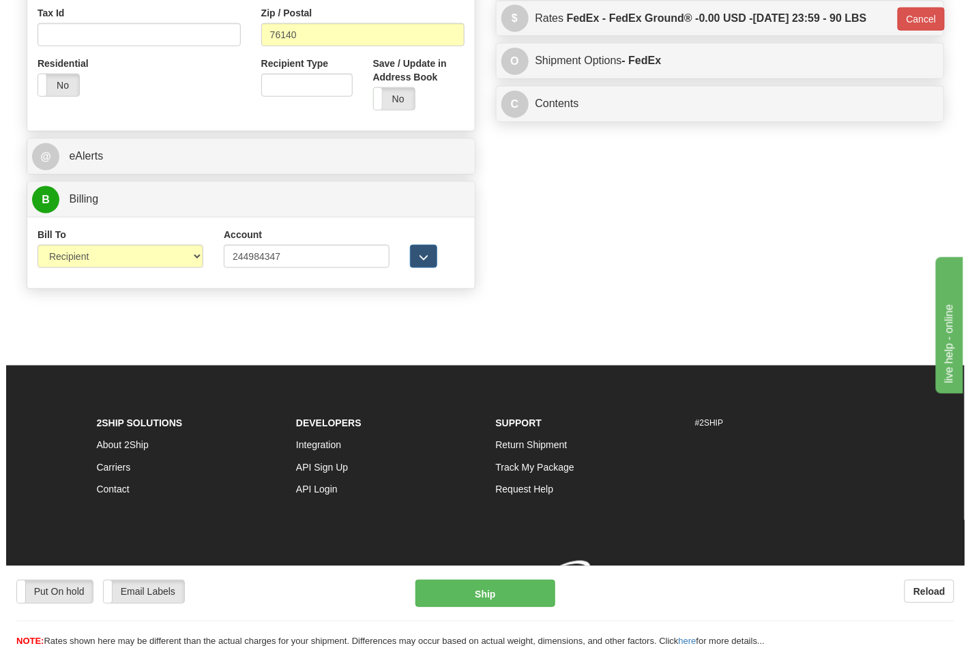
scroll to position [522, 0]
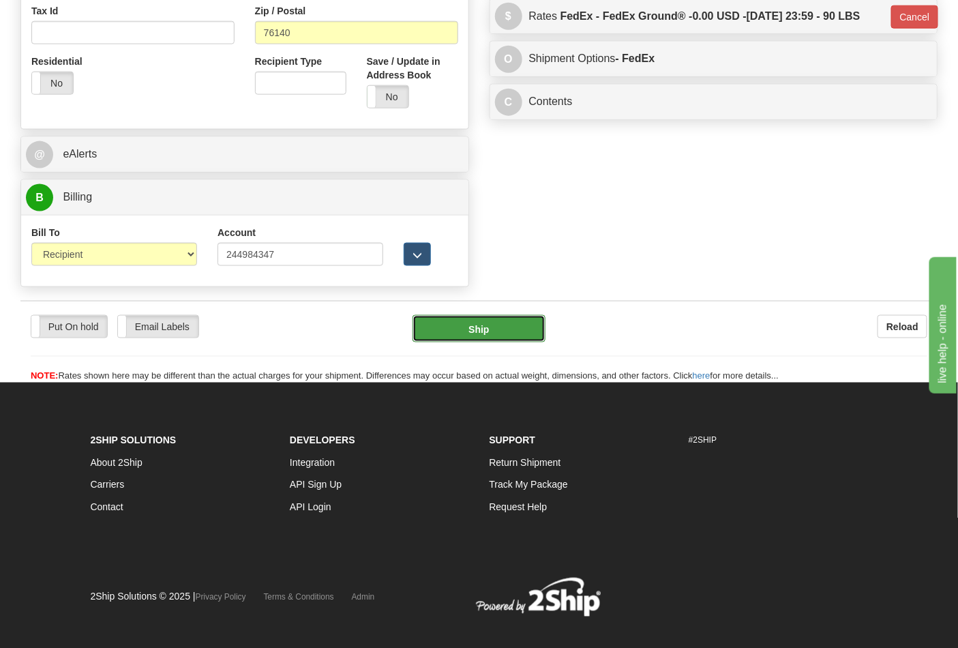
click at [477, 321] on button "Ship" at bounding box center [478, 328] width 132 height 27
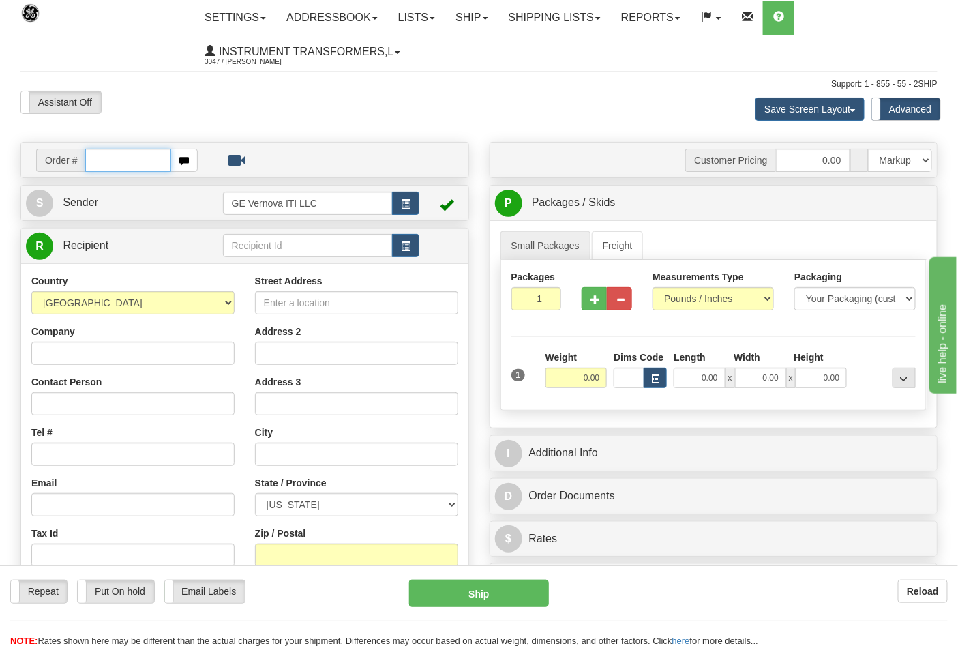
click at [136, 158] on input "text" at bounding box center [128, 160] width 86 height 23
type input "86710570"
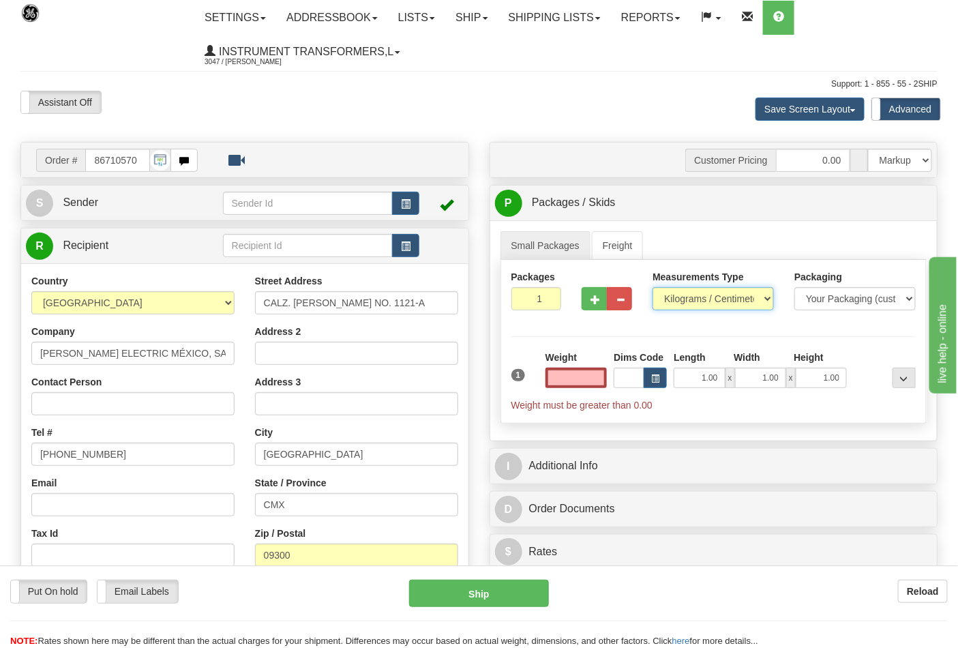
type input "0.00"
click at [690, 303] on select "Pounds / Inches Kilograms / Centimeters" at bounding box center [712, 298] width 121 height 23
select select "0"
click at [652, 288] on select "Pounds / Inches Kilograms / Centimeters" at bounding box center [712, 298] width 121 height 23
click at [580, 386] on input "0.00" at bounding box center [576, 377] width 62 height 20
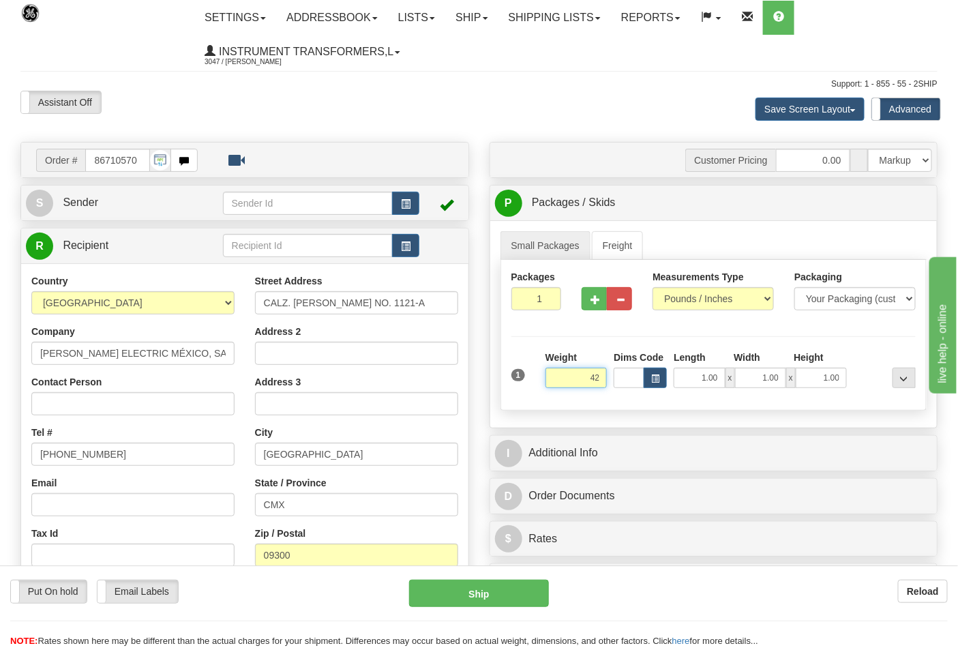
click button "Delete" at bounding box center [0, 0] width 0 height 0
type input "42.00"
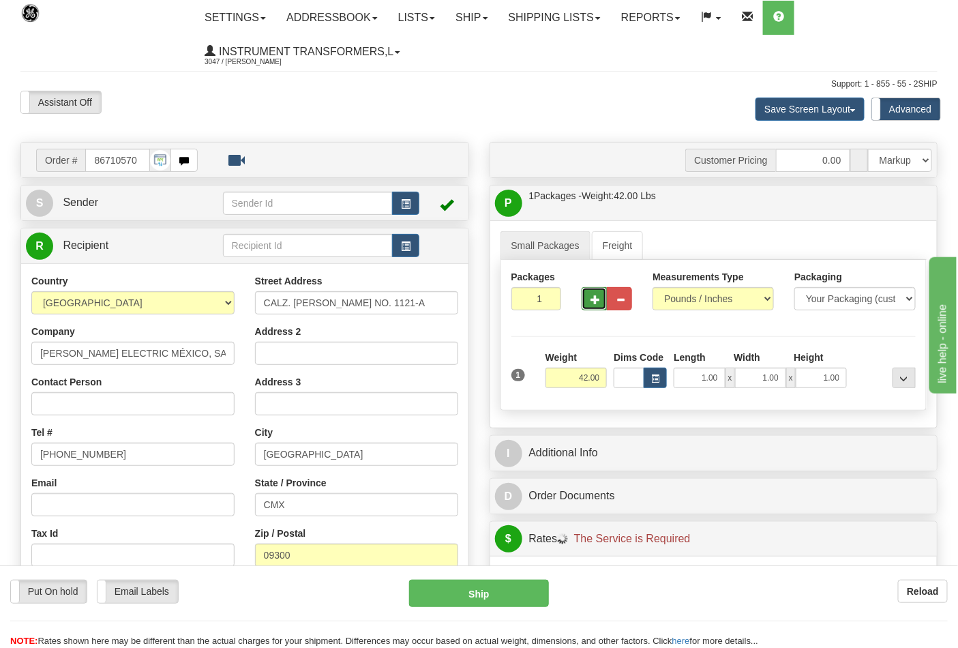
click at [587, 300] on button "button" at bounding box center [594, 298] width 25 height 23
click at [588, 300] on button "button" at bounding box center [594, 298] width 25 height 23
type input "3"
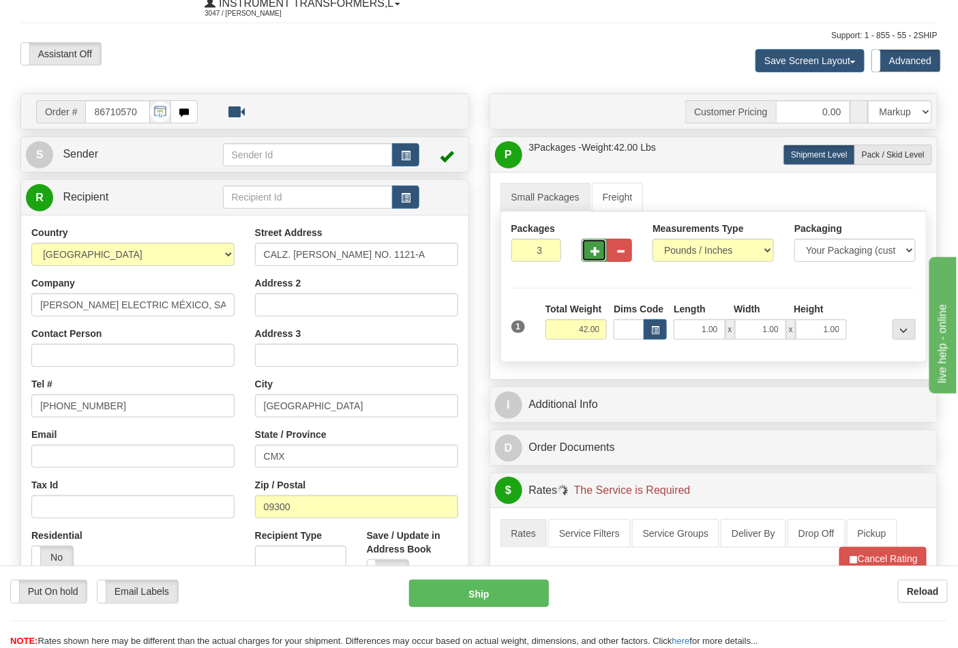
scroll to position [76, 0]
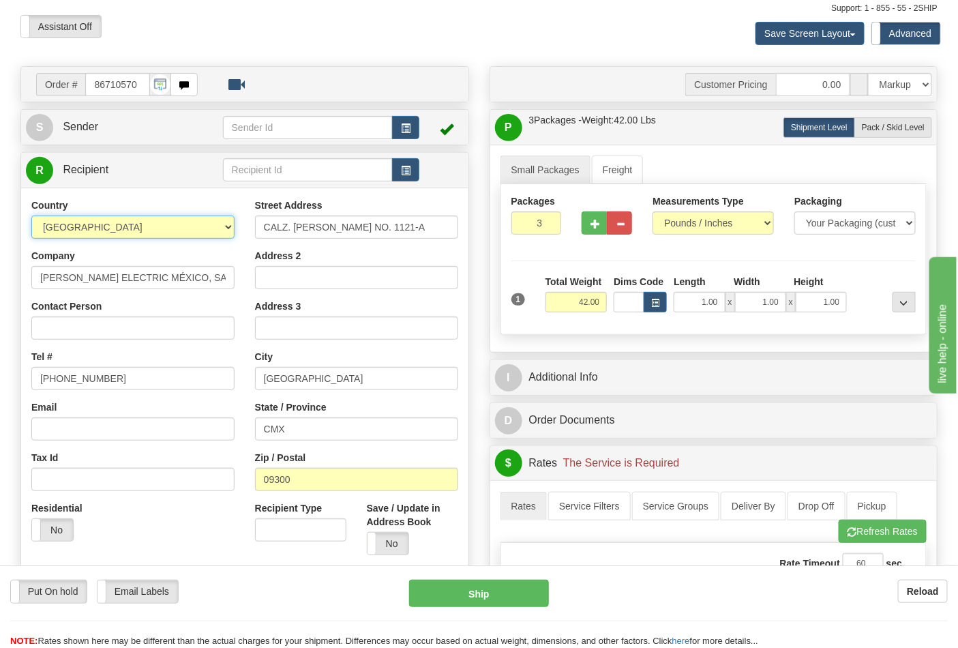
click at [115, 234] on select "AFGHANISTAN ALAND ISLANDS ALBANIA ALGERIA AMERICAN SAMOA ANDORRA ANGOLA ANGUILL…" at bounding box center [132, 226] width 203 height 23
select select "US"
click at [31, 216] on select "AFGHANISTAN ALAND ISLANDS ALBANIA ALGERIA AMERICAN SAMOA ANDORRA ANGOLA ANGUILL…" at bounding box center [132, 226] width 203 height 23
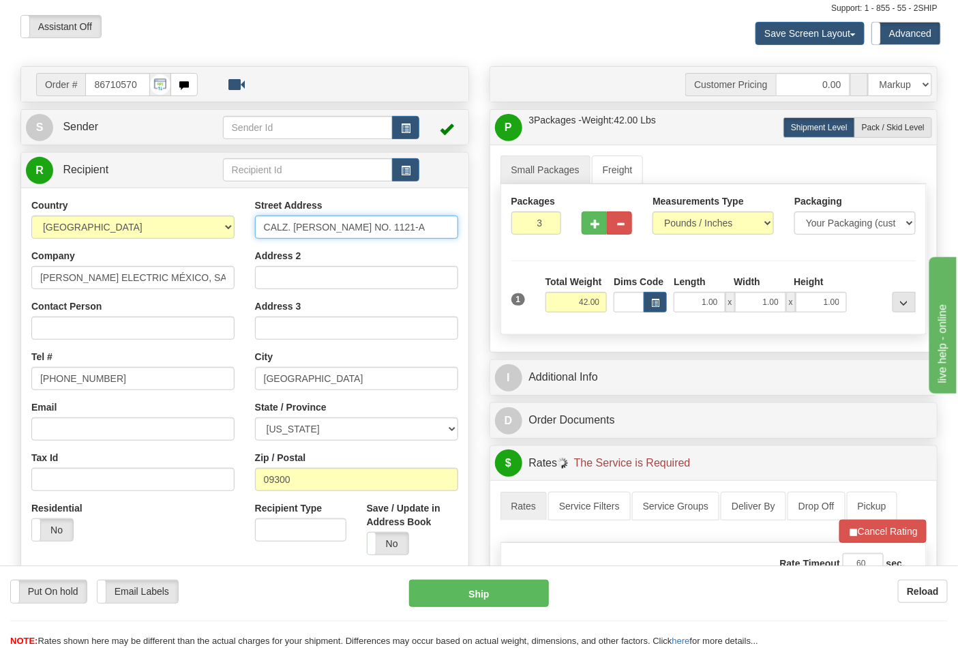
drag, startPoint x: 261, startPoint y: 228, endPoint x: 475, endPoint y: 241, distance: 213.8
click at [475, 241] on div "Order # 86710570 S" at bounding box center [244, 367] width 469 height 602
click at [261, 222] on input "Street Address" at bounding box center [356, 226] width 203 height 23
type input "115 Ross Khaledi Road"
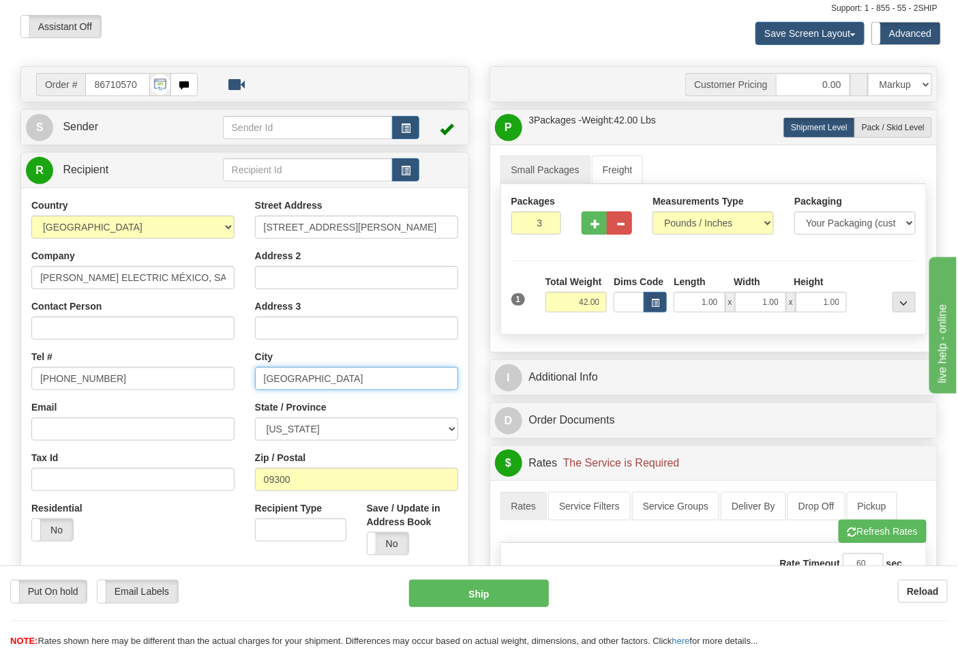
drag, startPoint x: 358, startPoint y: 376, endPoint x: 252, endPoint y: 376, distance: 105.7
click at [252, 376] on div "Street Address 115 Ross Khaledi Road Address 2 Address 3 City CIUDAD DE MEXICO …" at bounding box center [357, 381] width 224 height 367
type input "LAREDO"
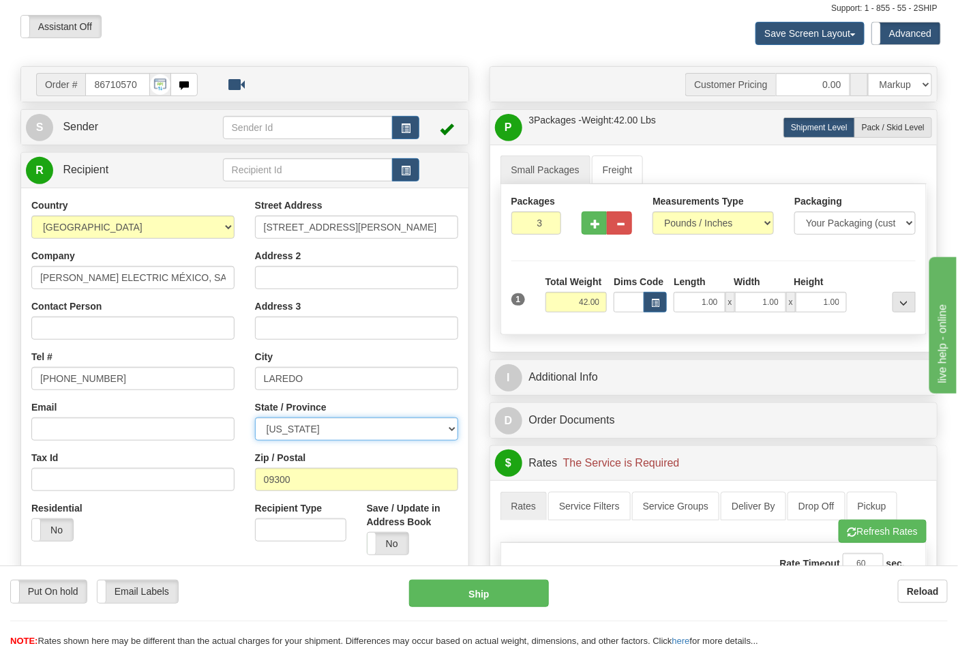
click at [437, 434] on select "ALABAMA ALASKA ARIZONA ARKANSAS Armed Forces America Armed Forces Europe Armed …" at bounding box center [356, 428] width 203 height 23
select select "TX"
click at [255, 418] on select "ALABAMA ALASKA ARIZONA ARKANSAS Armed Forces America Armed Forces Europe Armed …" at bounding box center [356, 428] width 203 height 23
drag, startPoint x: 295, startPoint y: 479, endPoint x: 251, endPoint y: 484, distance: 44.7
click at [250, 484] on div "Street Address 115 Ross Khaledi Road Address 2 Address 3 City LAREDO State / Pr…" at bounding box center [357, 381] width 224 height 367
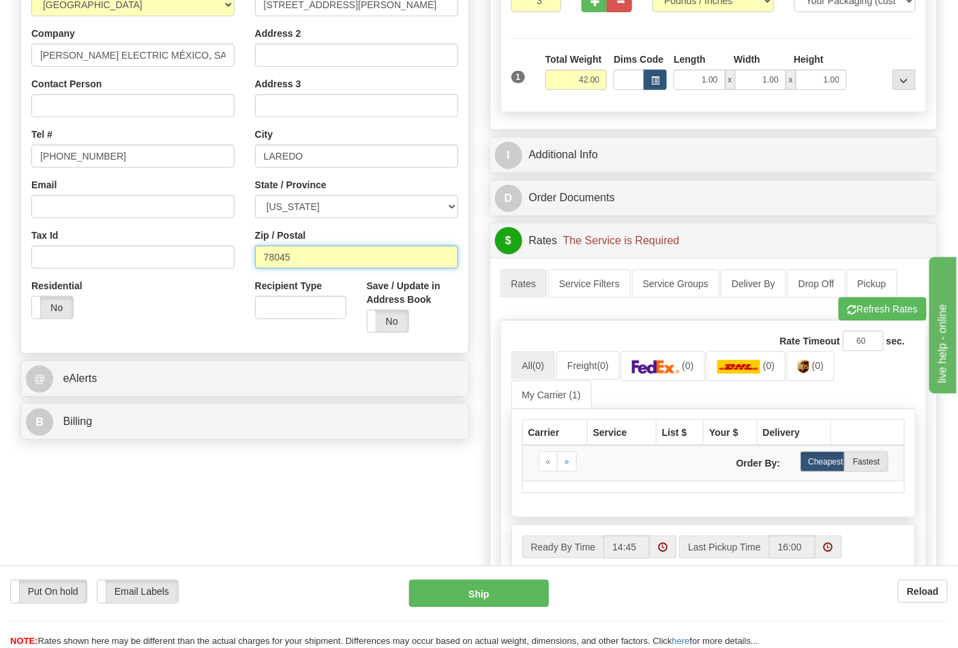
scroll to position [303, 0]
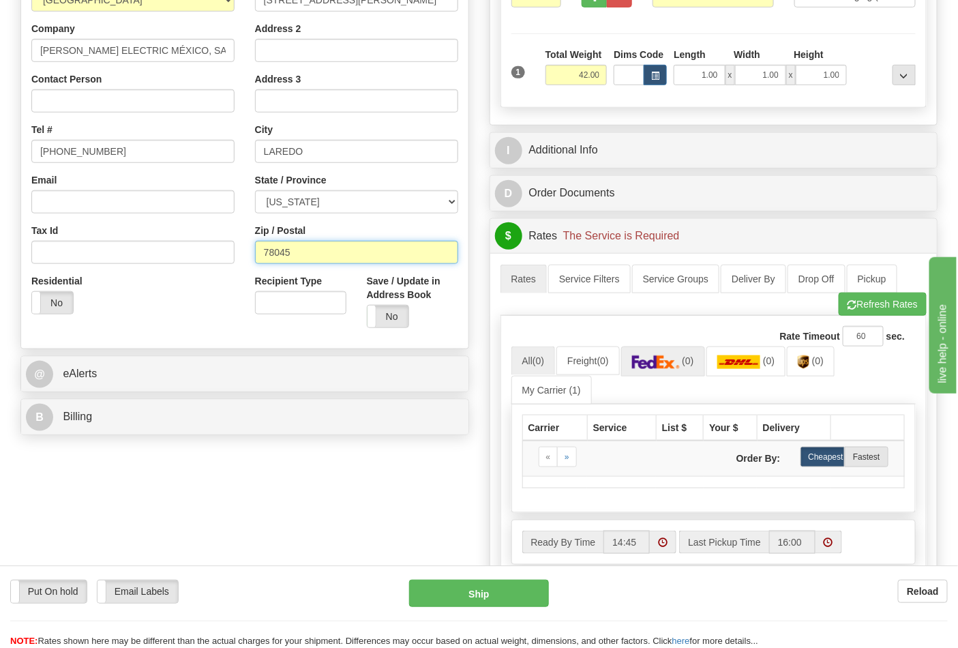
type input "78045"
click at [684, 352] on link "(0)" at bounding box center [663, 360] width 84 height 29
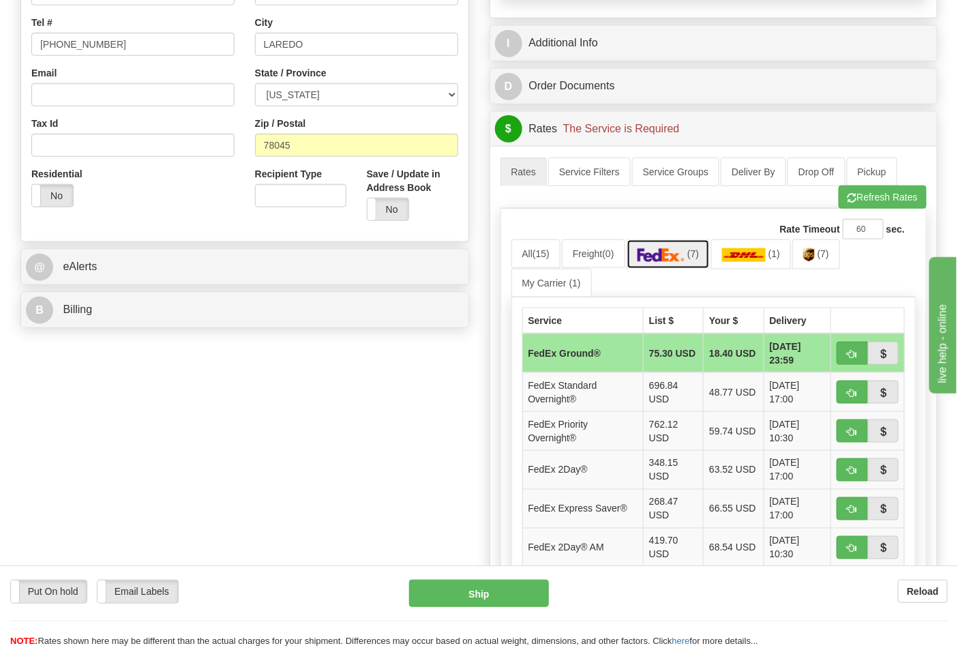
scroll to position [454, 0]
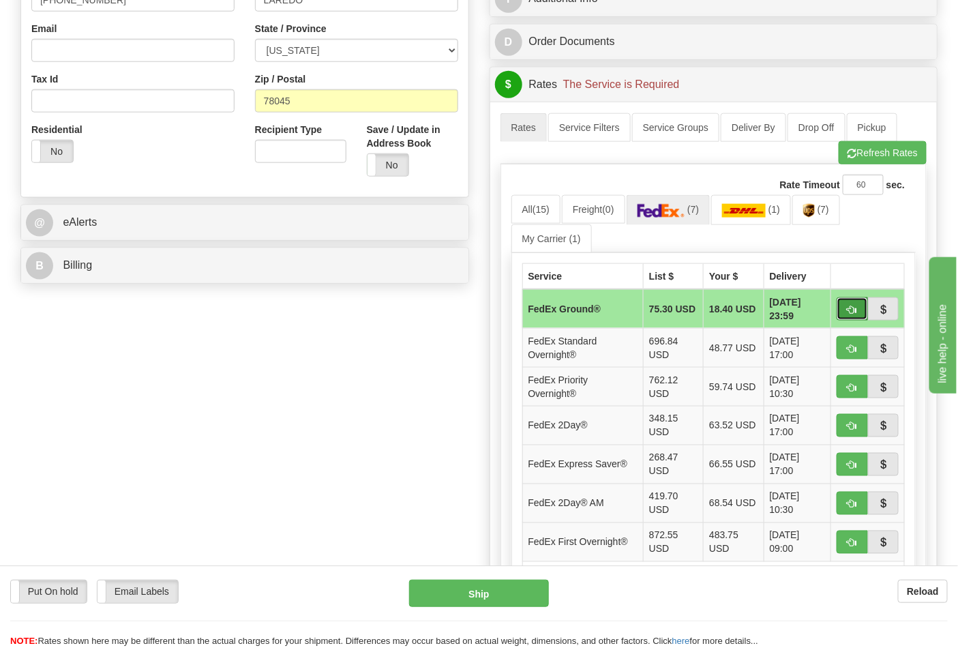
click at [858, 308] on button "button" at bounding box center [852, 308] width 31 height 23
type input "92"
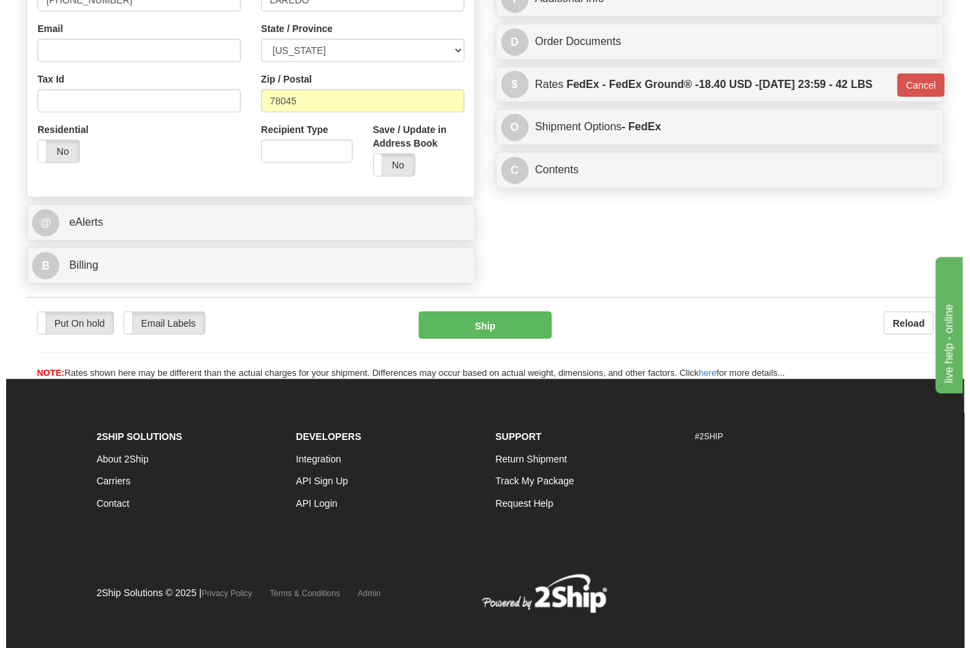
scroll to position [451, 0]
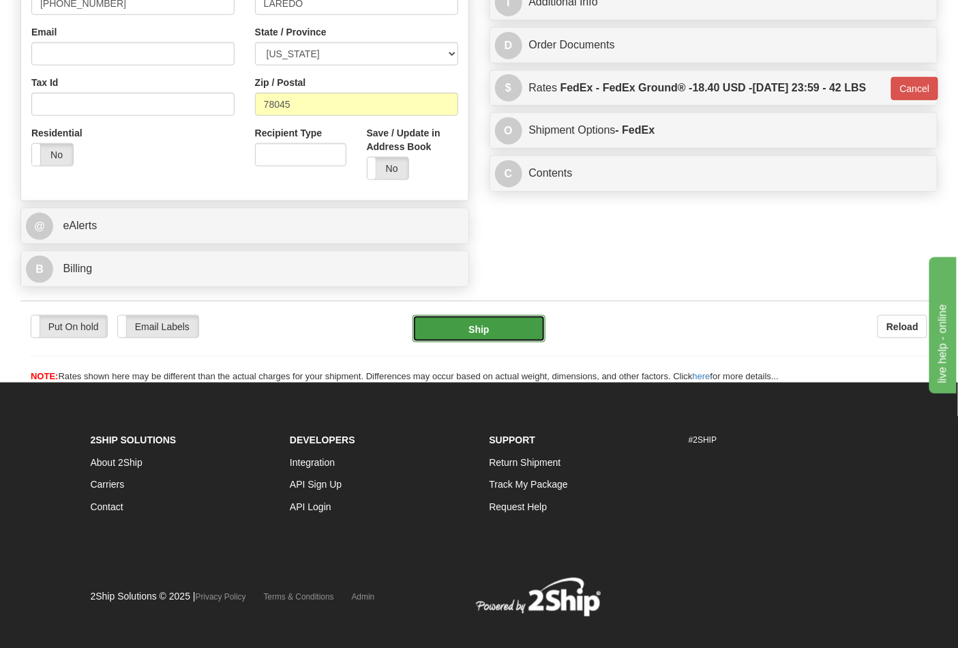
click at [468, 331] on button "Ship" at bounding box center [478, 328] width 132 height 27
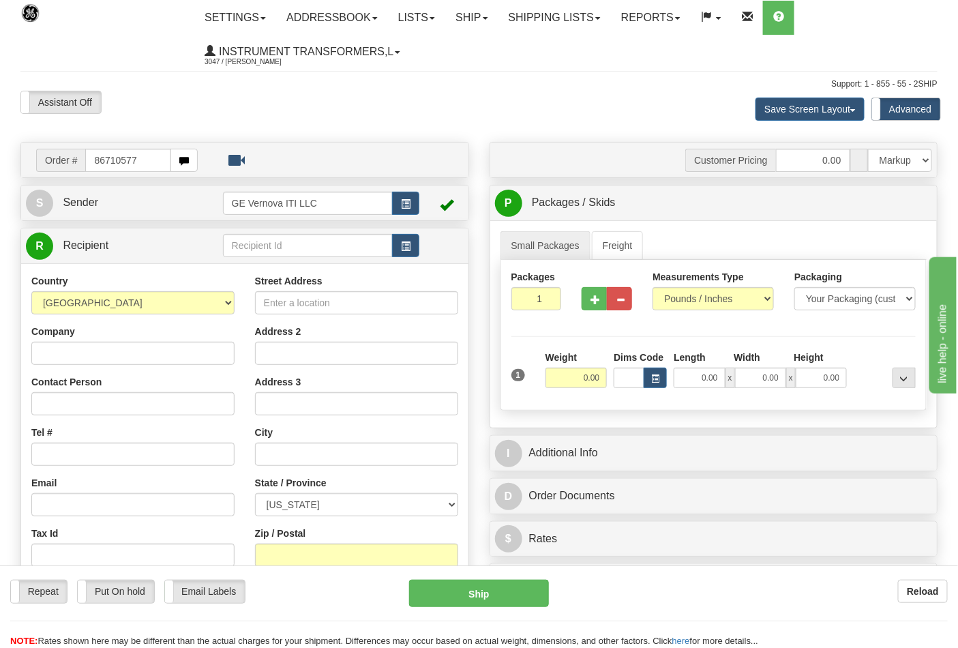
type input "86710577"
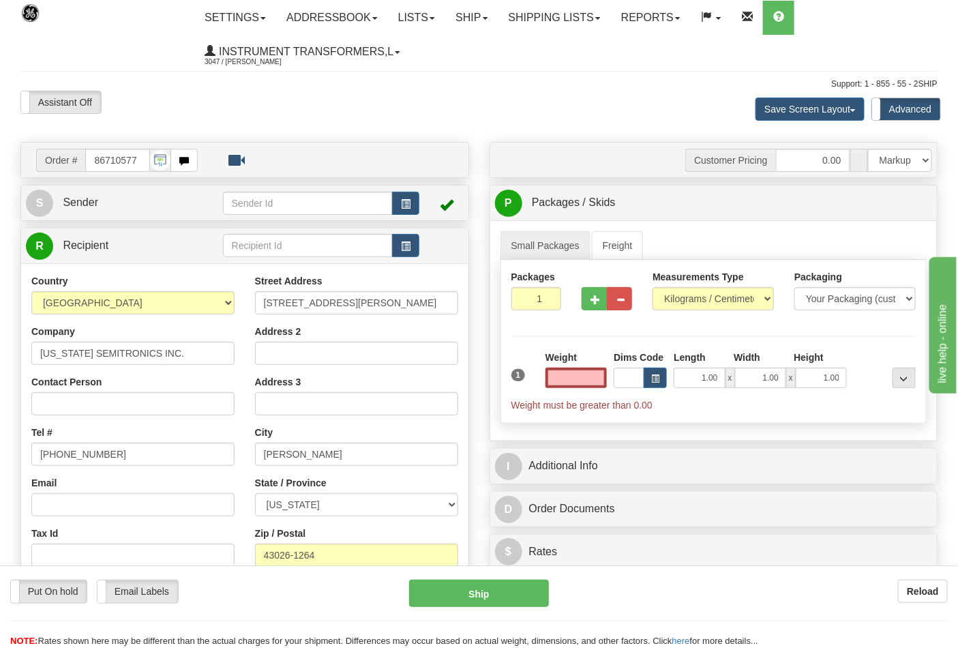
type input "0.00"
click at [680, 299] on select "Pounds / Inches Kilograms / Centimeters" at bounding box center [712, 298] width 121 height 23
select select "0"
click at [652, 288] on select "Pounds / Inches Kilograms / Centimeters" at bounding box center [712, 298] width 121 height 23
click at [574, 377] on input "0.00" at bounding box center [576, 377] width 62 height 20
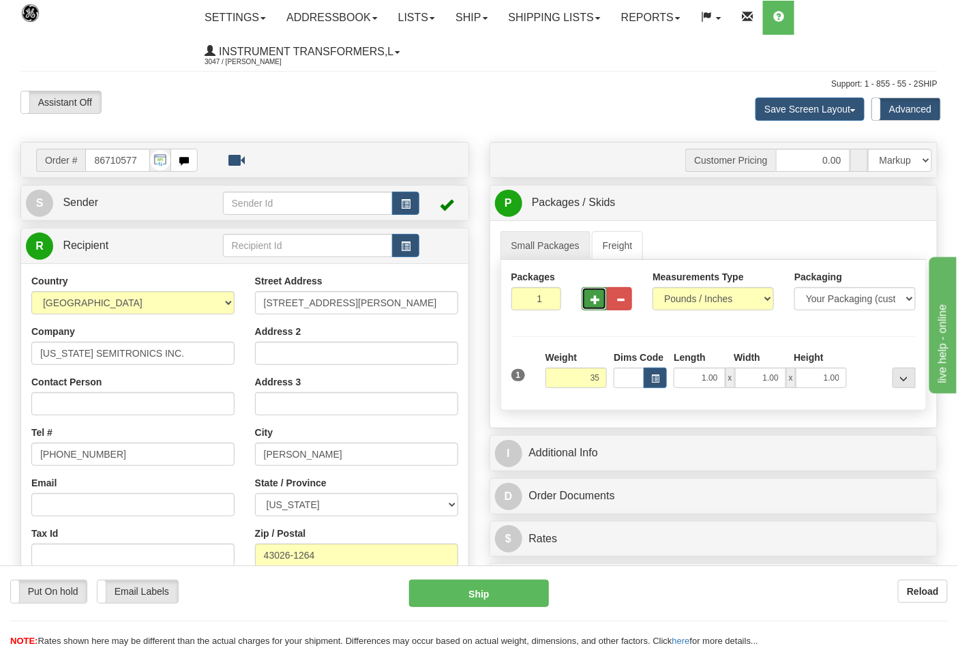
type input "35.00"
click at [591, 300] on span "button" at bounding box center [595, 299] width 10 height 9
type input "2"
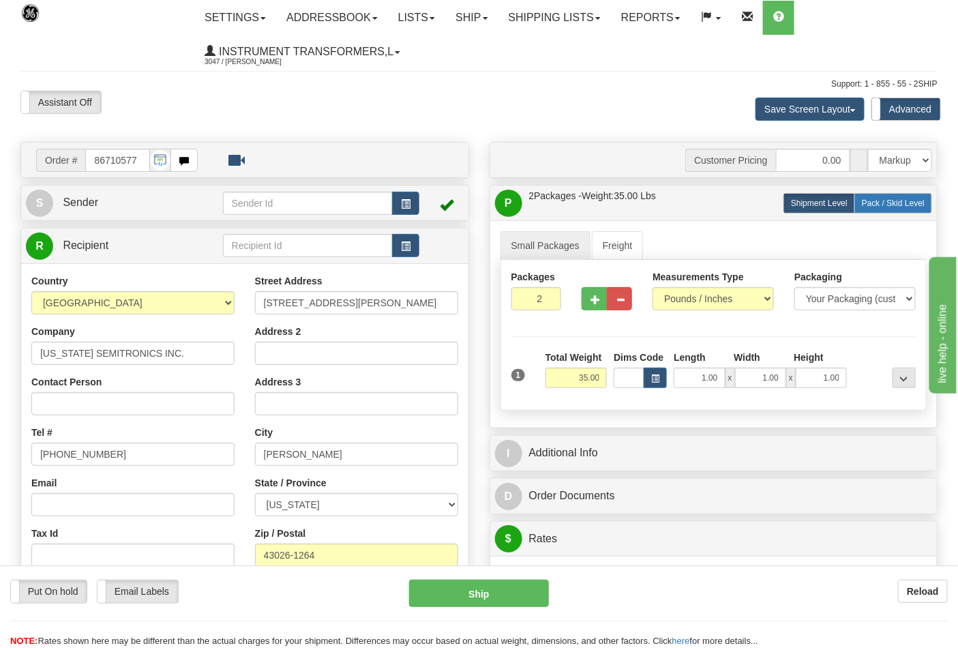
click at [882, 200] on span "Pack / Skid Level" at bounding box center [893, 203] width 63 height 10
radio input "true"
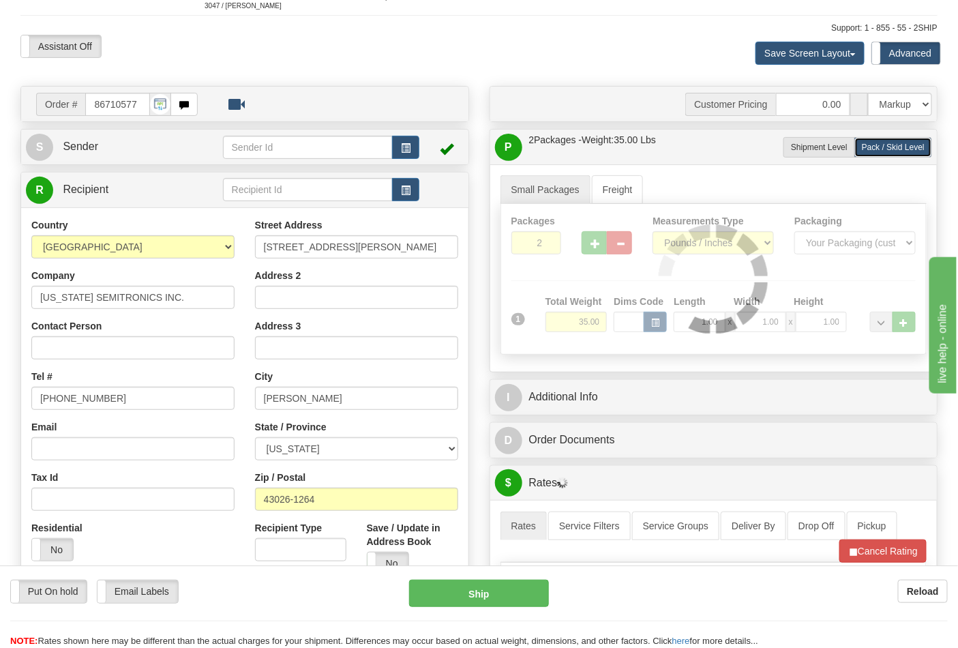
scroll to position [151, 0]
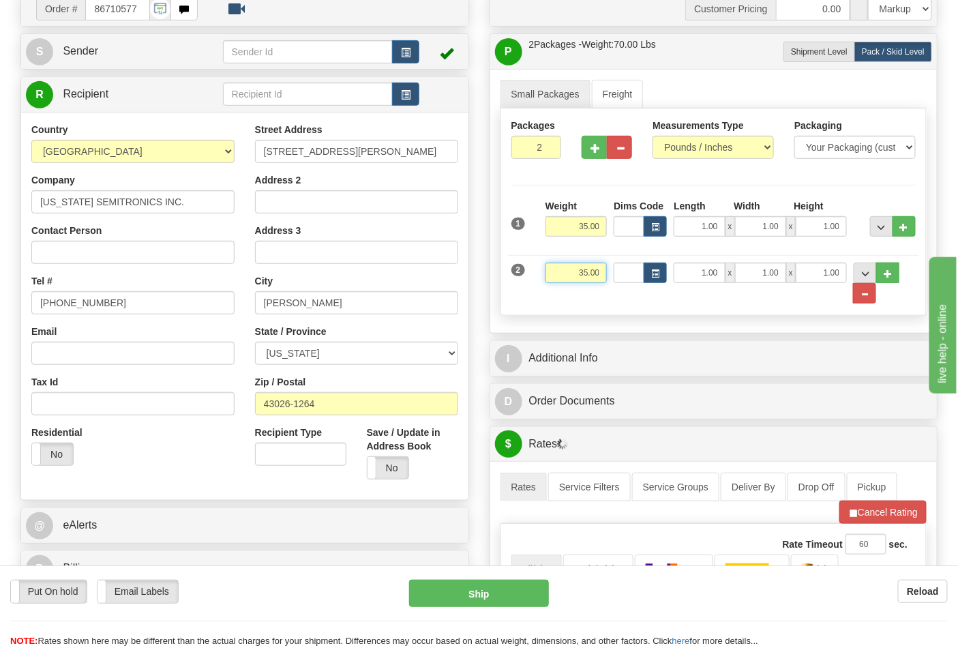
drag, startPoint x: 576, startPoint y: 267, endPoint x: 618, endPoint y: 261, distance: 42.7
click at [618, 261] on div "2 Weight 35.00 Dims Code Length Width Height" at bounding box center [714, 276] width 412 height 56
click button "Delete" at bounding box center [0, 0] width 0 height 0
type input "27.00"
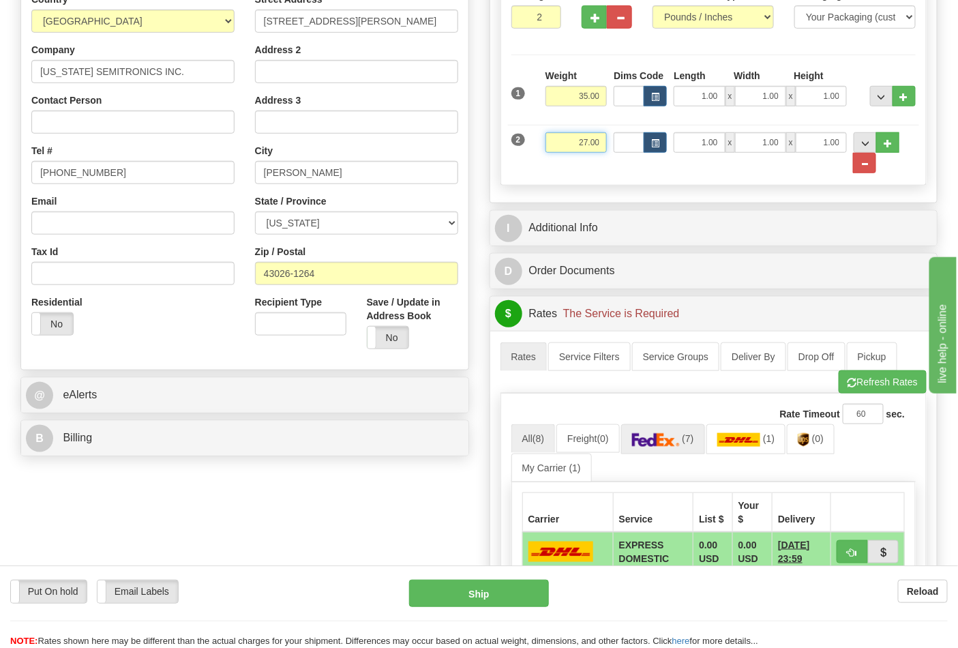
scroll to position [303, 0]
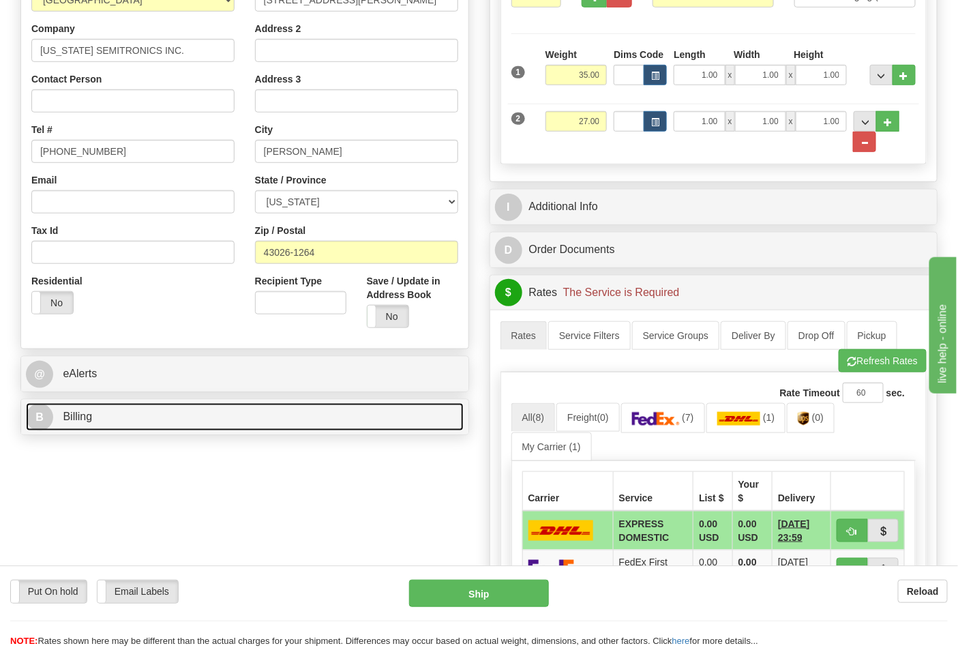
click at [405, 423] on link "B Billing" at bounding box center [245, 417] width 438 height 28
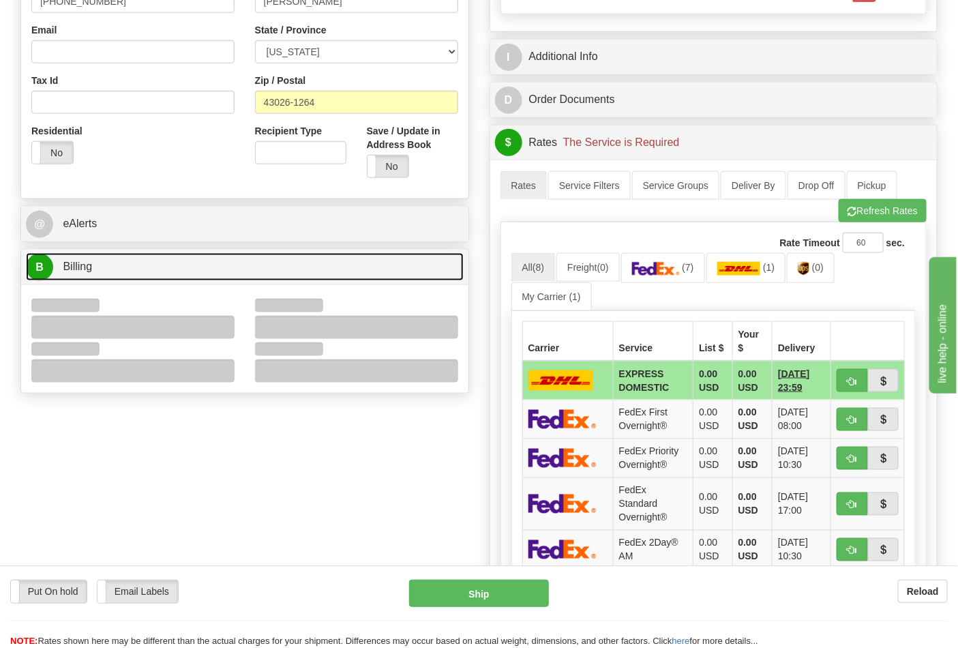
scroll to position [454, 0]
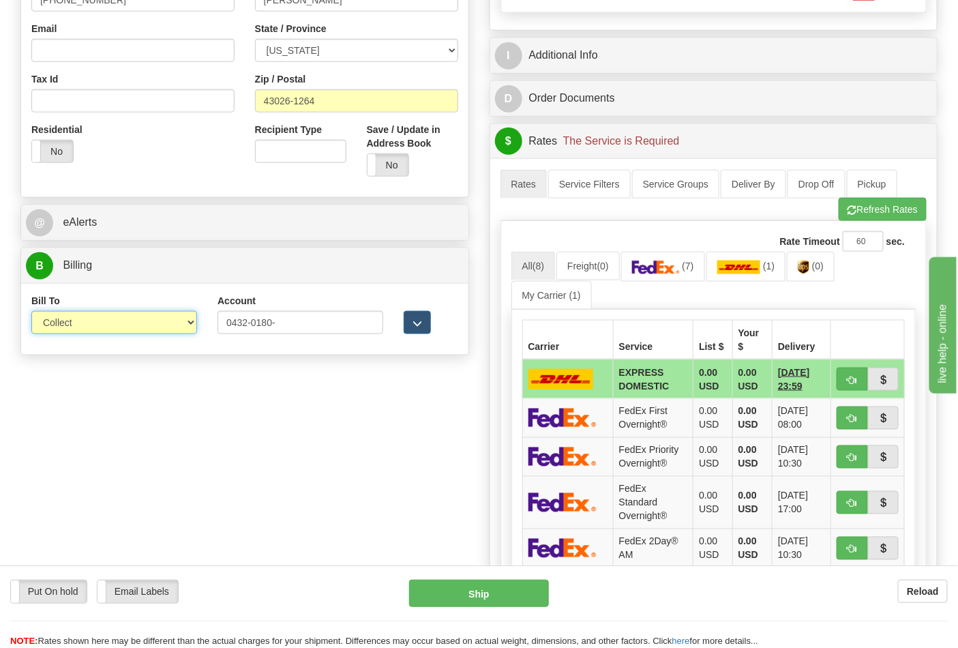
click at [157, 318] on select "Sender Recipient Third Party Collect" at bounding box center [114, 322] width 166 height 23
select select "2"
click at [31, 312] on select "Sender Recipient Third Party Collect" at bounding box center [114, 322] width 166 height 23
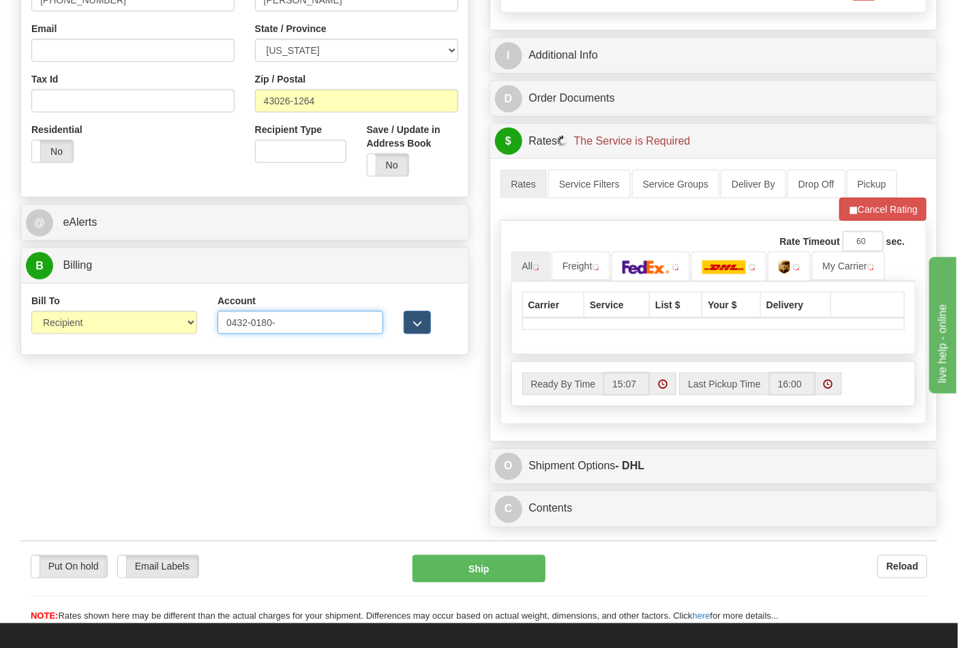
click at [250, 323] on input "0432-0180-" at bounding box center [300, 322] width 166 height 23
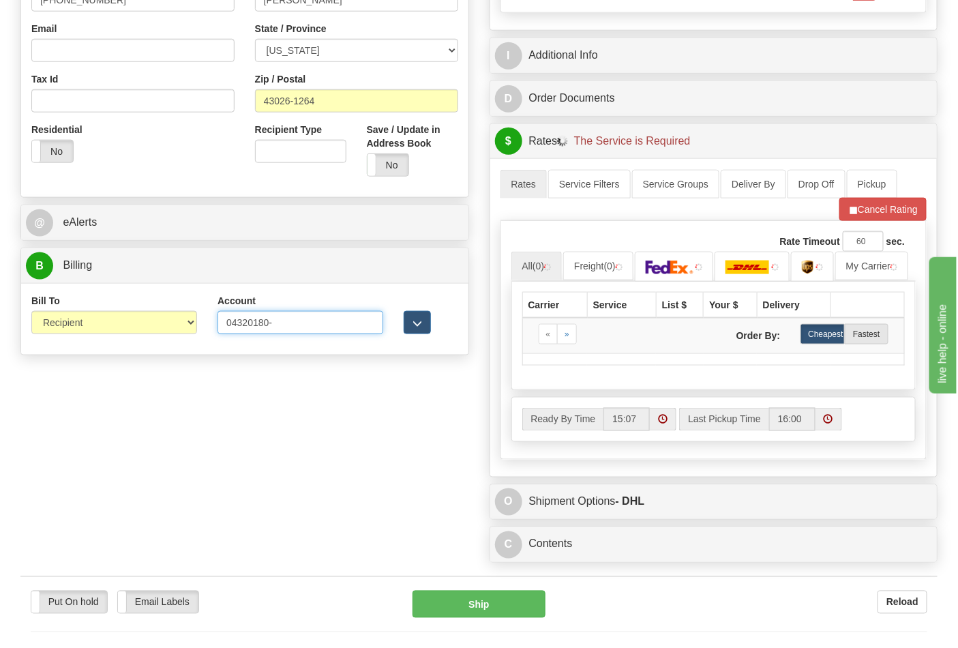
click at [278, 325] on input "04320180-" at bounding box center [300, 322] width 166 height 23
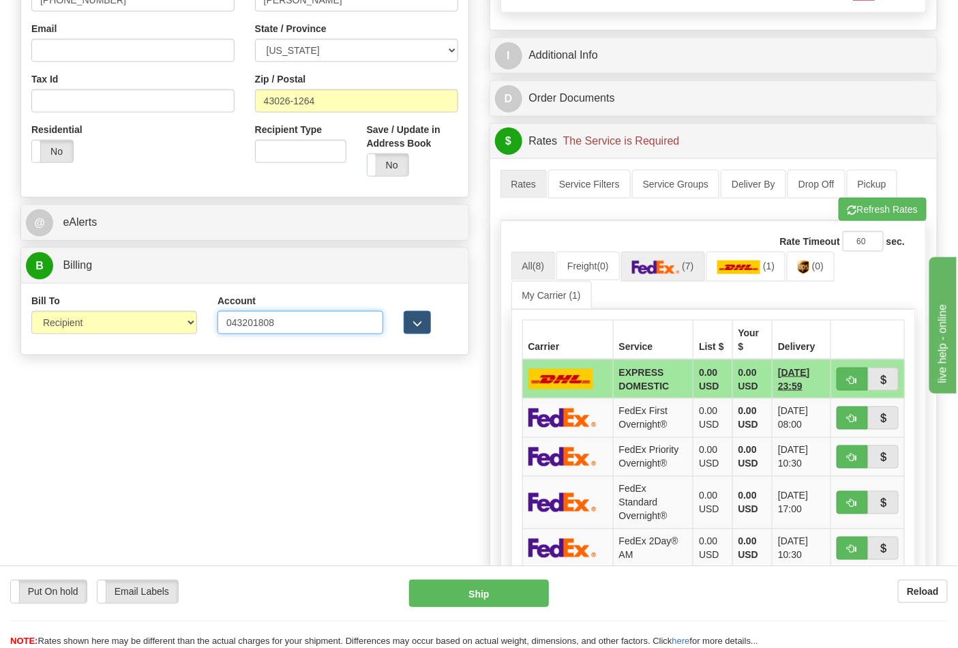
type input "043201808"
click at [658, 262] on link "(7)" at bounding box center [663, 266] width 84 height 29
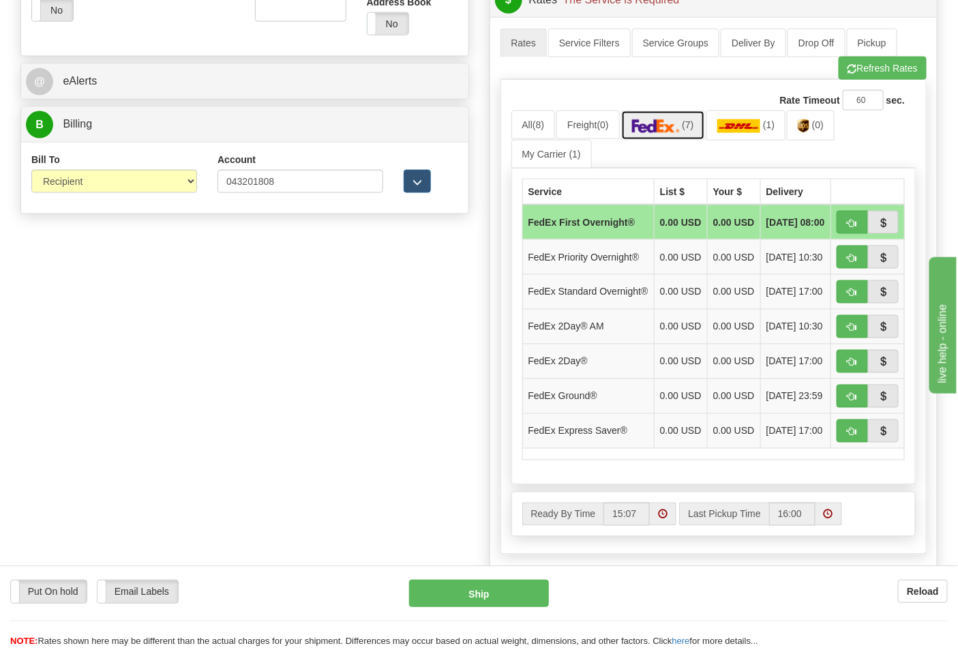
scroll to position [605, 0]
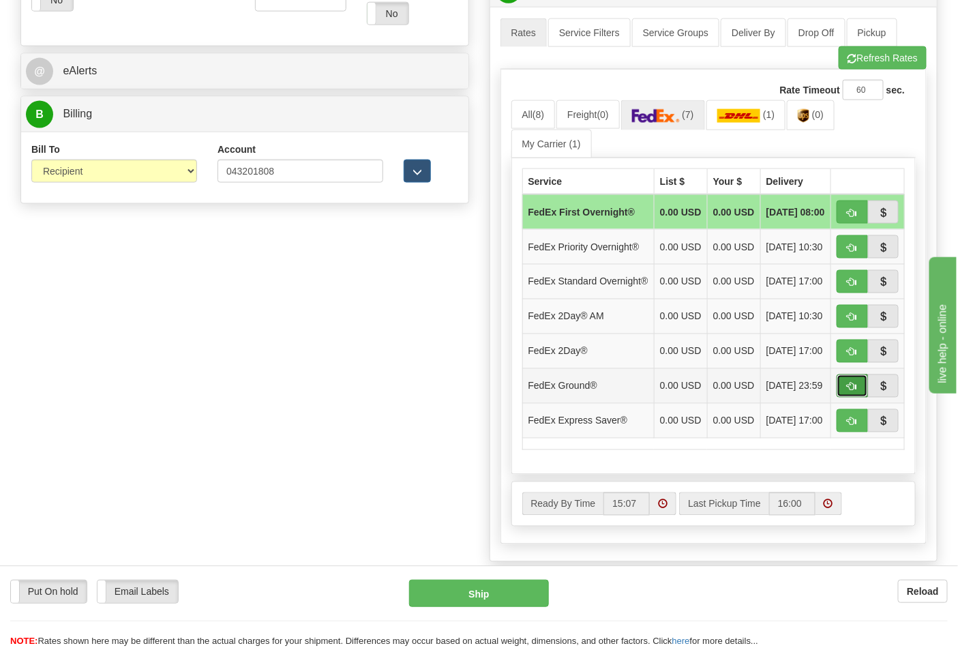
click at [847, 391] on span "button" at bounding box center [852, 386] width 10 height 9
type input "92"
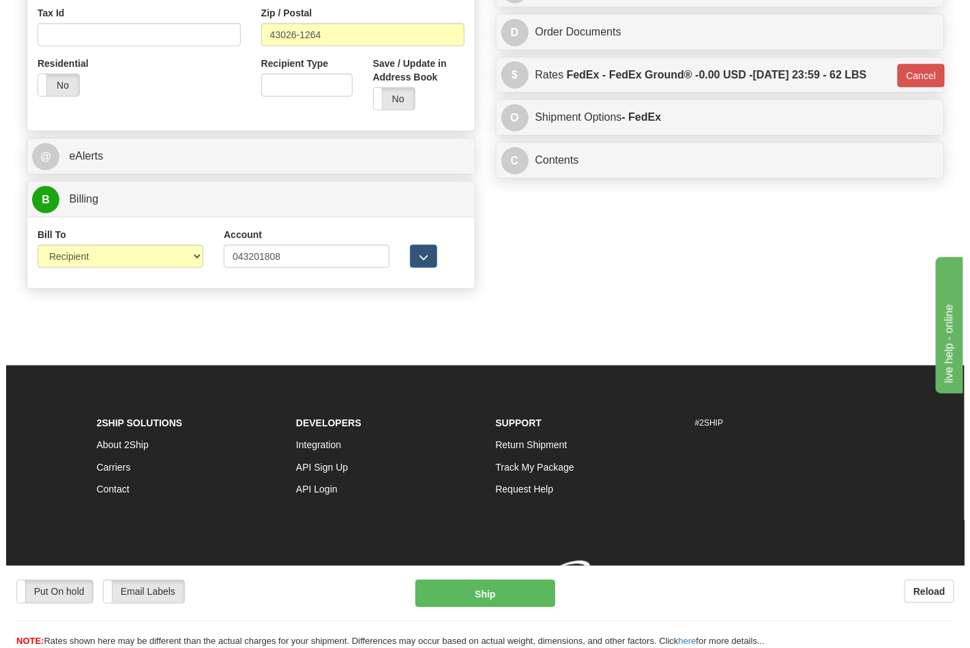
scroll to position [542, 0]
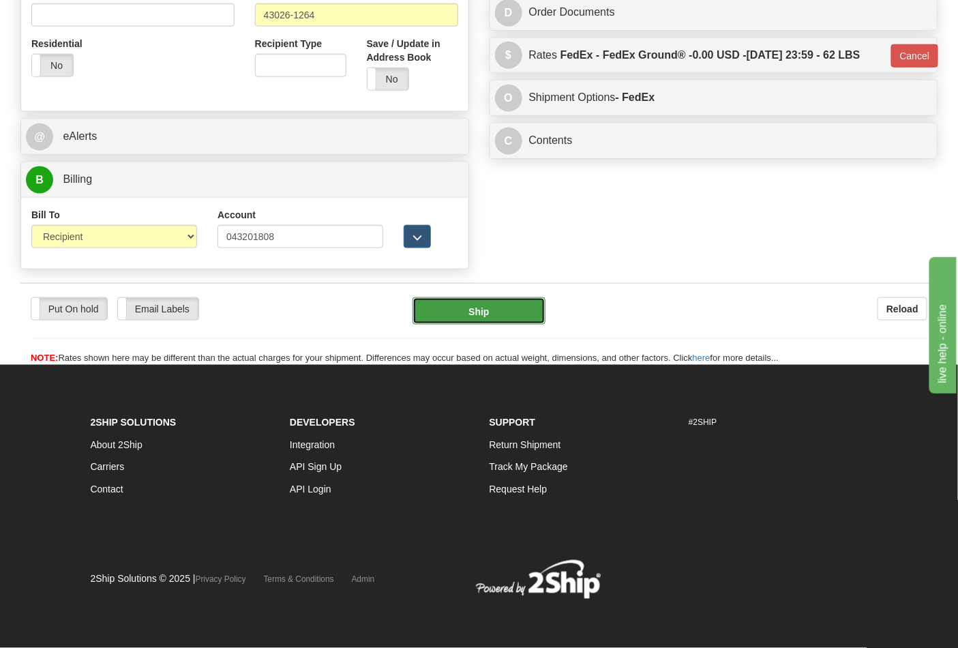
click at [521, 312] on button "Ship" at bounding box center [478, 310] width 132 height 27
